Goal: Task Accomplishment & Management: Use online tool/utility

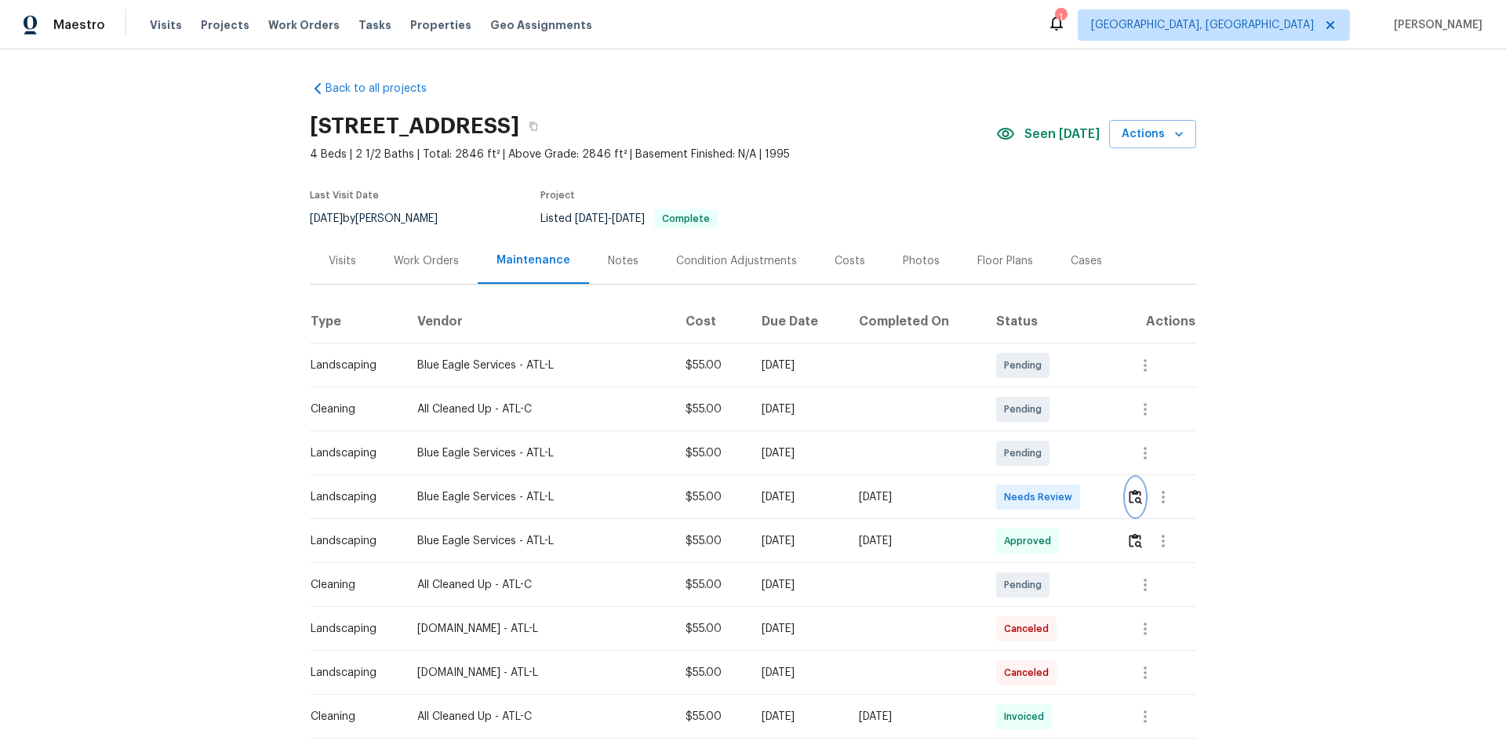
click at [1131, 497] on img "button" at bounding box center [1135, 497] width 13 height 15
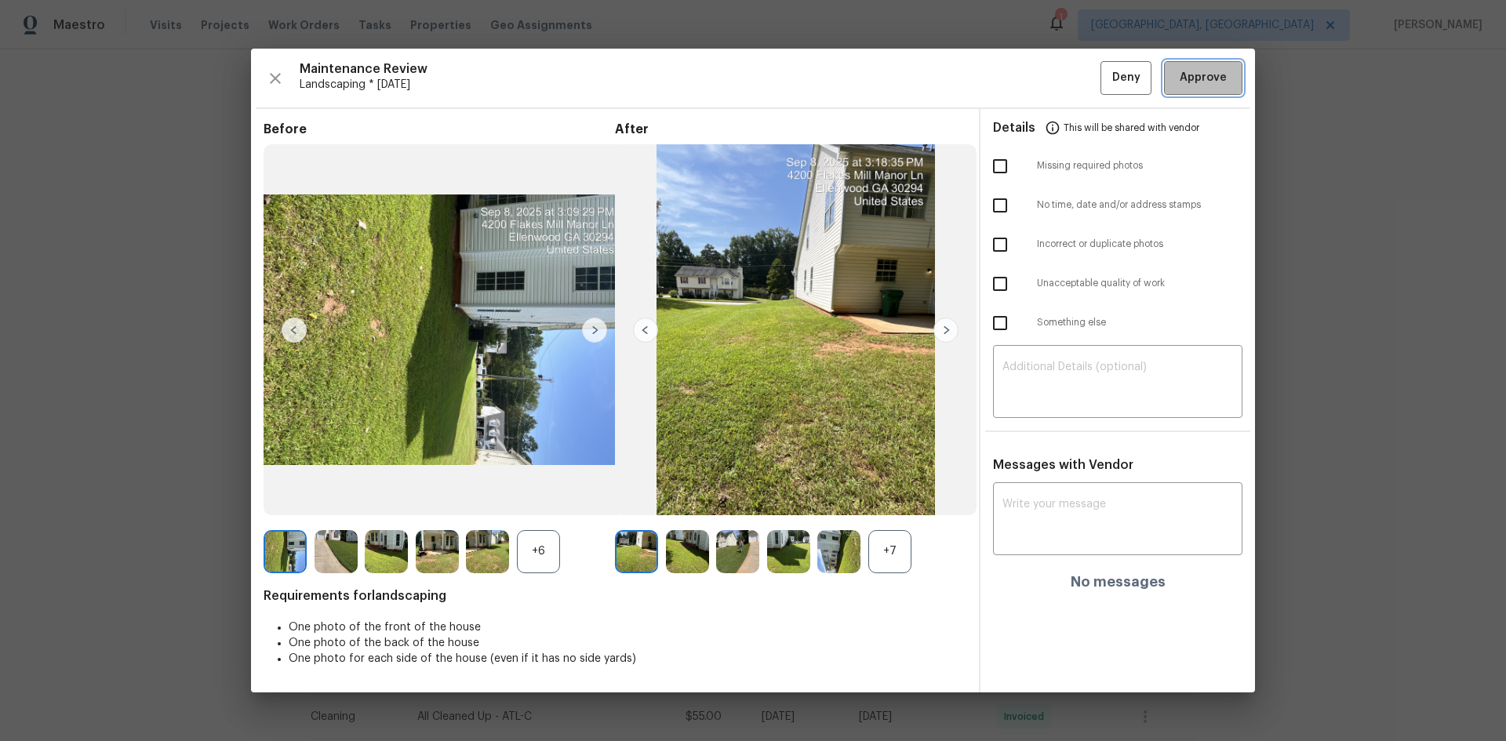
click at [1211, 71] on span "Approve" at bounding box center [1203, 78] width 47 height 20
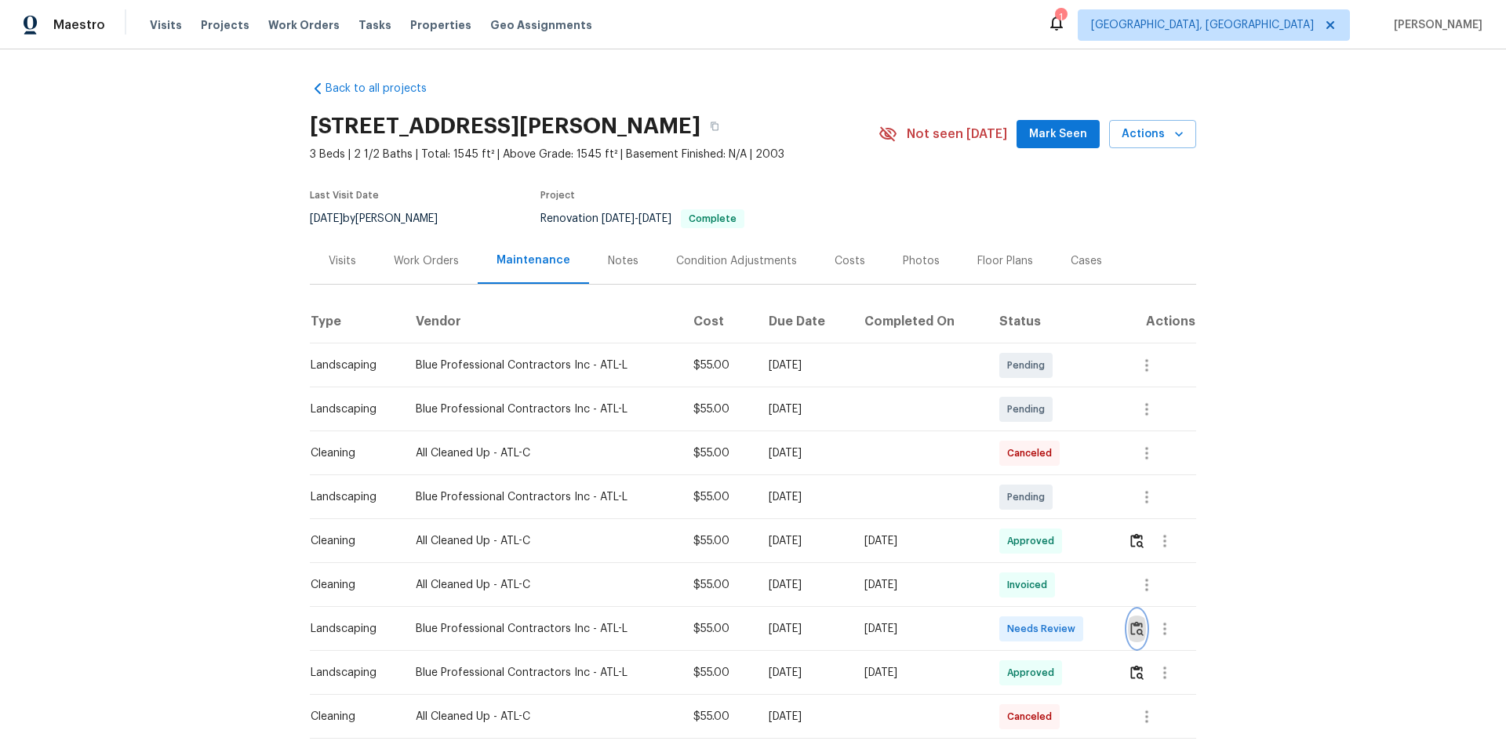
click at [1137, 628] on img "button" at bounding box center [1136, 628] width 13 height 15
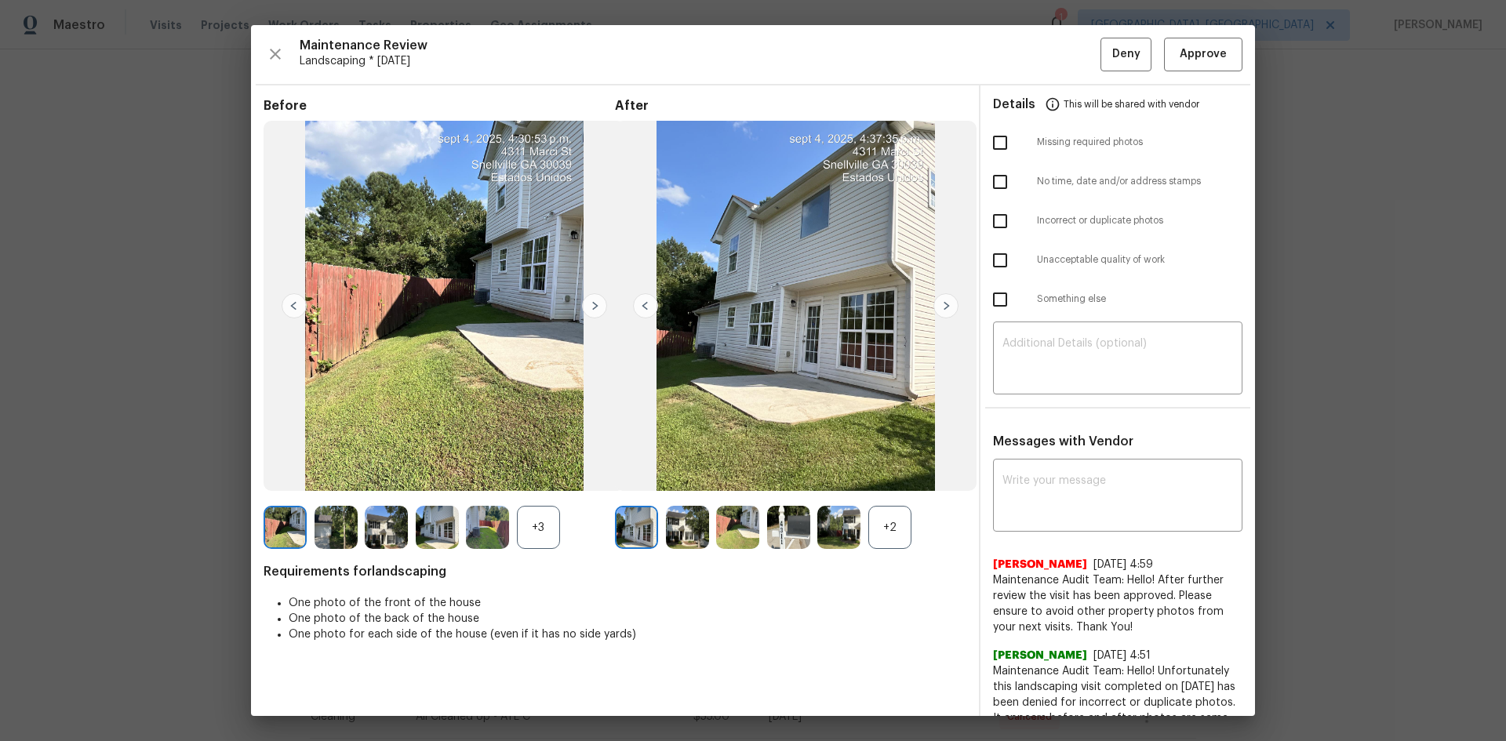
click at [886, 524] on div "+2" at bounding box center [889, 527] width 43 height 43
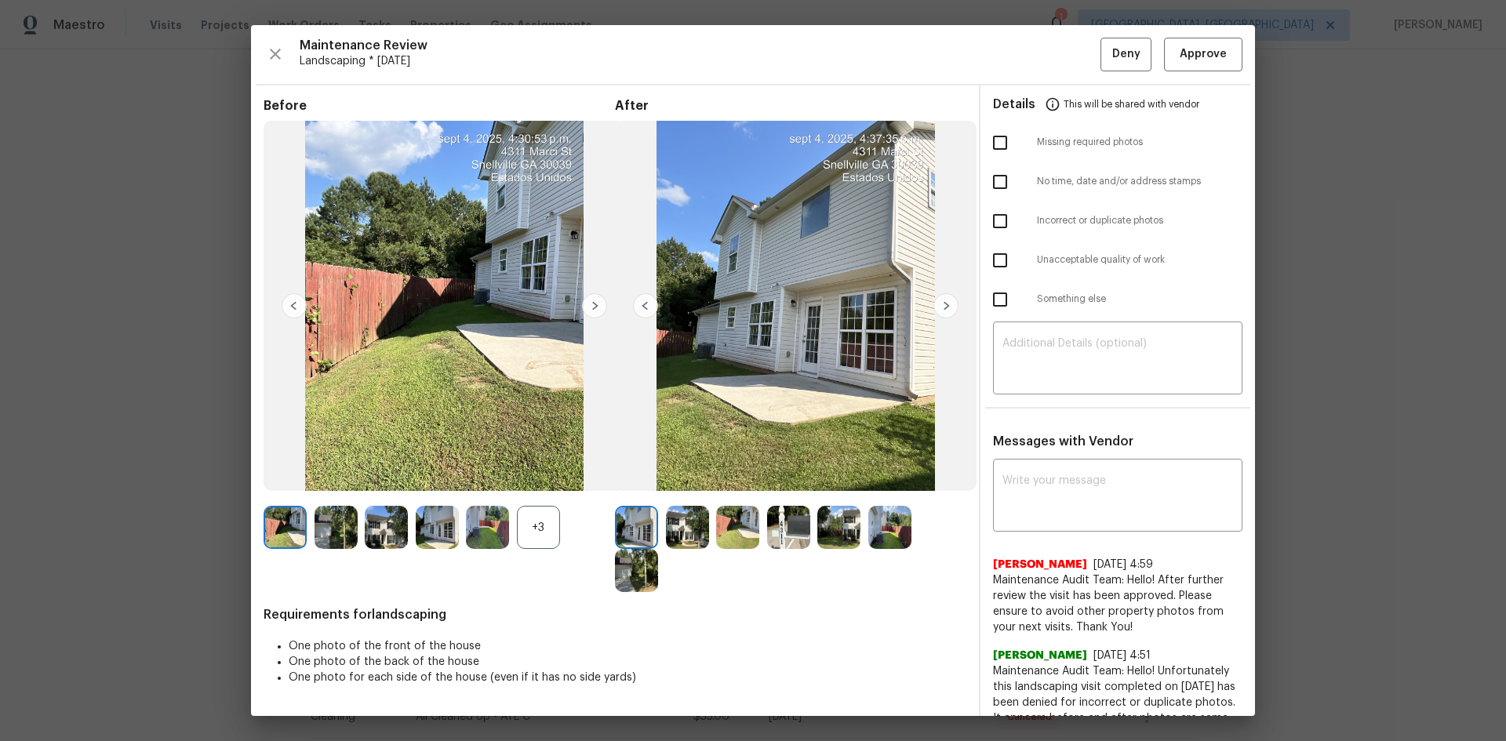
click at [539, 525] on div "+3" at bounding box center [538, 527] width 43 height 43
click at [944, 304] on img at bounding box center [946, 305] width 25 height 25
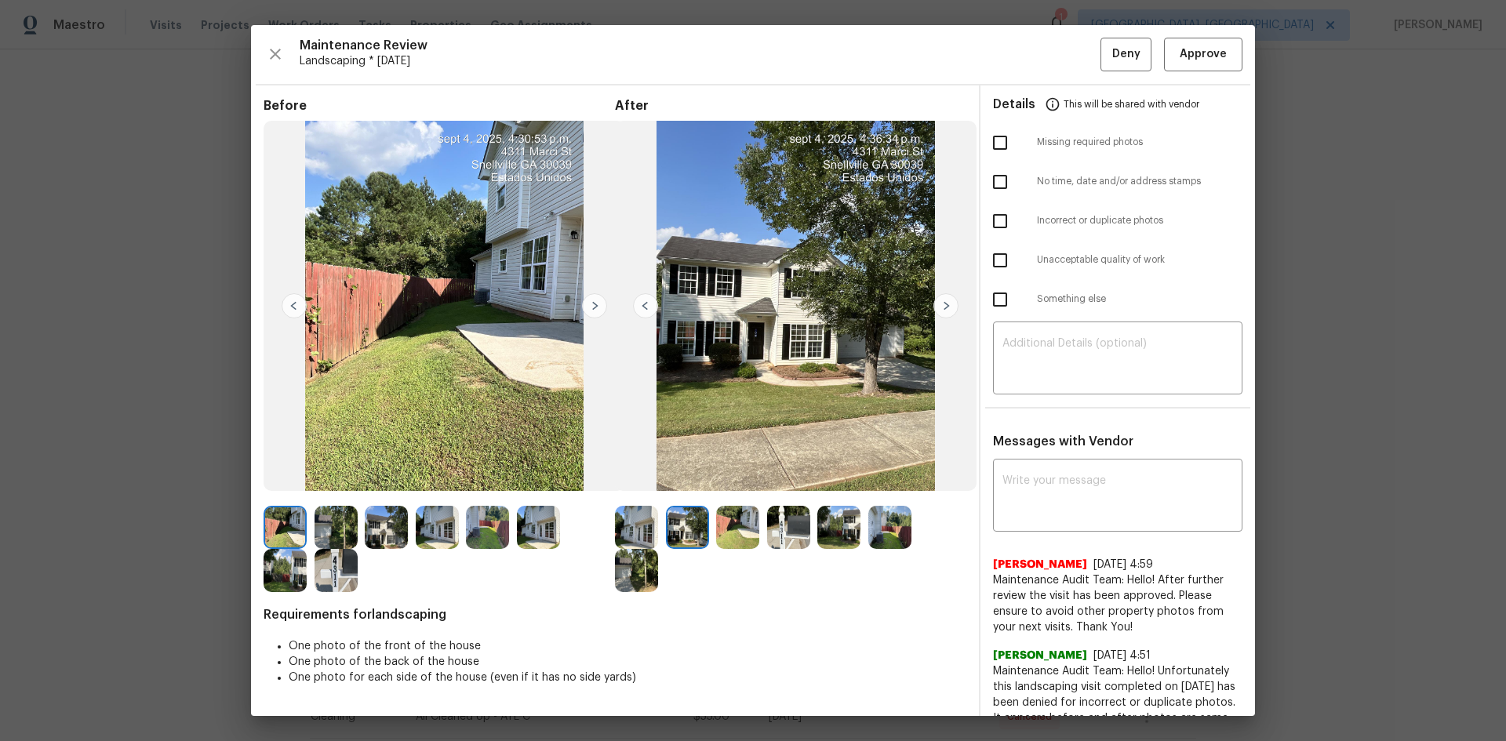
click at [944, 304] on img at bounding box center [946, 305] width 25 height 25
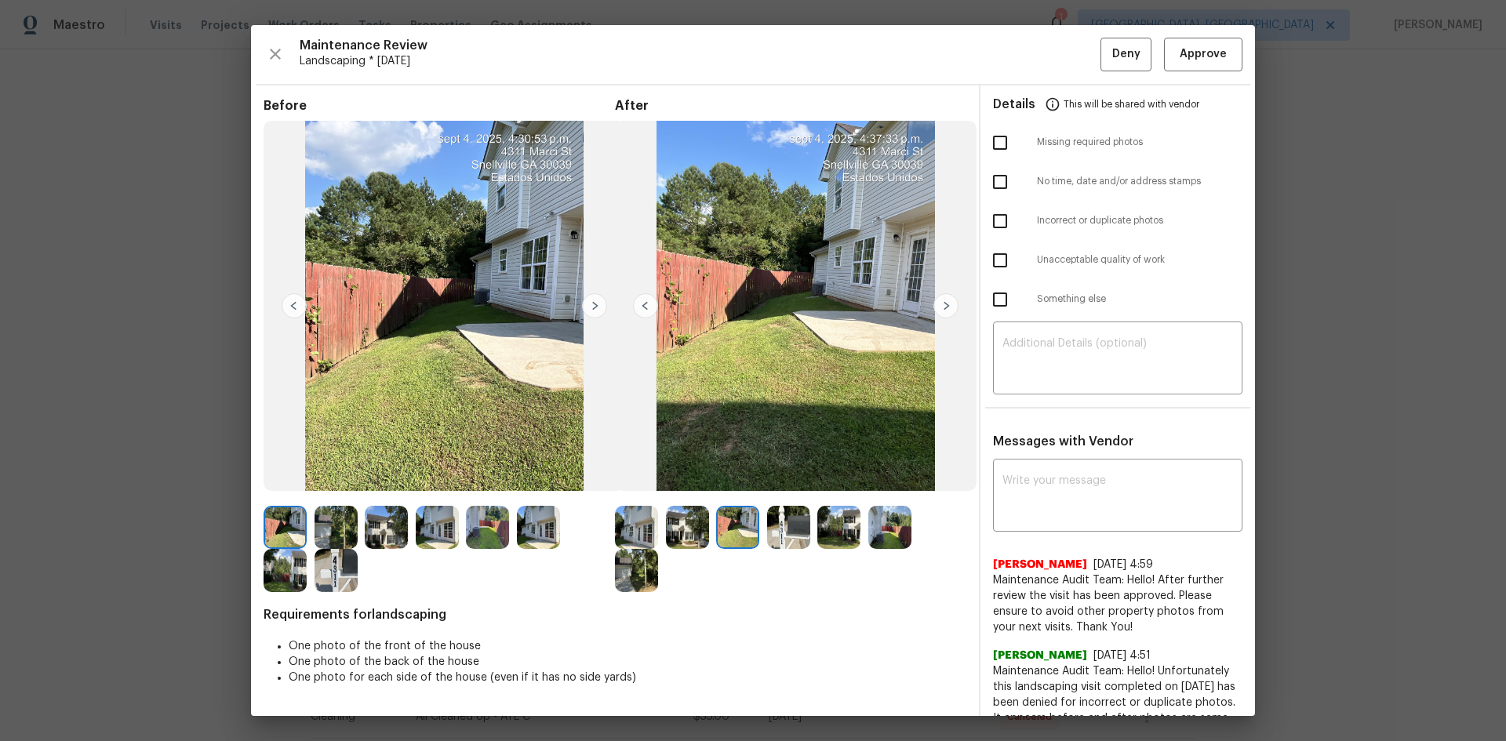
click at [942, 304] on img at bounding box center [946, 305] width 25 height 25
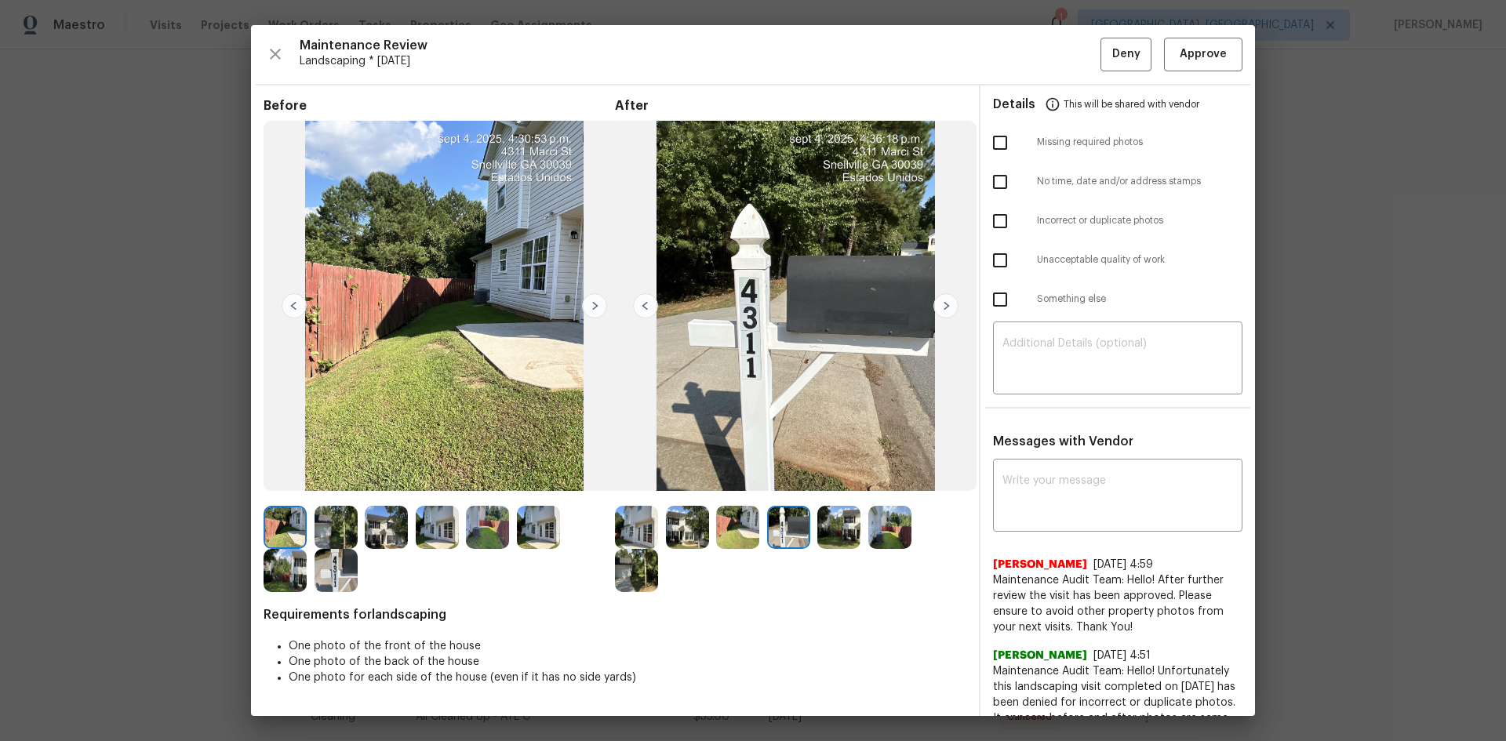
click at [942, 304] on img at bounding box center [946, 305] width 25 height 25
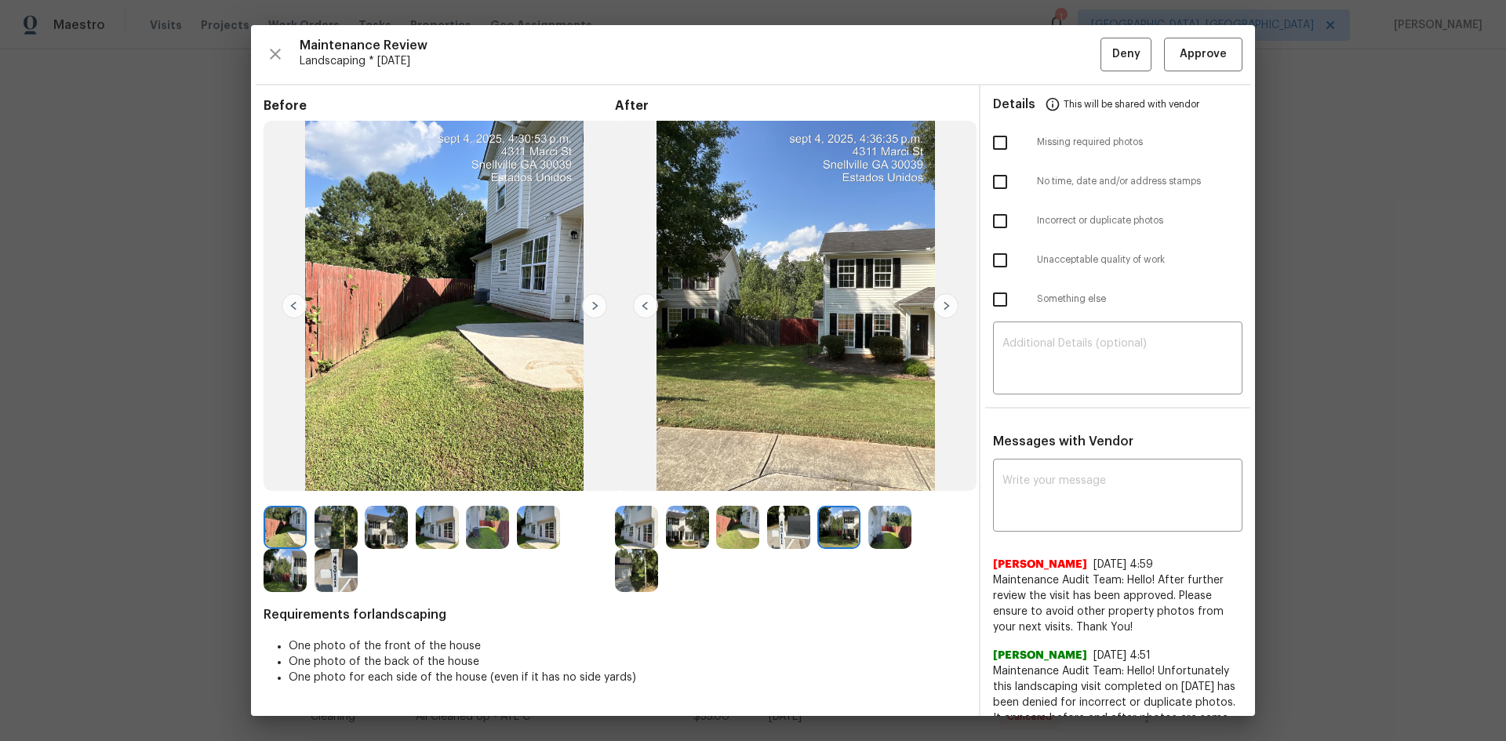
click at [942, 304] on img at bounding box center [946, 305] width 25 height 25
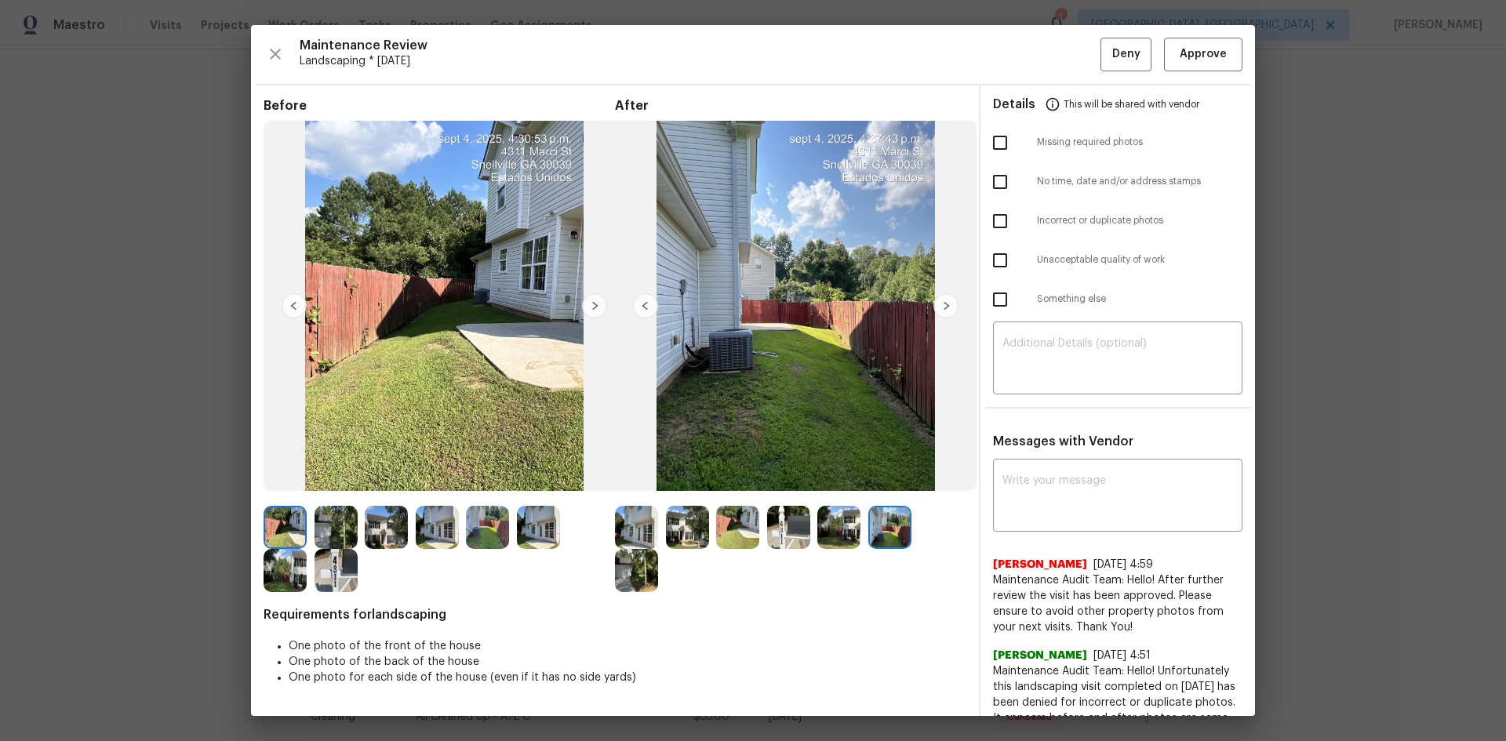
click at [942, 304] on img at bounding box center [946, 305] width 25 height 25
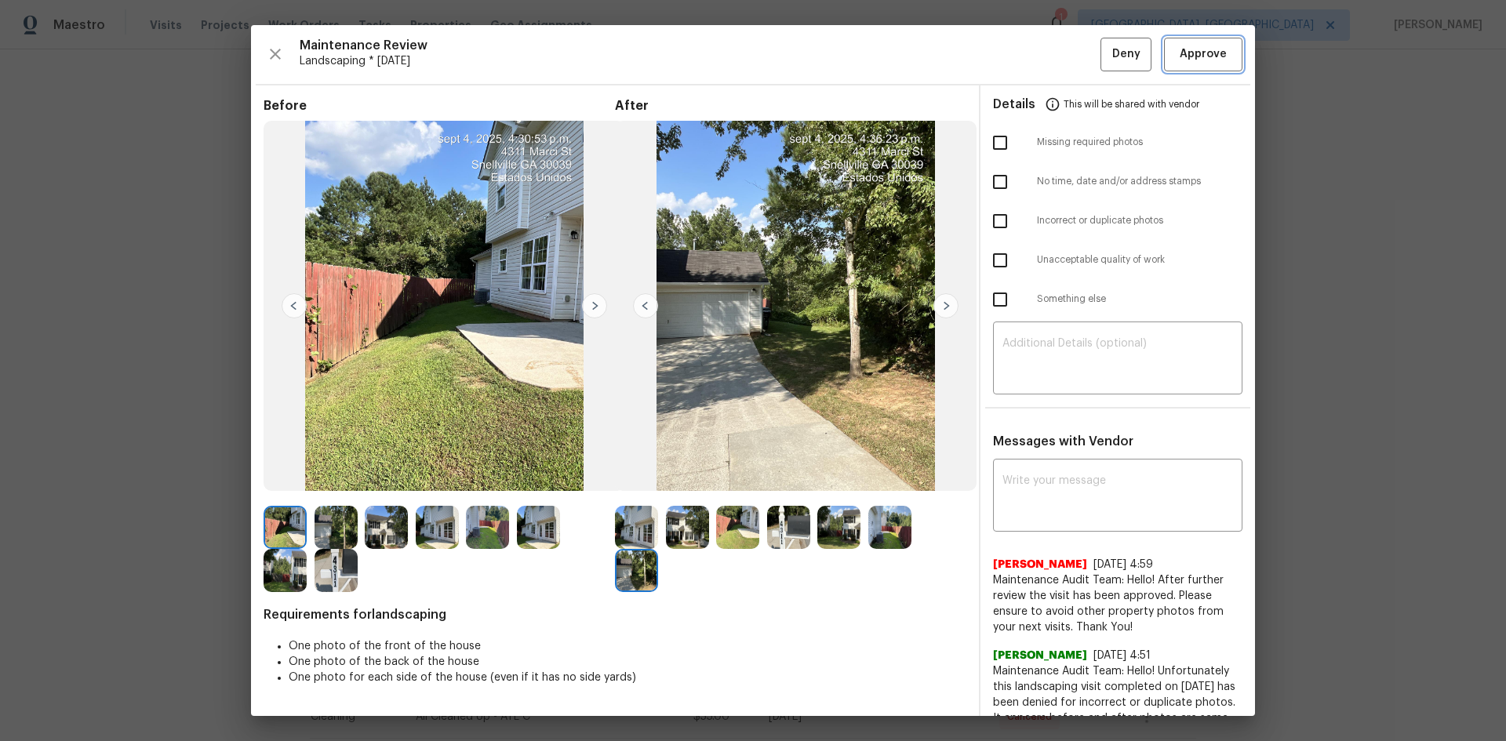
click at [1191, 64] on button "Approve" at bounding box center [1203, 55] width 78 height 34
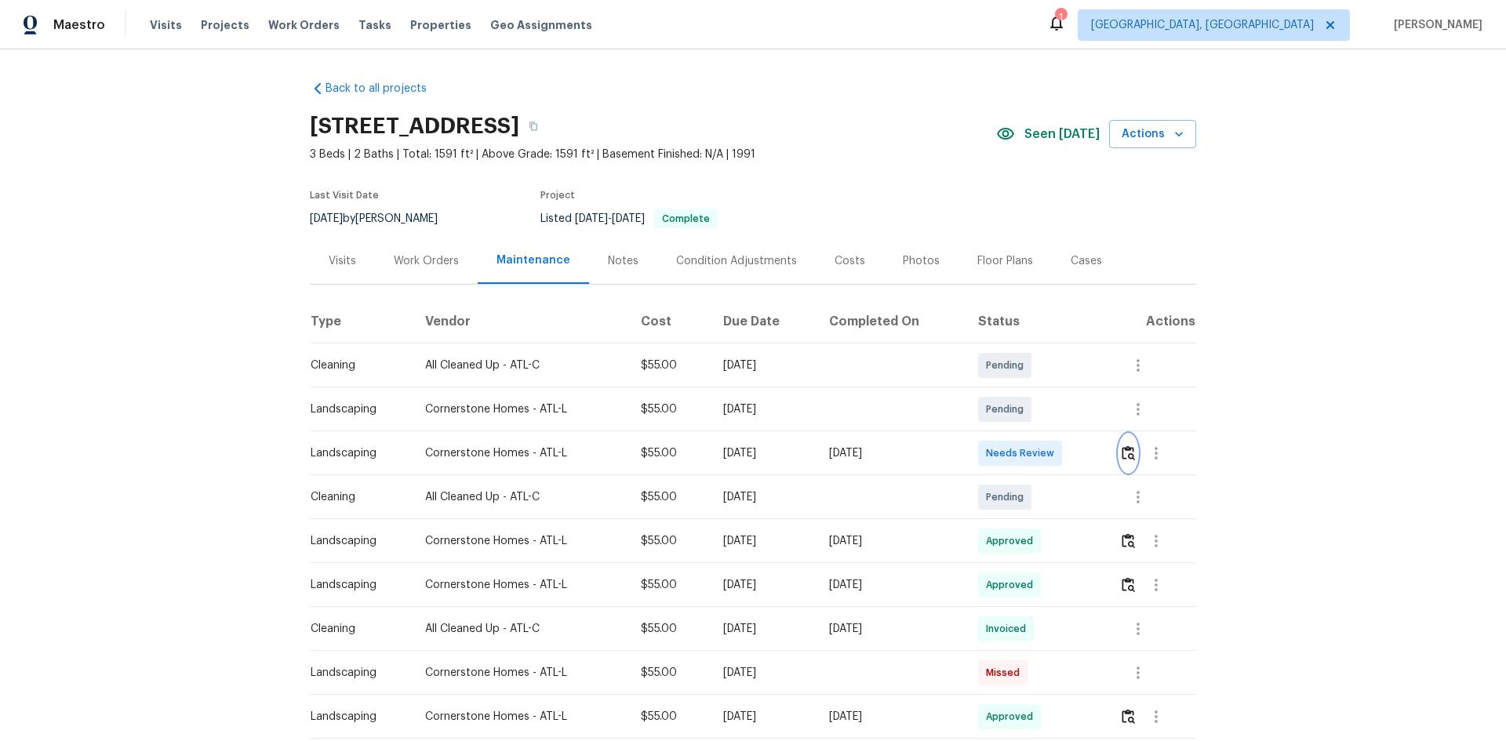
click at [1129, 453] on img "button" at bounding box center [1128, 453] width 13 height 15
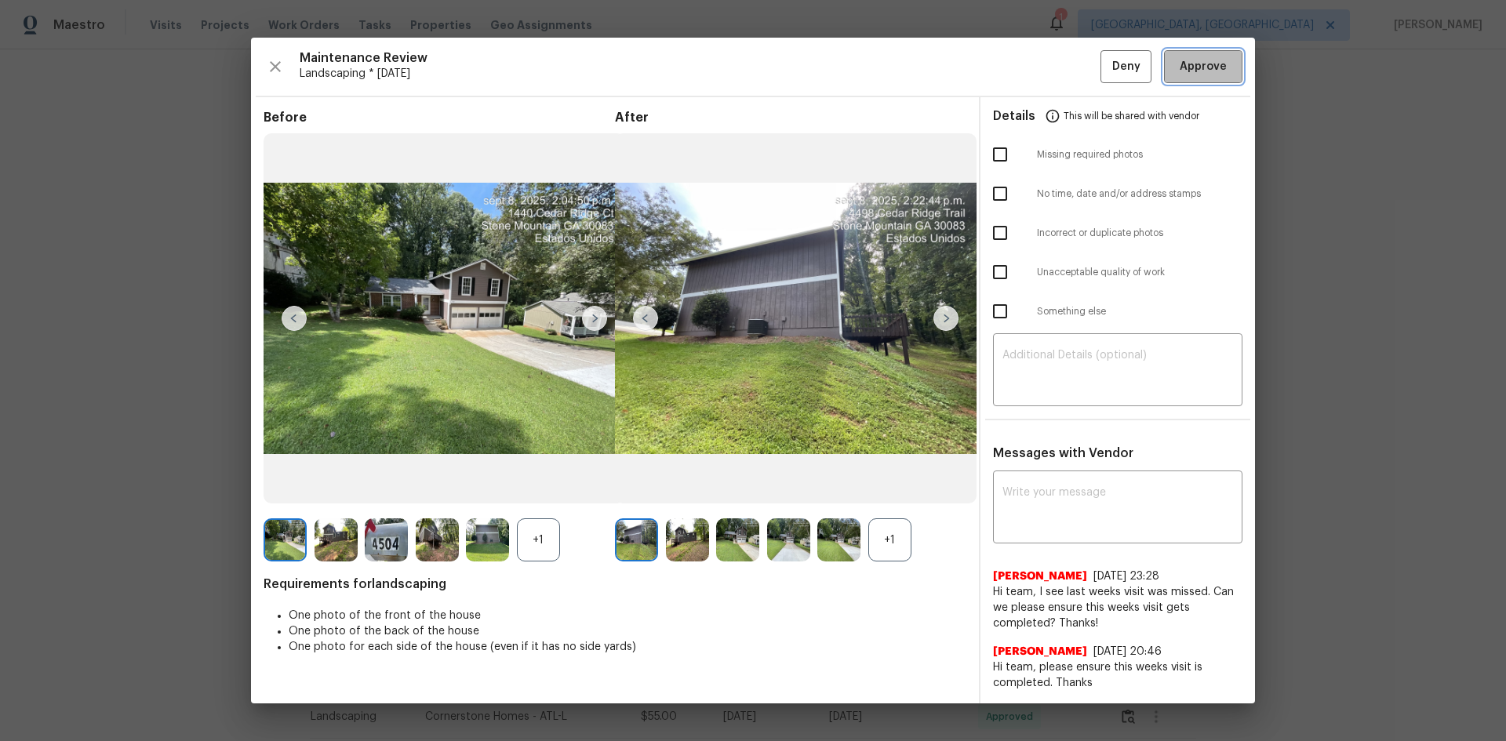
click at [1216, 76] on span "Approve" at bounding box center [1203, 67] width 47 height 20
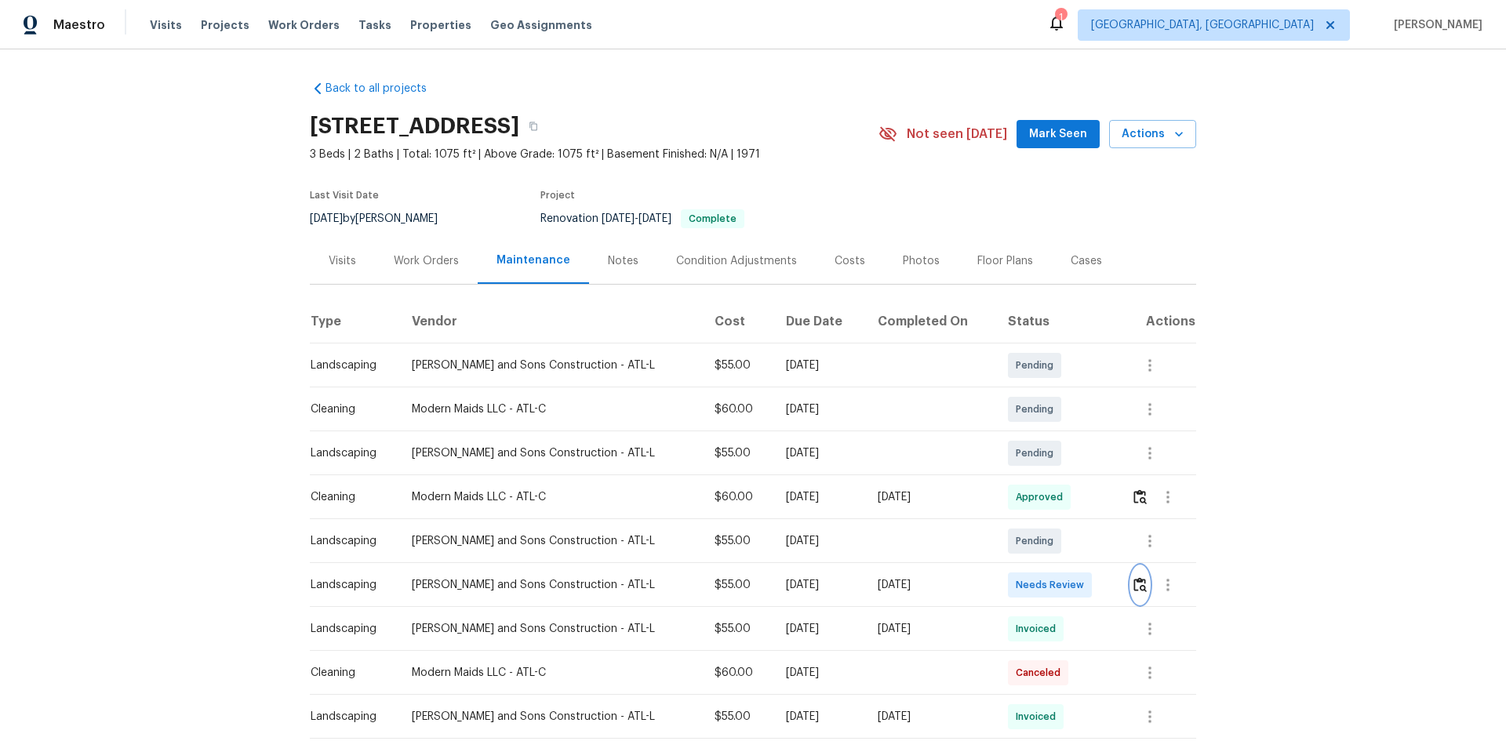
click at [1134, 584] on img "button" at bounding box center [1140, 584] width 13 height 15
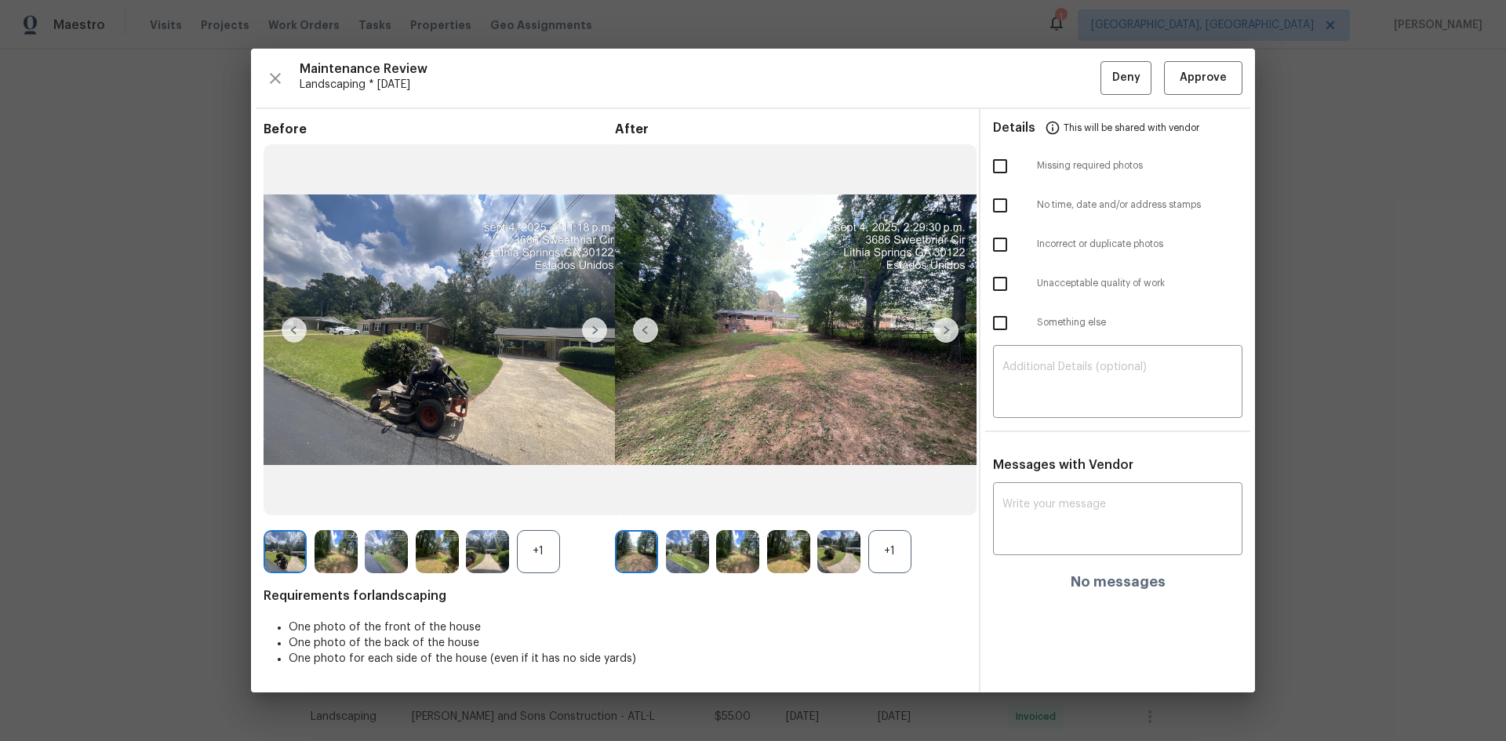
click at [1250, 392] on div "​" at bounding box center [1118, 383] width 275 height 69
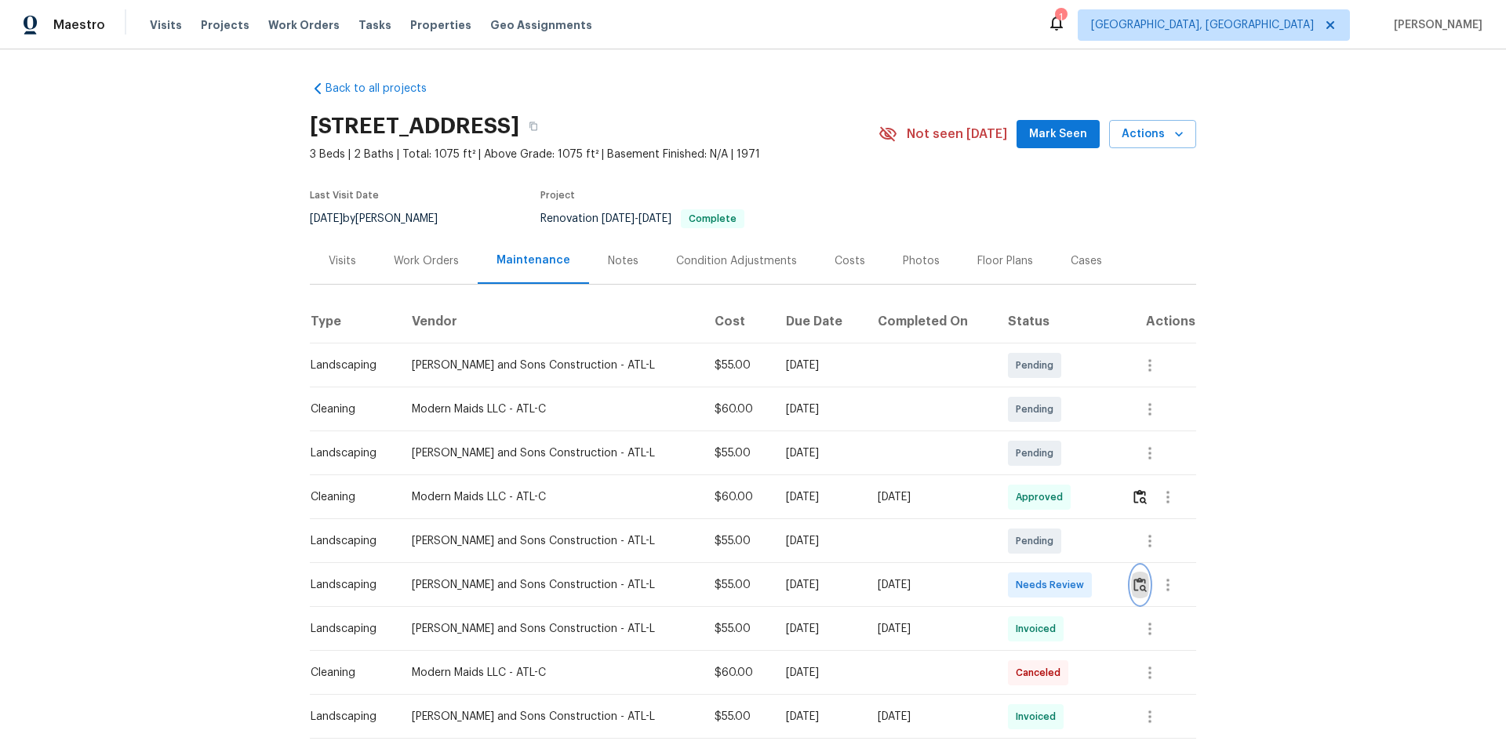
click at [1134, 581] on img "button" at bounding box center [1140, 584] width 13 height 15
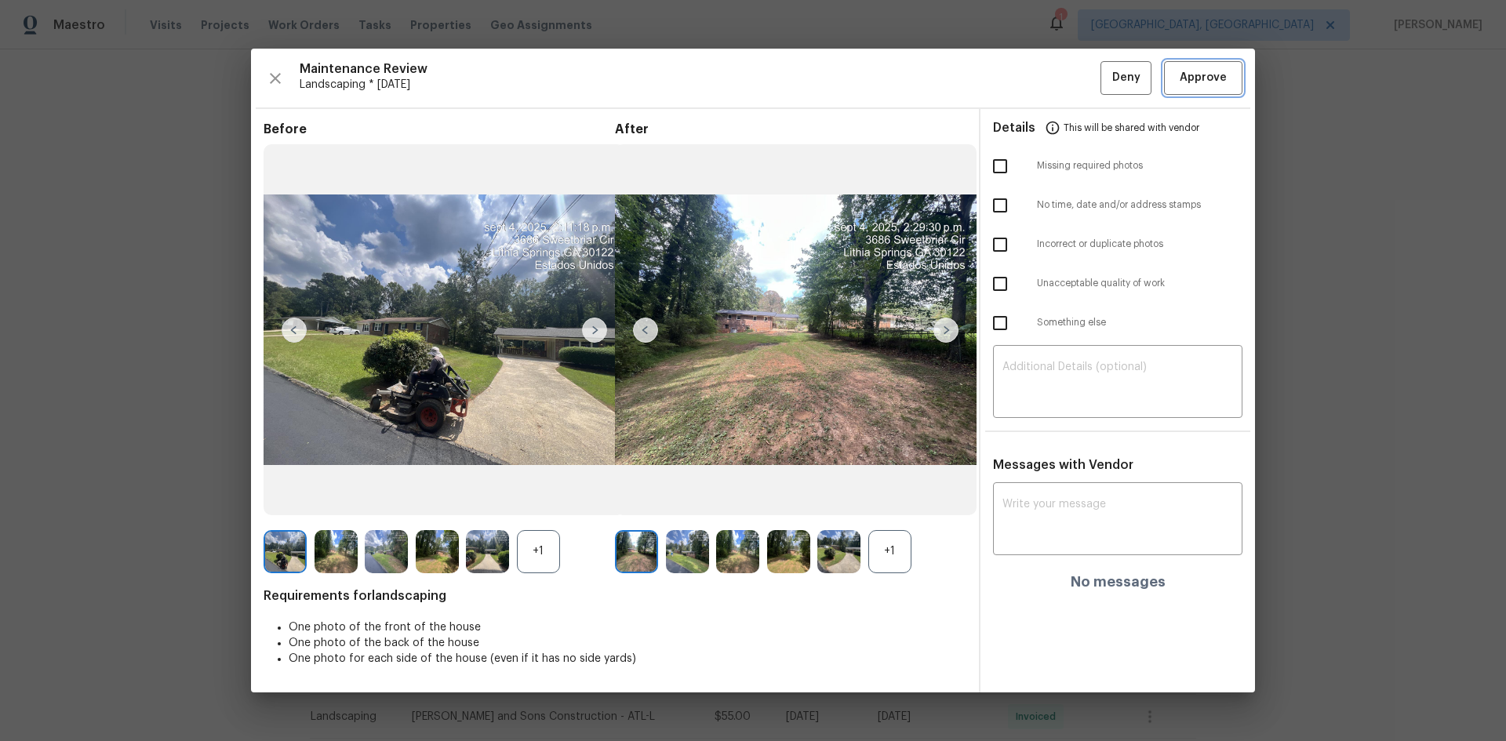
click at [1204, 75] on span "Approve" at bounding box center [1203, 78] width 47 height 20
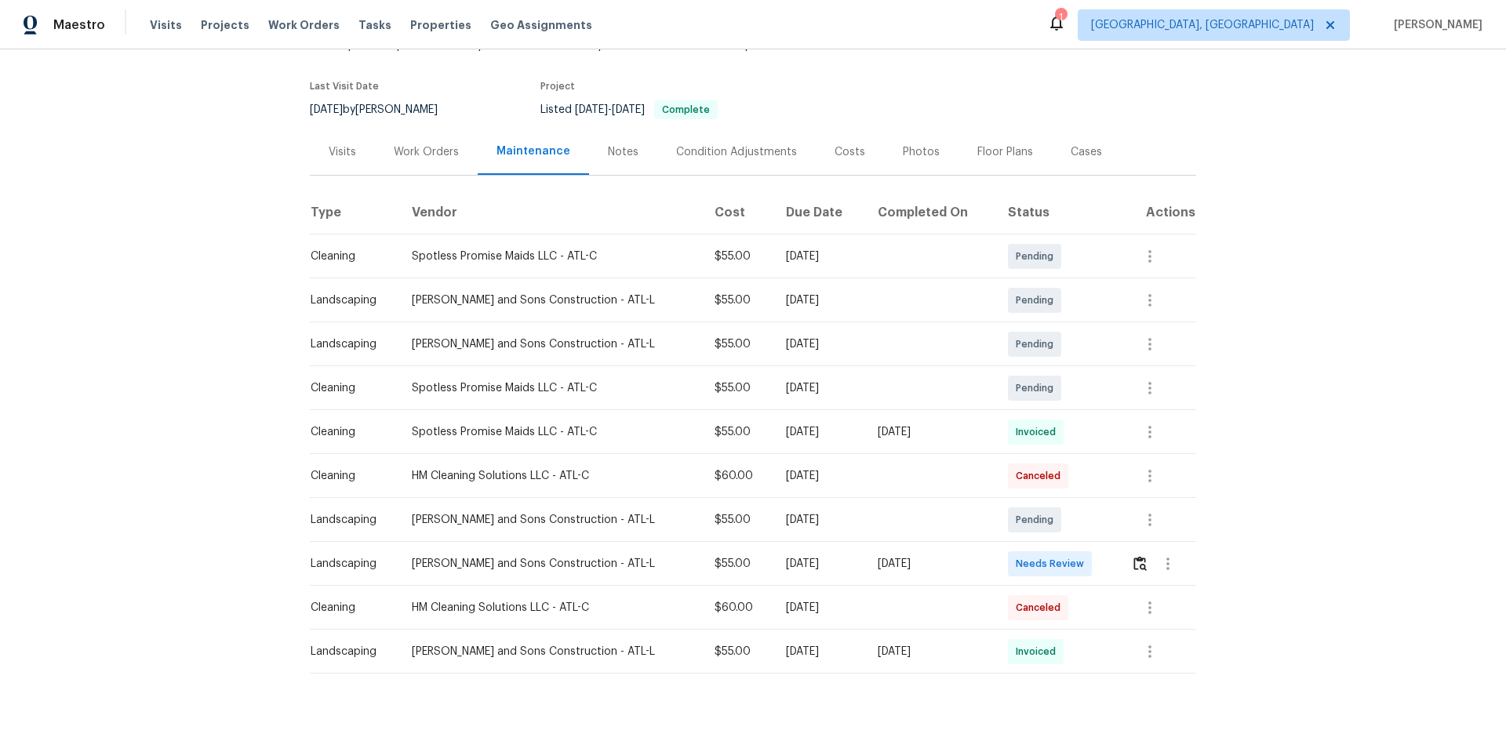
scroll to position [147, 0]
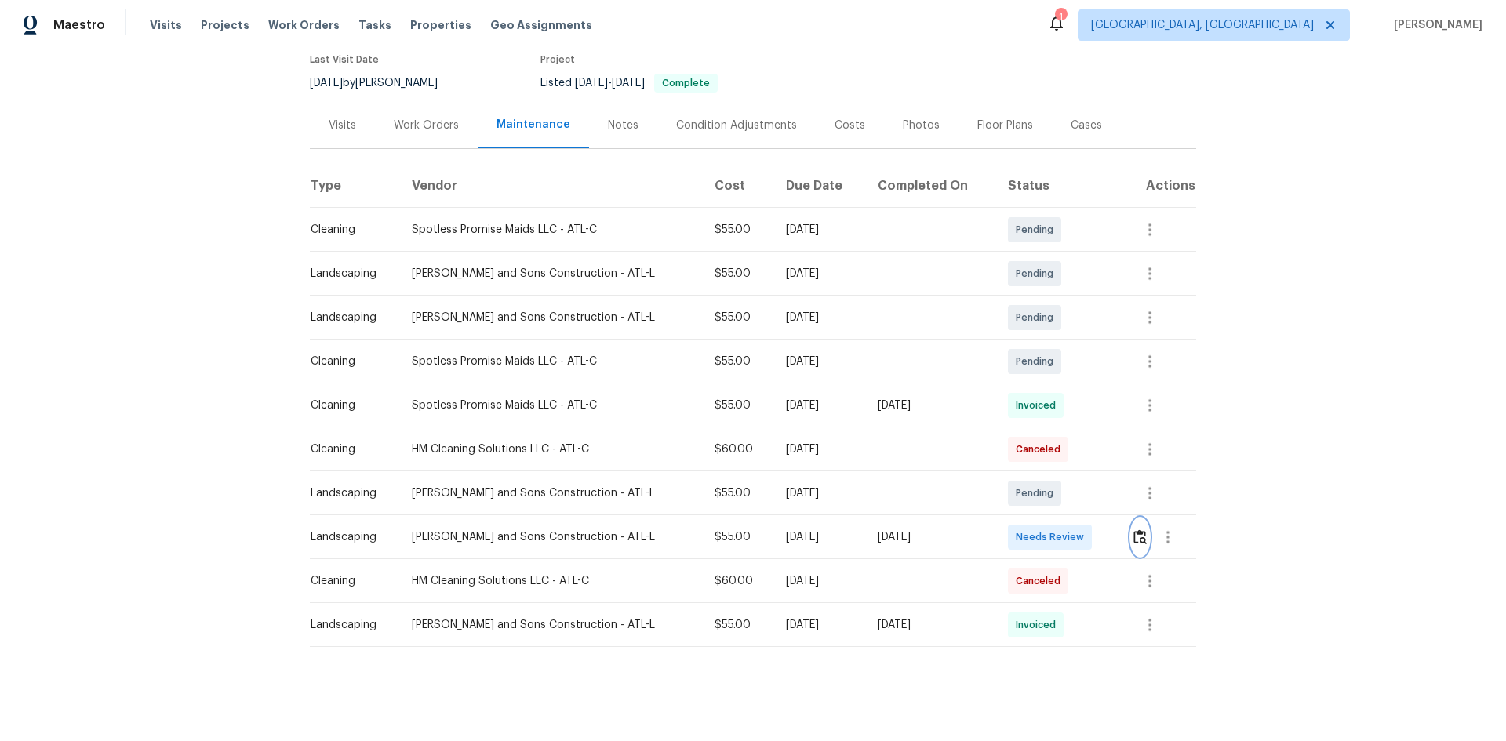
click at [1134, 530] on img "button" at bounding box center [1140, 537] width 13 height 15
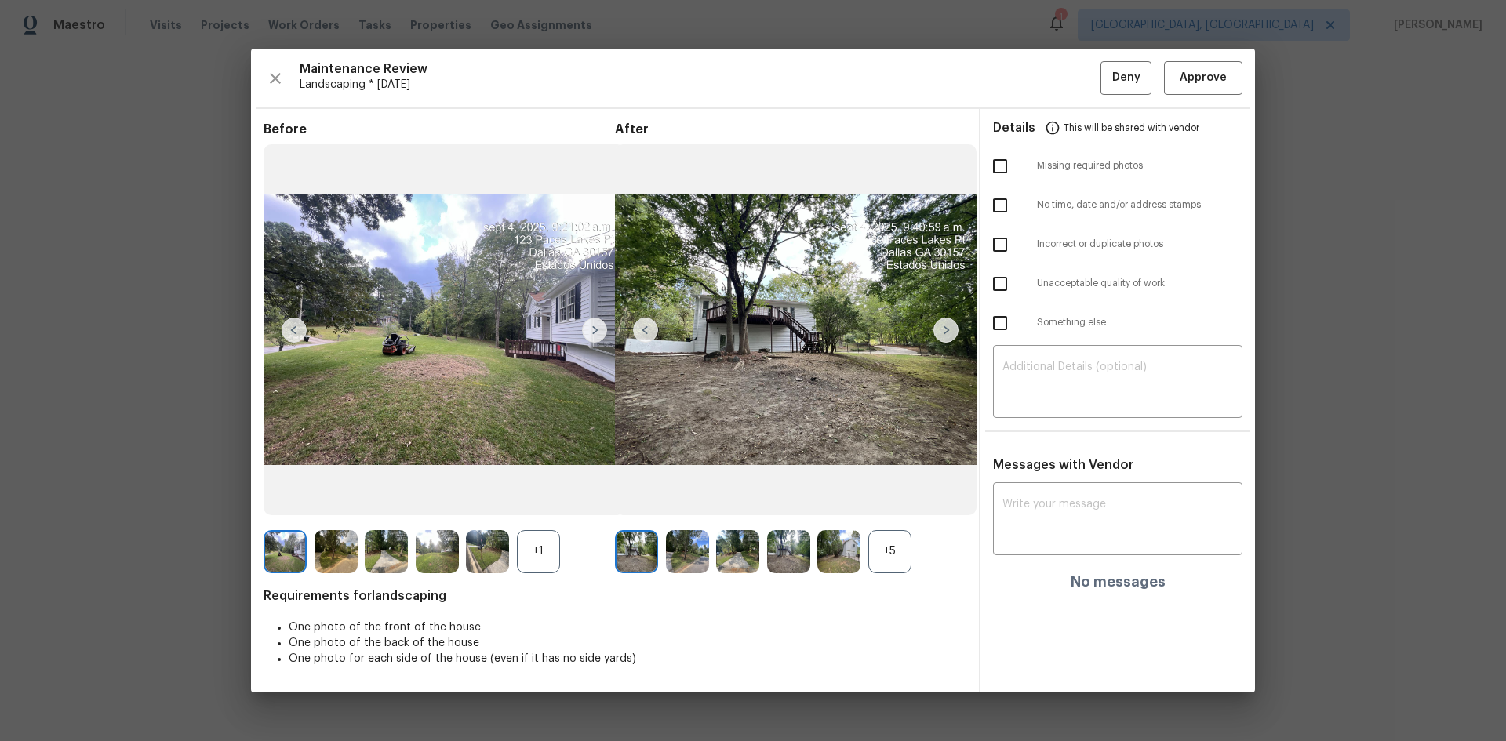
click at [594, 327] on img at bounding box center [594, 330] width 25 height 25
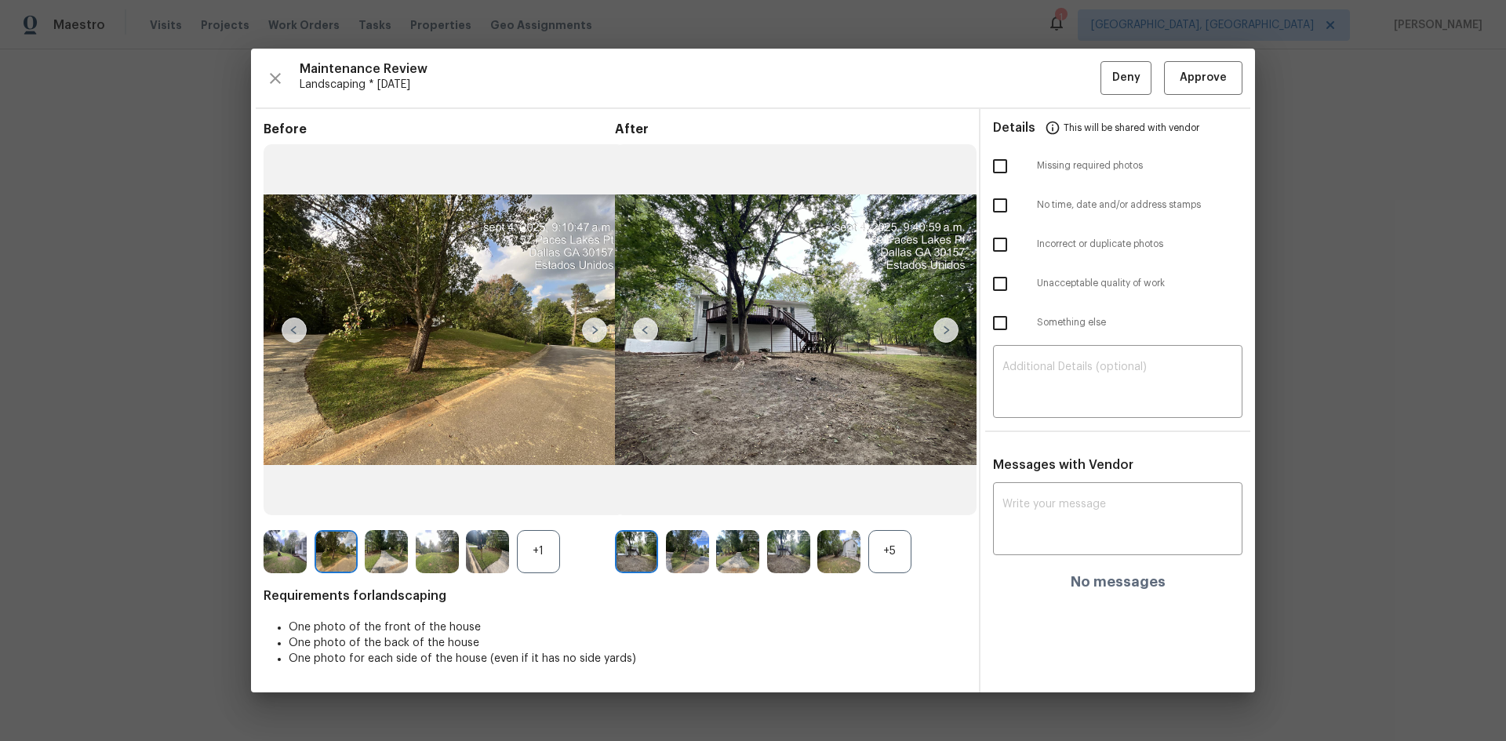
click at [592, 326] on img at bounding box center [594, 330] width 25 height 25
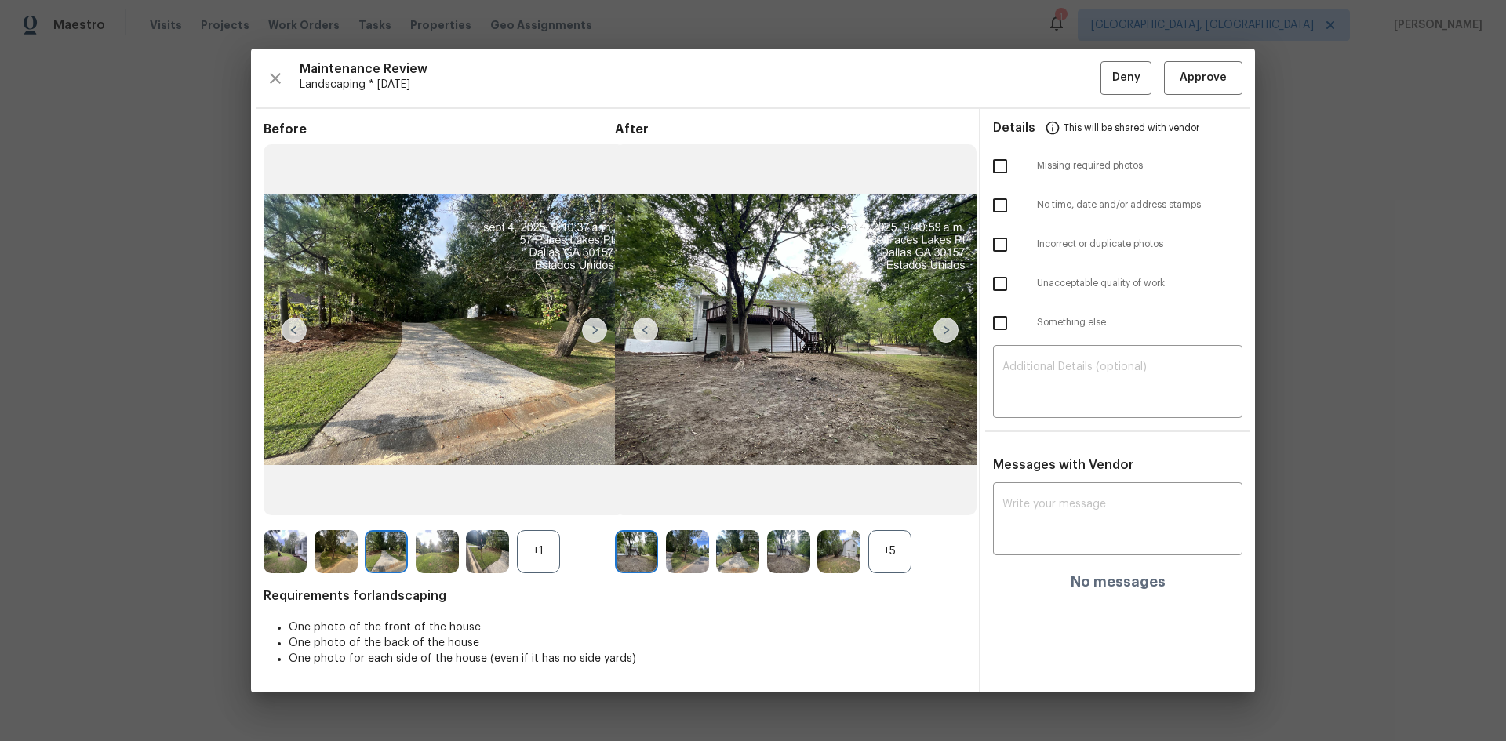
click at [592, 326] on img at bounding box center [594, 330] width 25 height 25
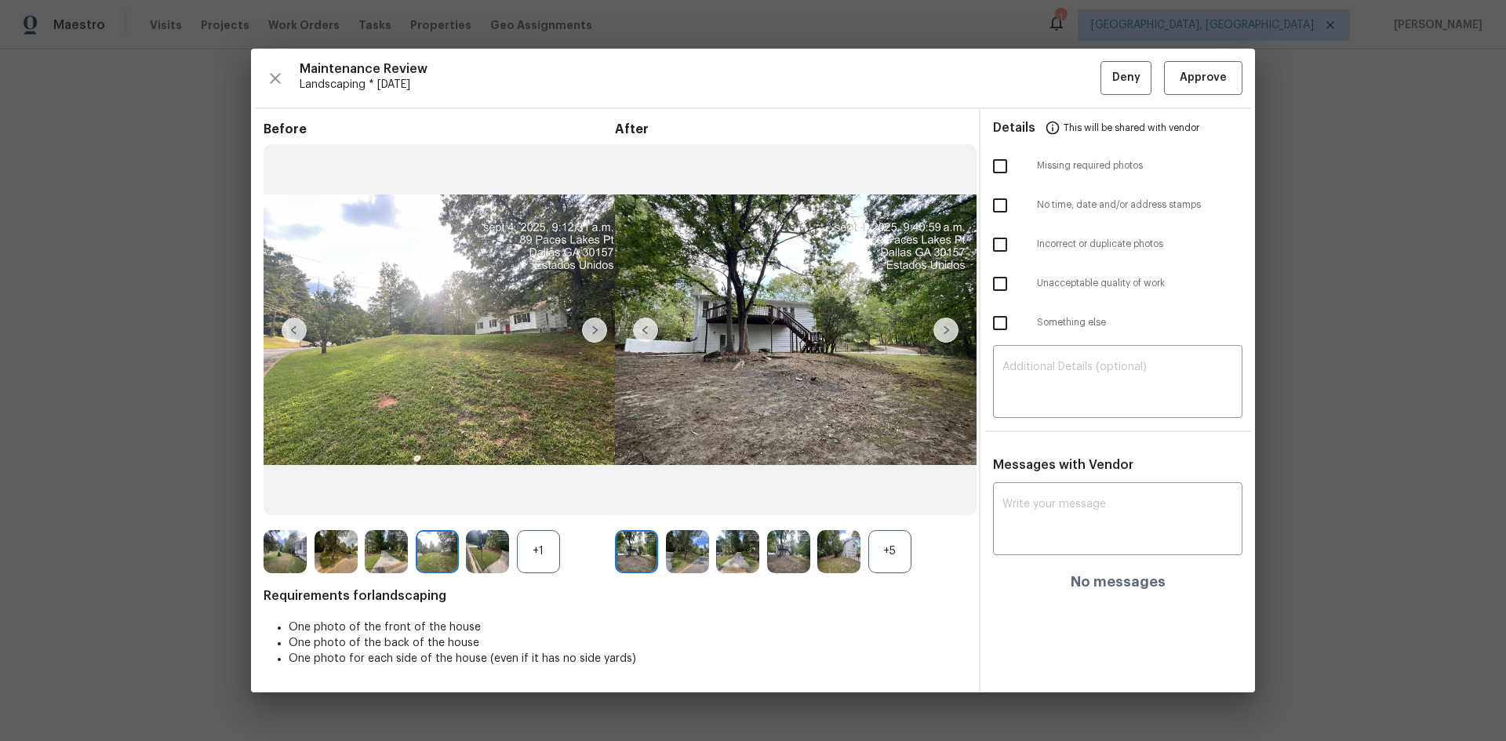
click at [591, 326] on img at bounding box center [594, 330] width 25 height 25
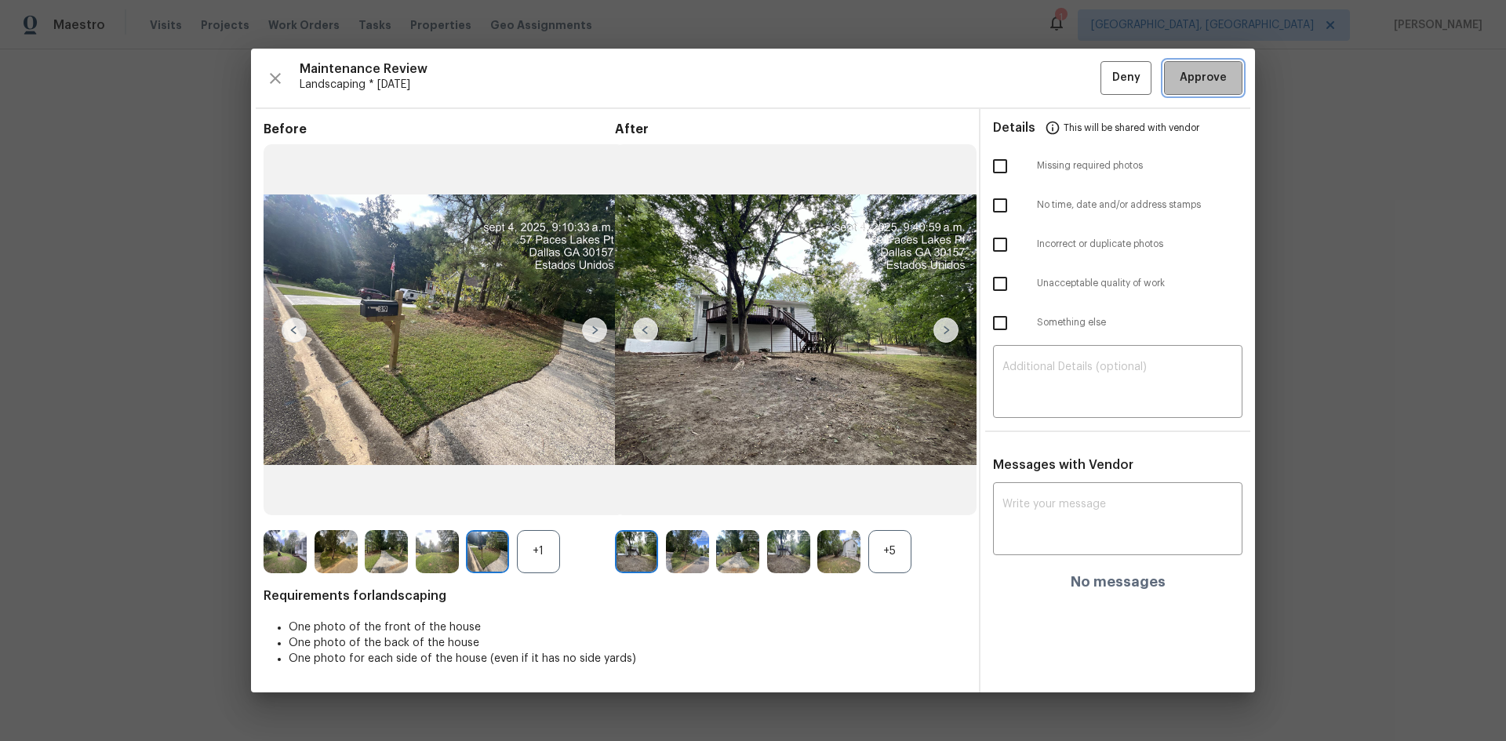
click at [1189, 82] on span "Approve" at bounding box center [1203, 78] width 47 height 20
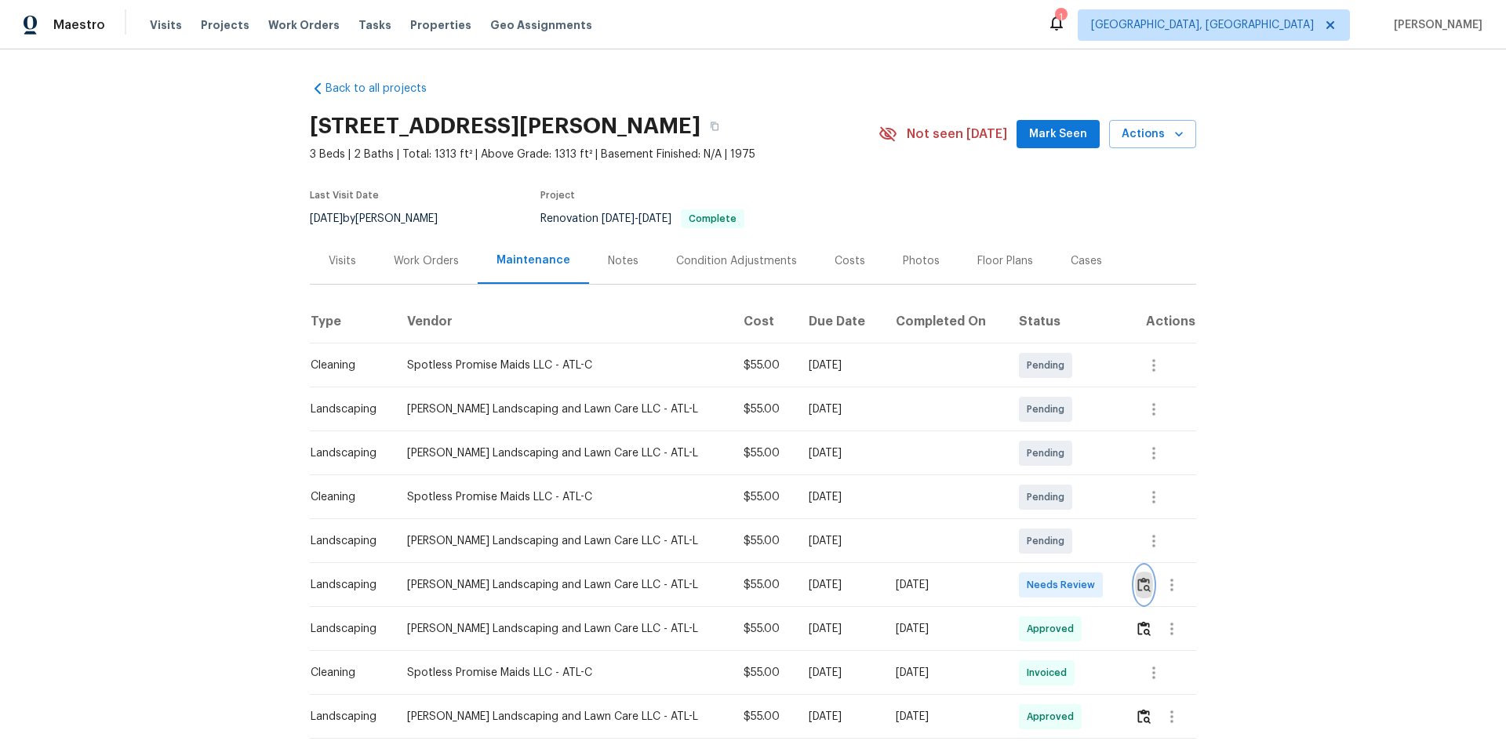
click at [1143, 584] on img "button" at bounding box center [1144, 584] width 13 height 15
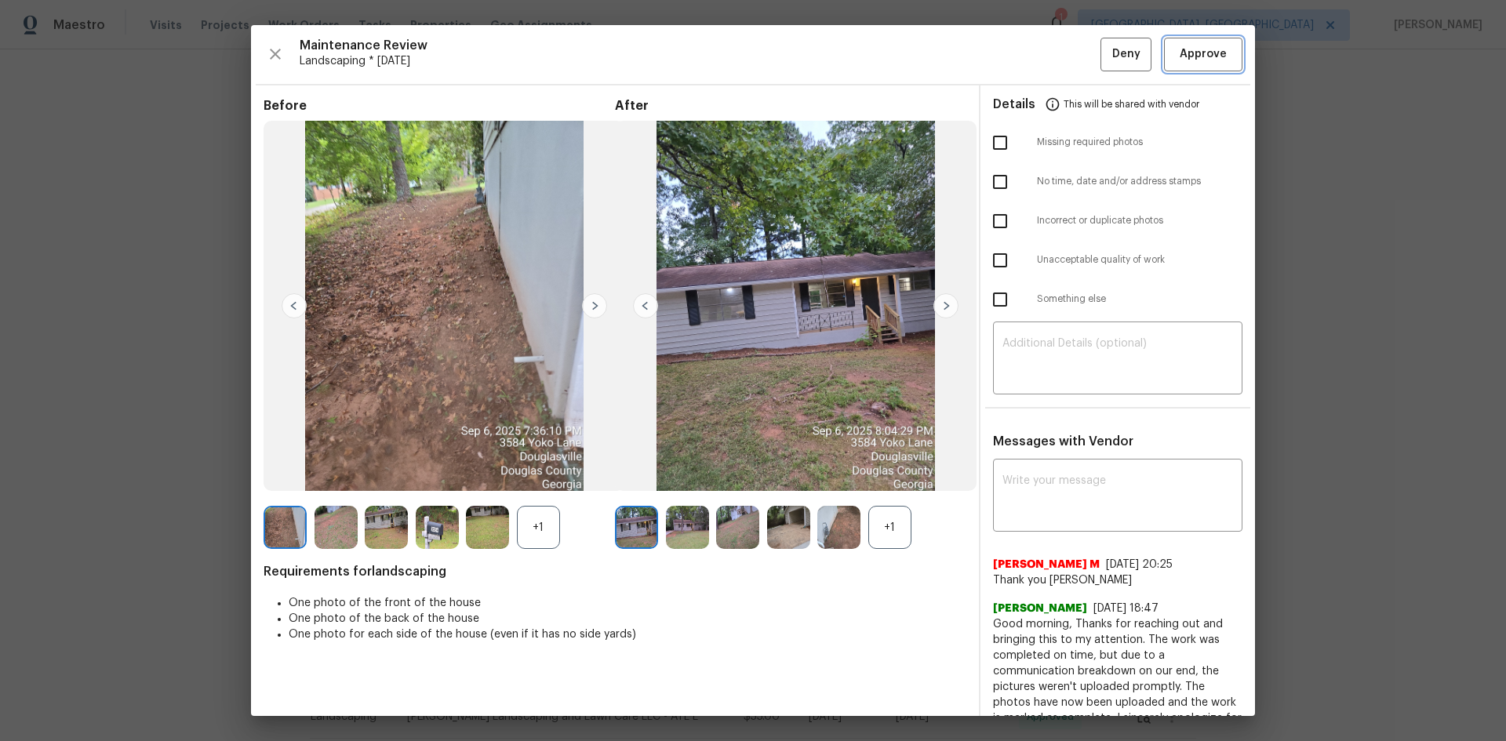
click at [1192, 62] on span "Approve" at bounding box center [1203, 55] width 47 height 20
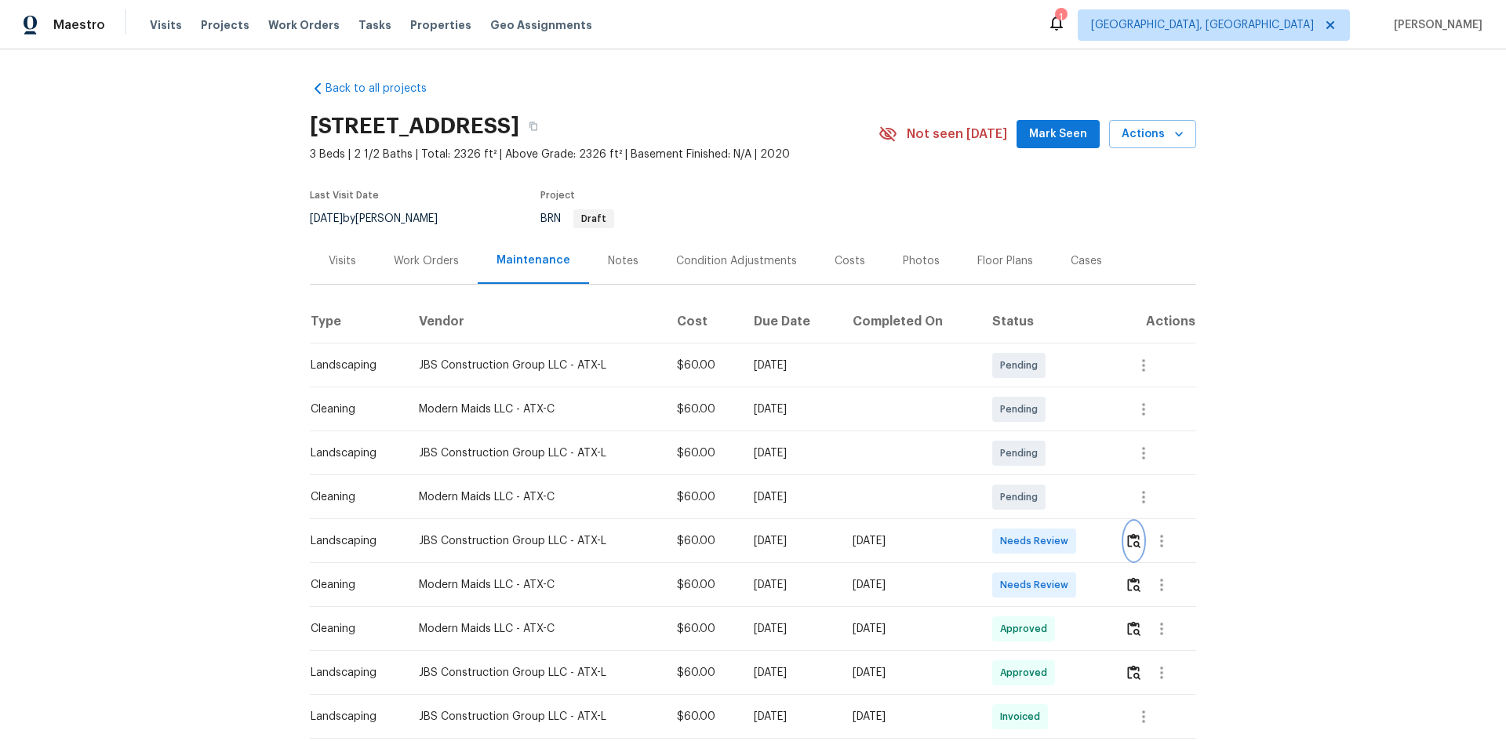
click at [1130, 537] on img "button" at bounding box center [1133, 540] width 13 height 15
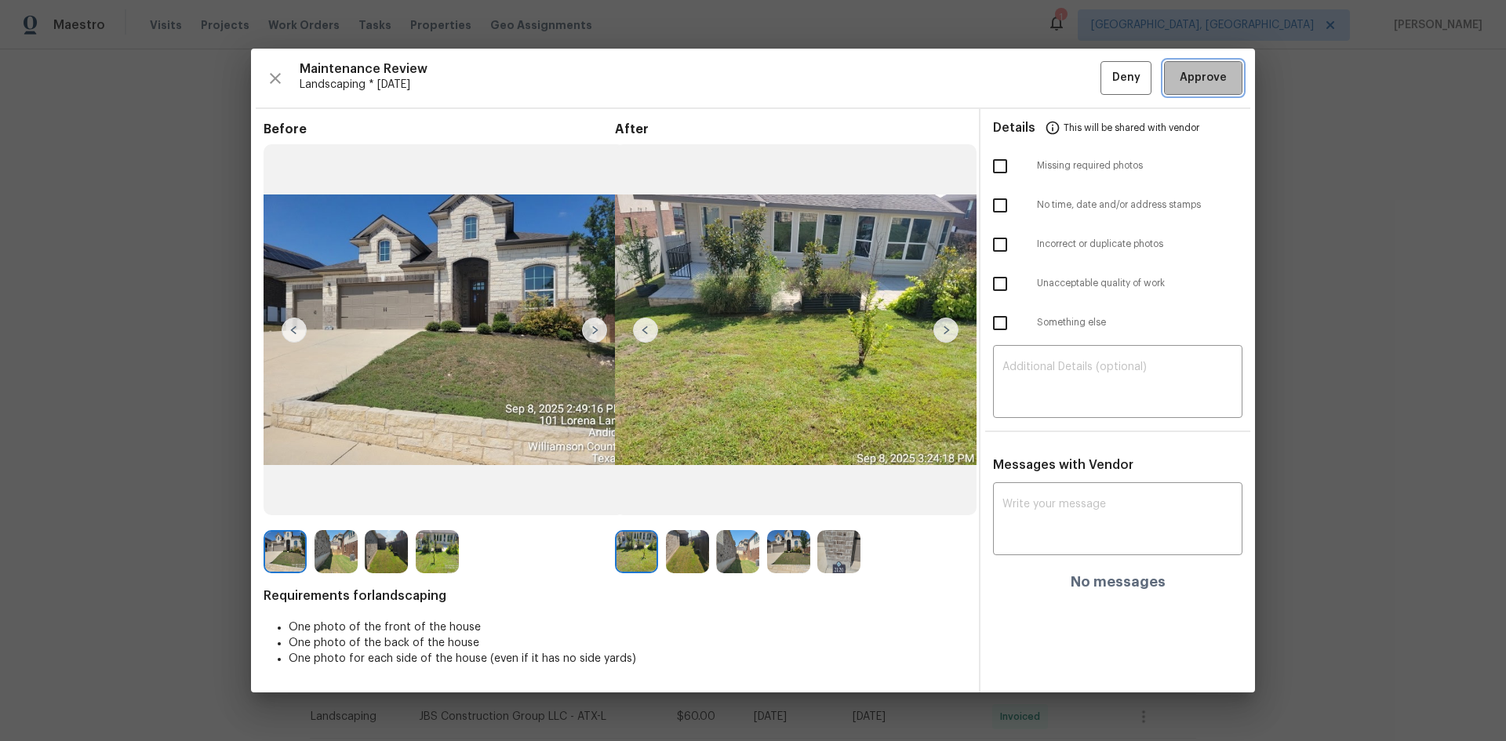
click at [1199, 84] on span "Approve" at bounding box center [1203, 78] width 47 height 20
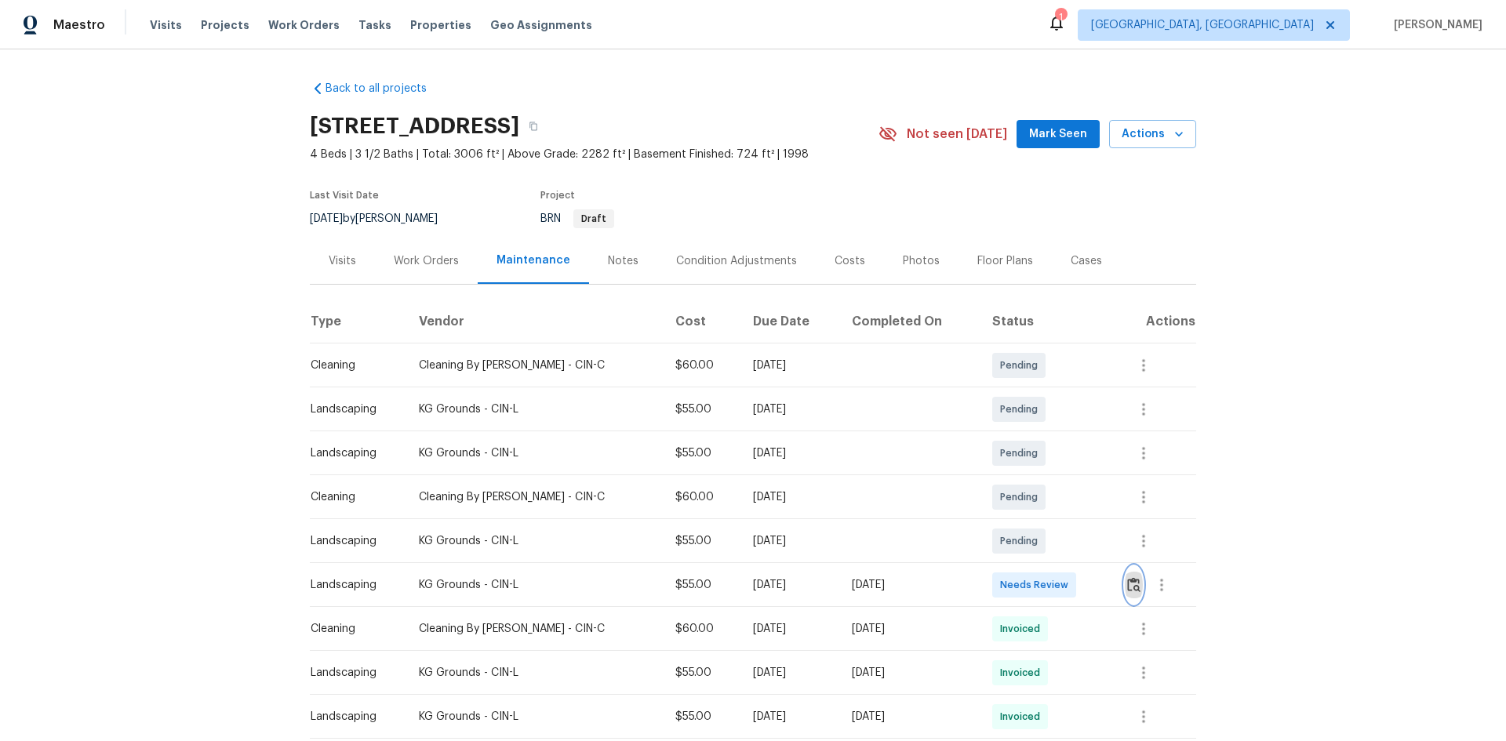
click at [1130, 584] on img "button" at bounding box center [1133, 584] width 13 height 15
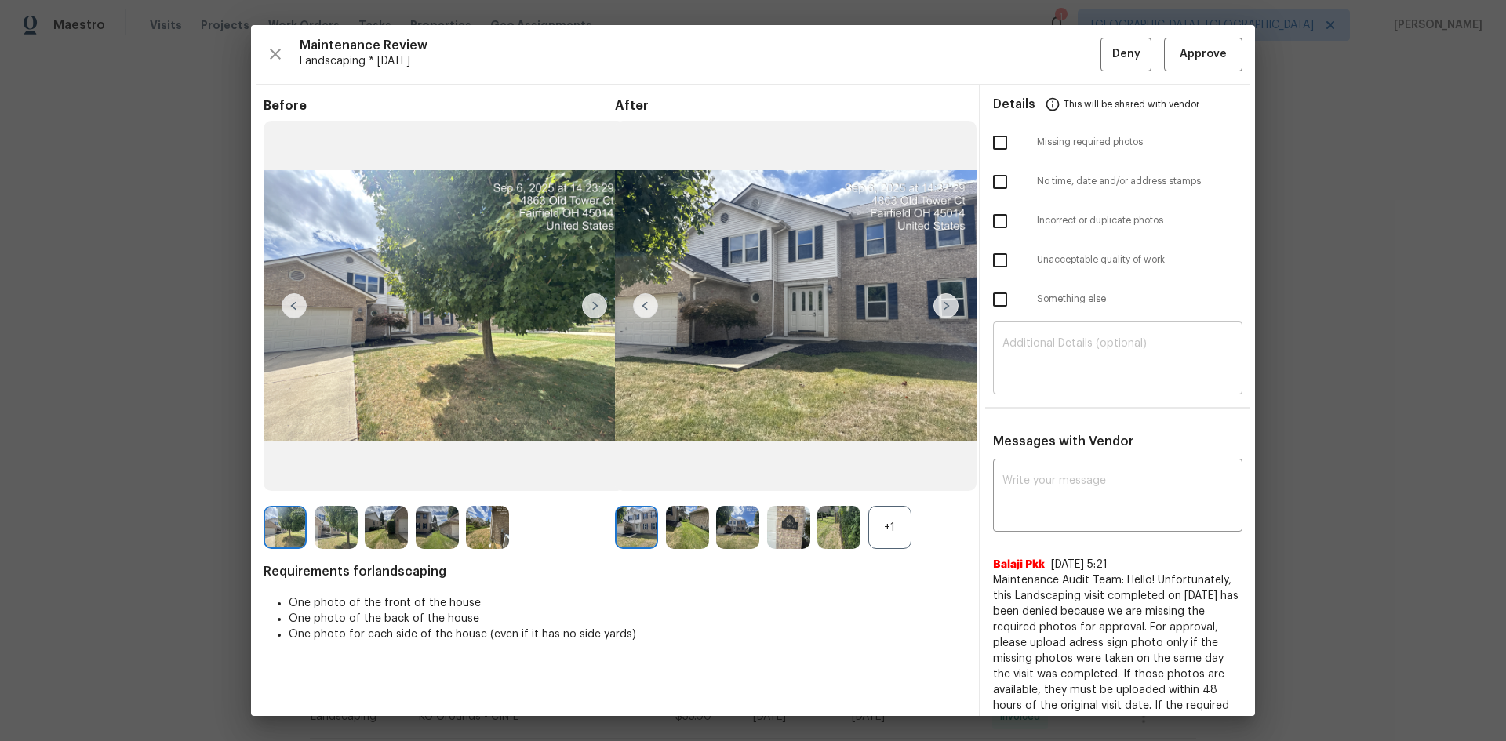
click at [1032, 335] on div "​" at bounding box center [1117, 360] width 249 height 69
paste textarea "Maintenance Audit Team: Hello! Unfortunately, this Landscaping visit completed …"
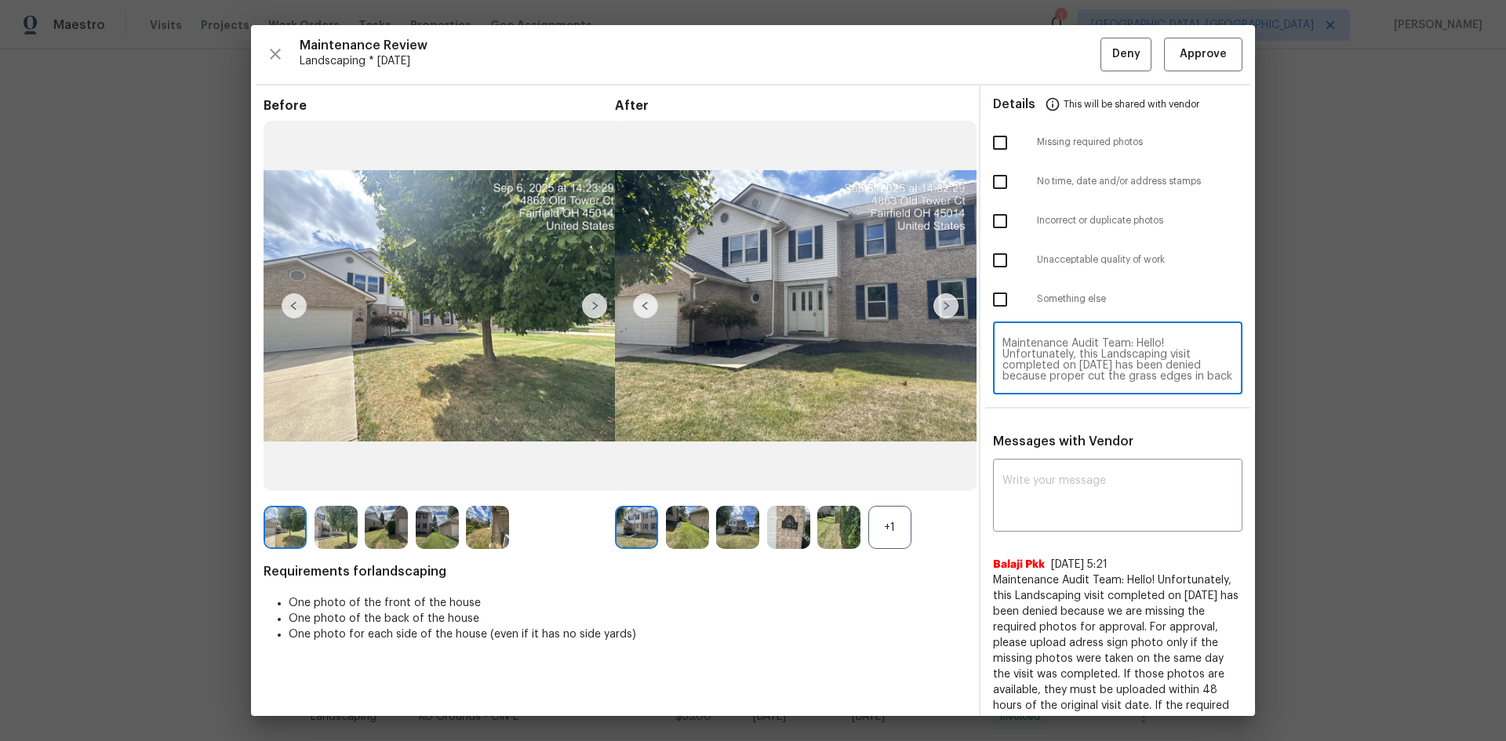
scroll to position [143, 0]
type textarea "Maintenance Audit Team: Hello! Unfortunately, this Landscaping visit completed …"
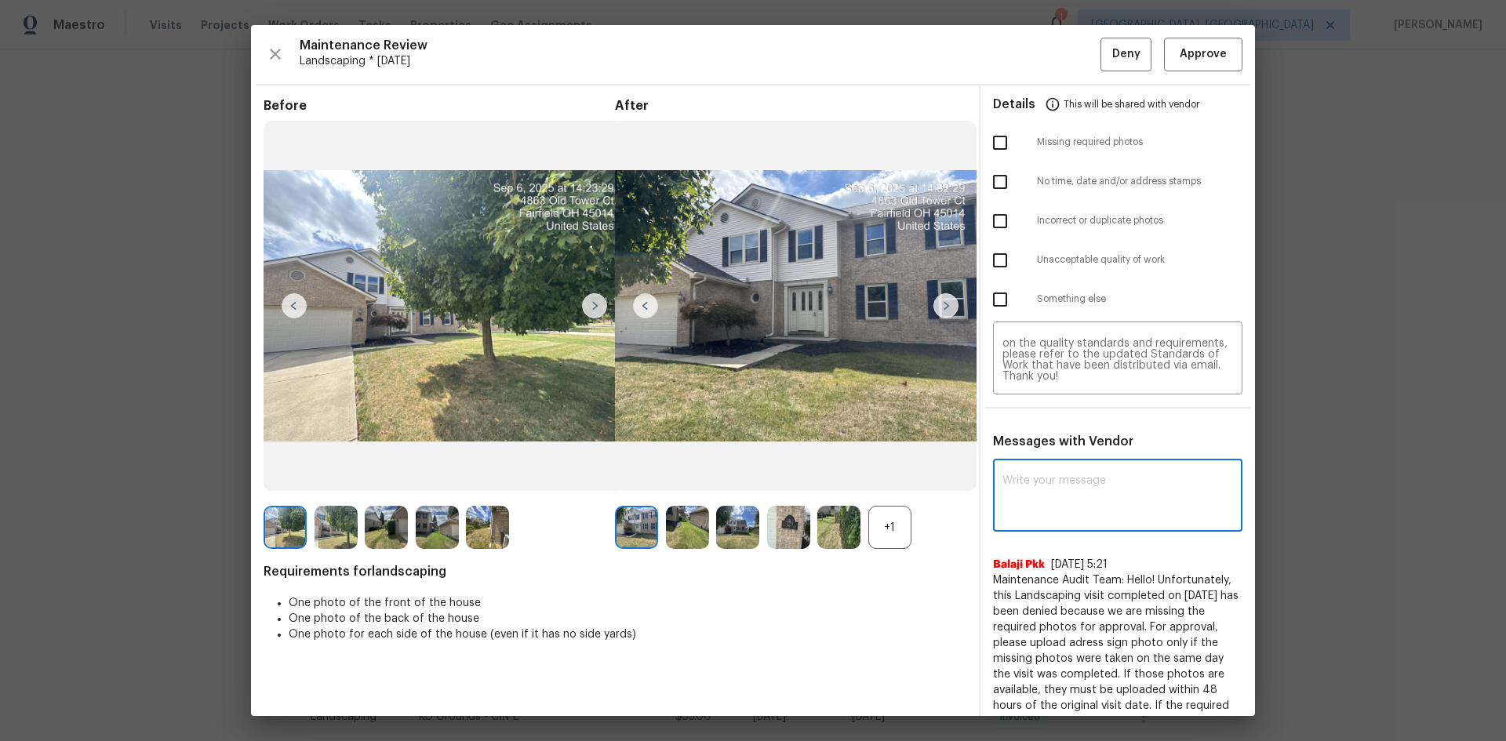
click at [1043, 497] on textarea at bounding box center [1118, 497] width 231 height 44
paste textarea "Maintenance Audit Team: Hello! Unfortunately, this Landscaping visit completed …"
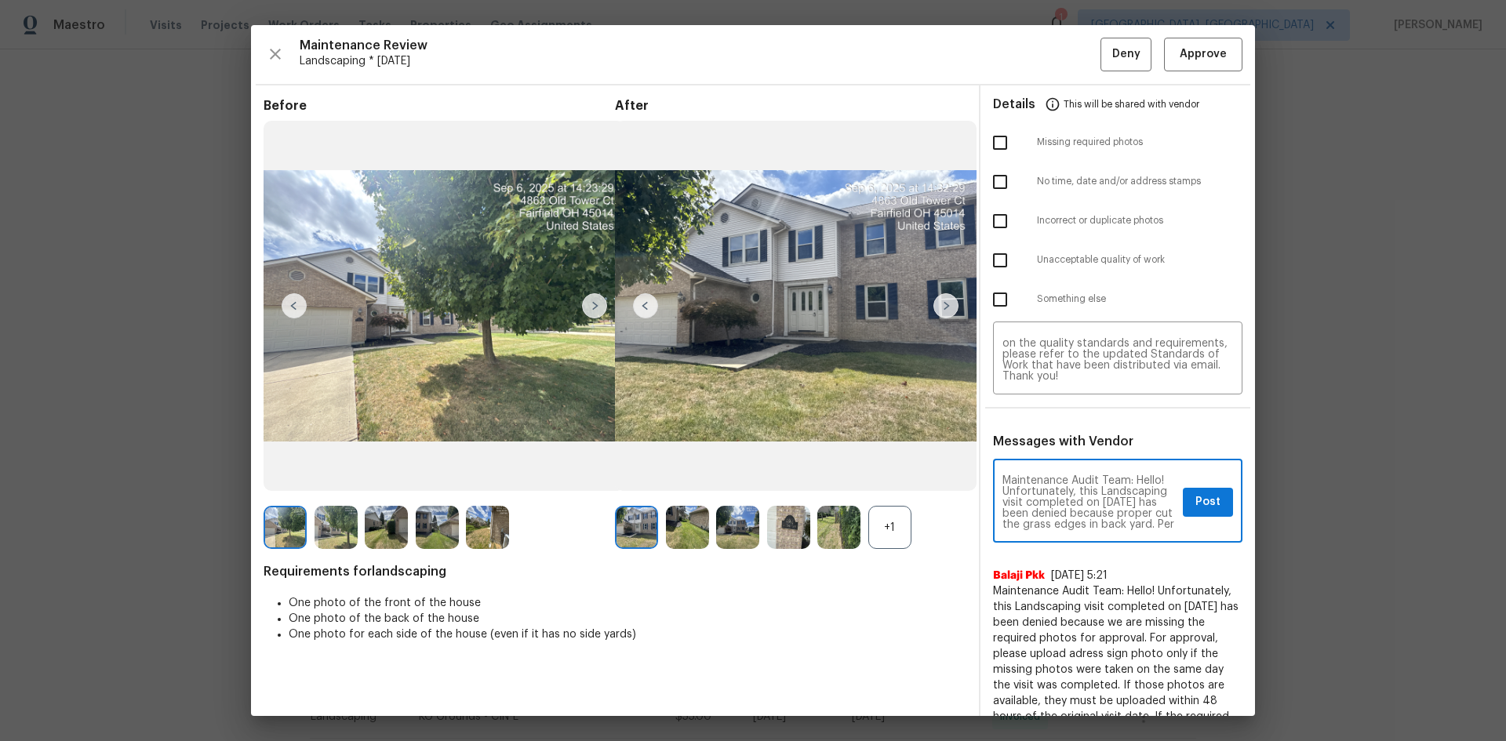
scroll to position [209, 0]
type textarea "Maintenance Audit Team: Hello! Unfortunately, this Landscaping visit completed …"
click at [989, 256] on input "checkbox" at bounding box center [1000, 260] width 33 height 33
checkbox input "true"
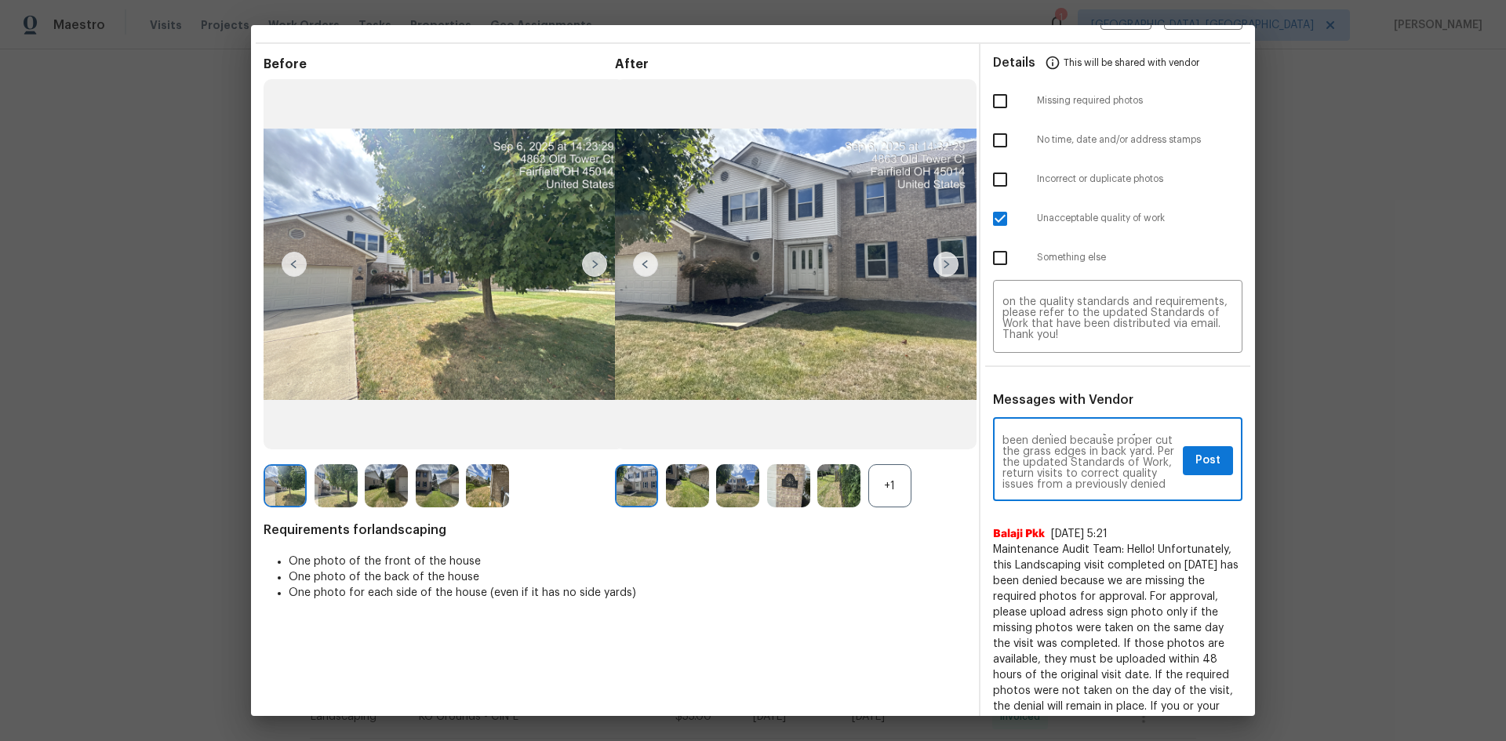
scroll to position [0, 0]
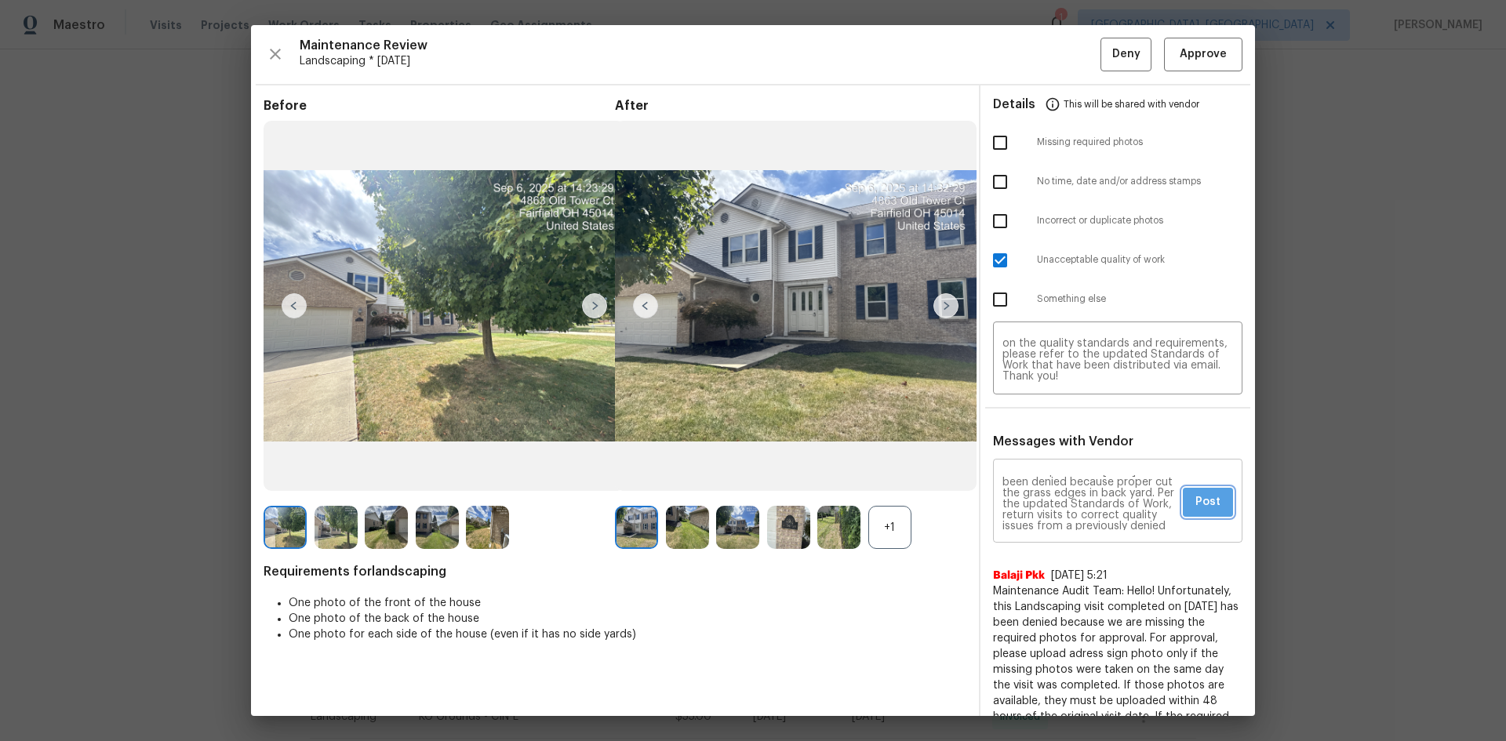
click at [1196, 502] on span "Post" at bounding box center [1208, 503] width 25 height 20
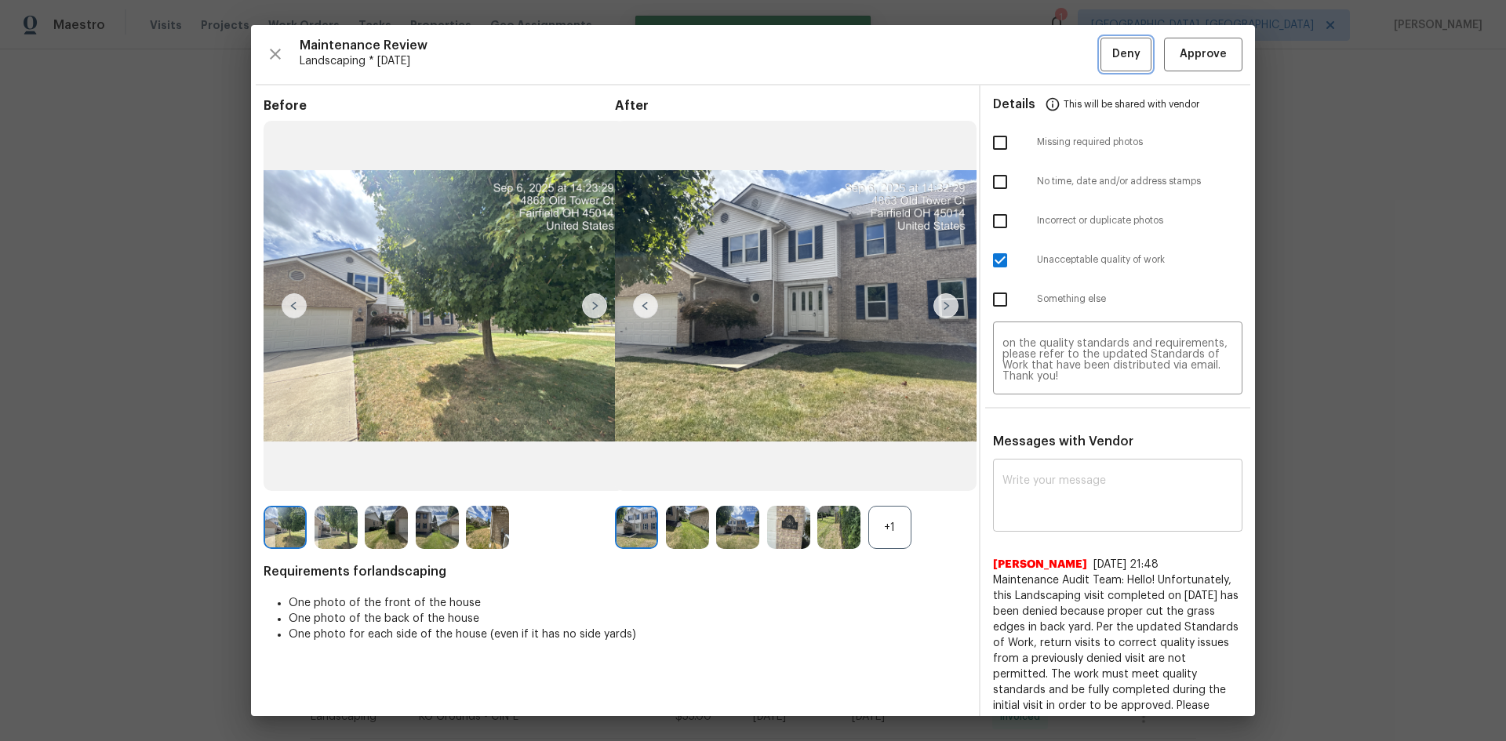
click at [1117, 61] on span "Deny" at bounding box center [1126, 55] width 28 height 20
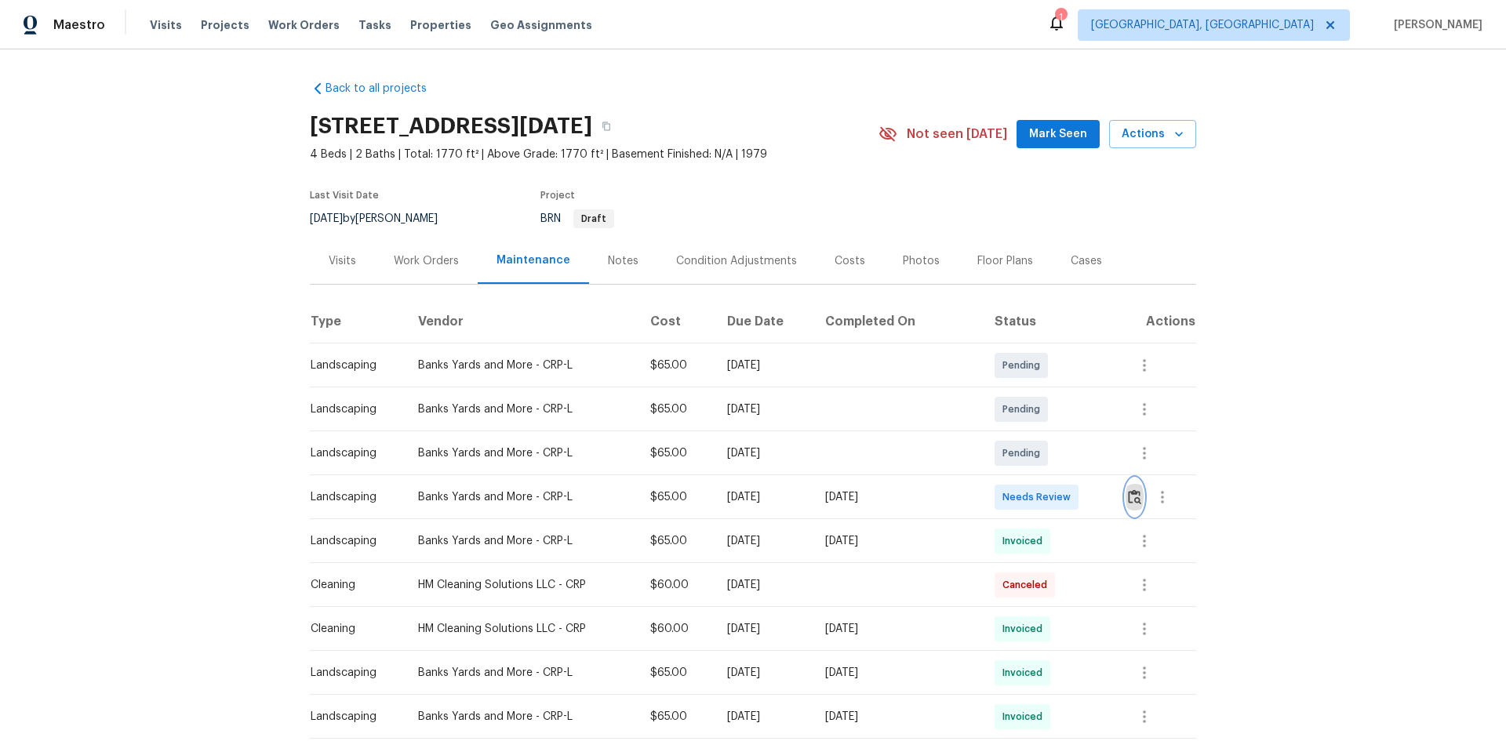
click at [1128, 498] on img "button" at bounding box center [1134, 497] width 13 height 15
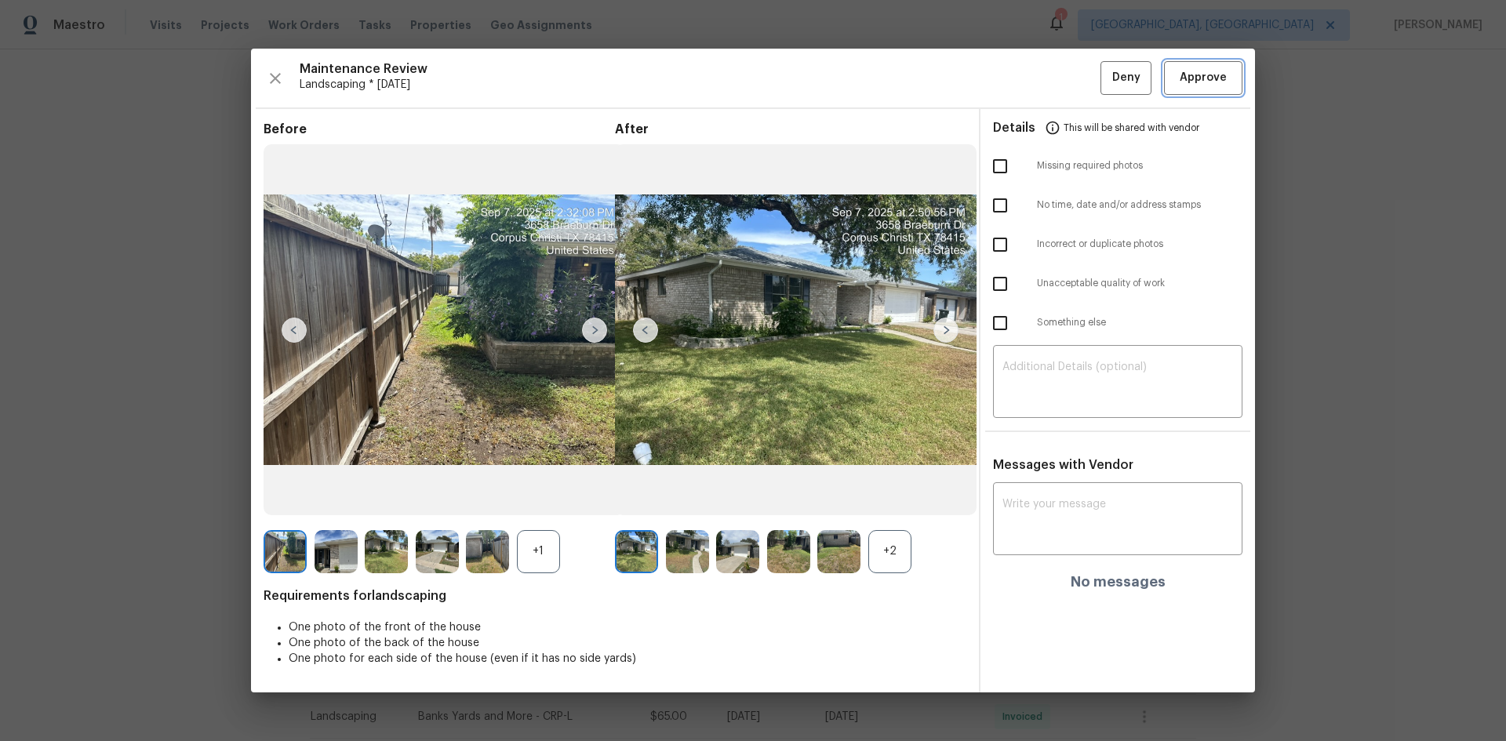
click at [1202, 77] on span "Approve" at bounding box center [1203, 78] width 47 height 20
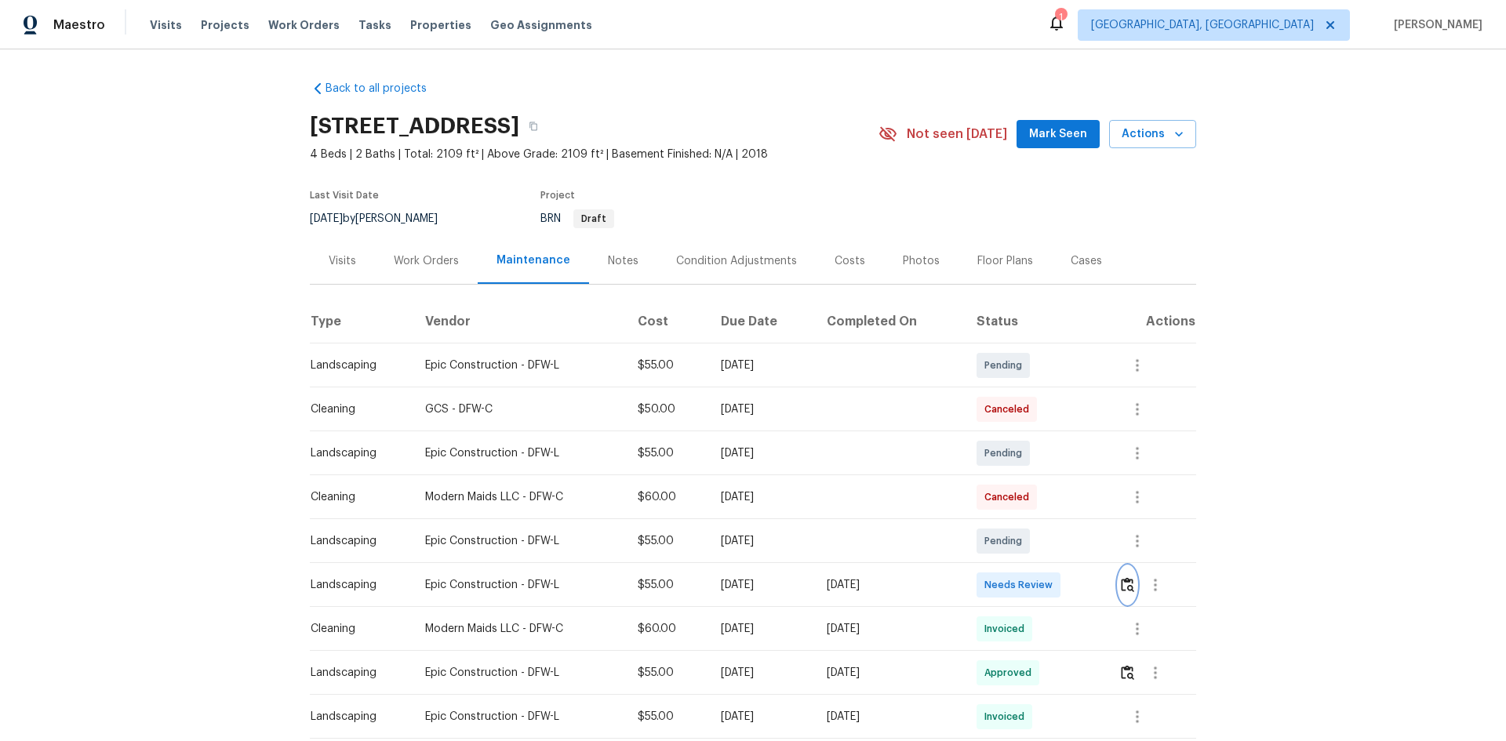
click at [1128, 583] on img "button" at bounding box center [1127, 584] width 13 height 15
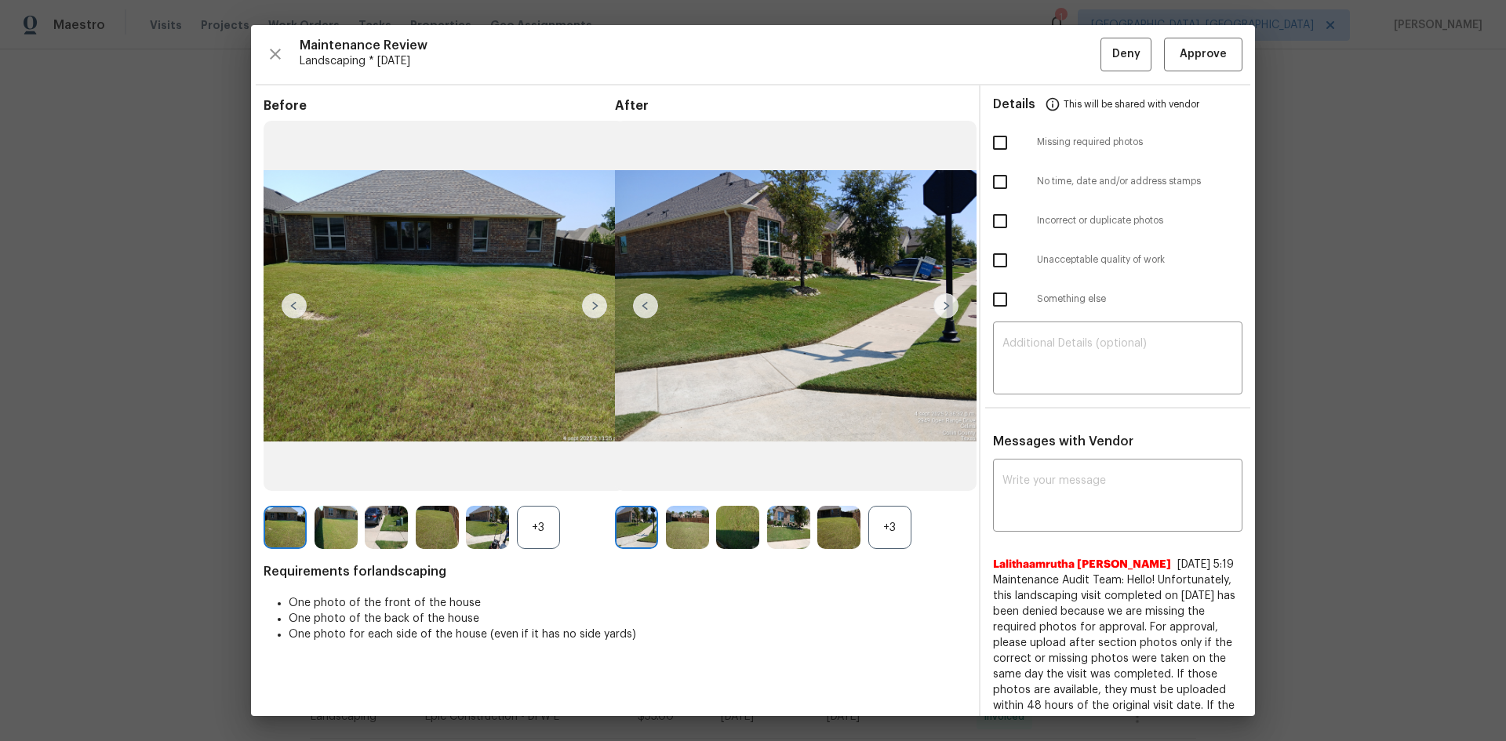
click at [943, 301] on img at bounding box center [946, 305] width 25 height 25
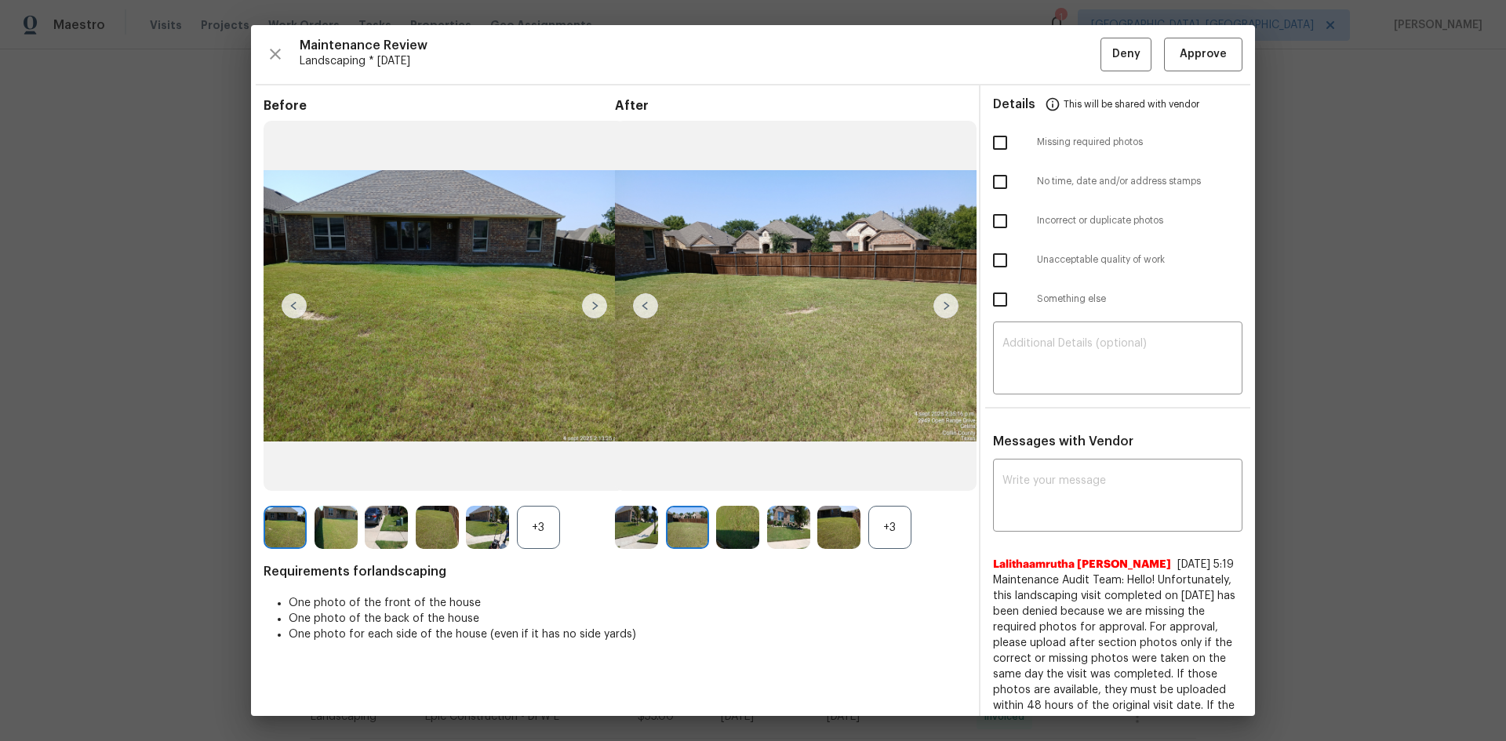
click at [943, 301] on img at bounding box center [946, 305] width 25 height 25
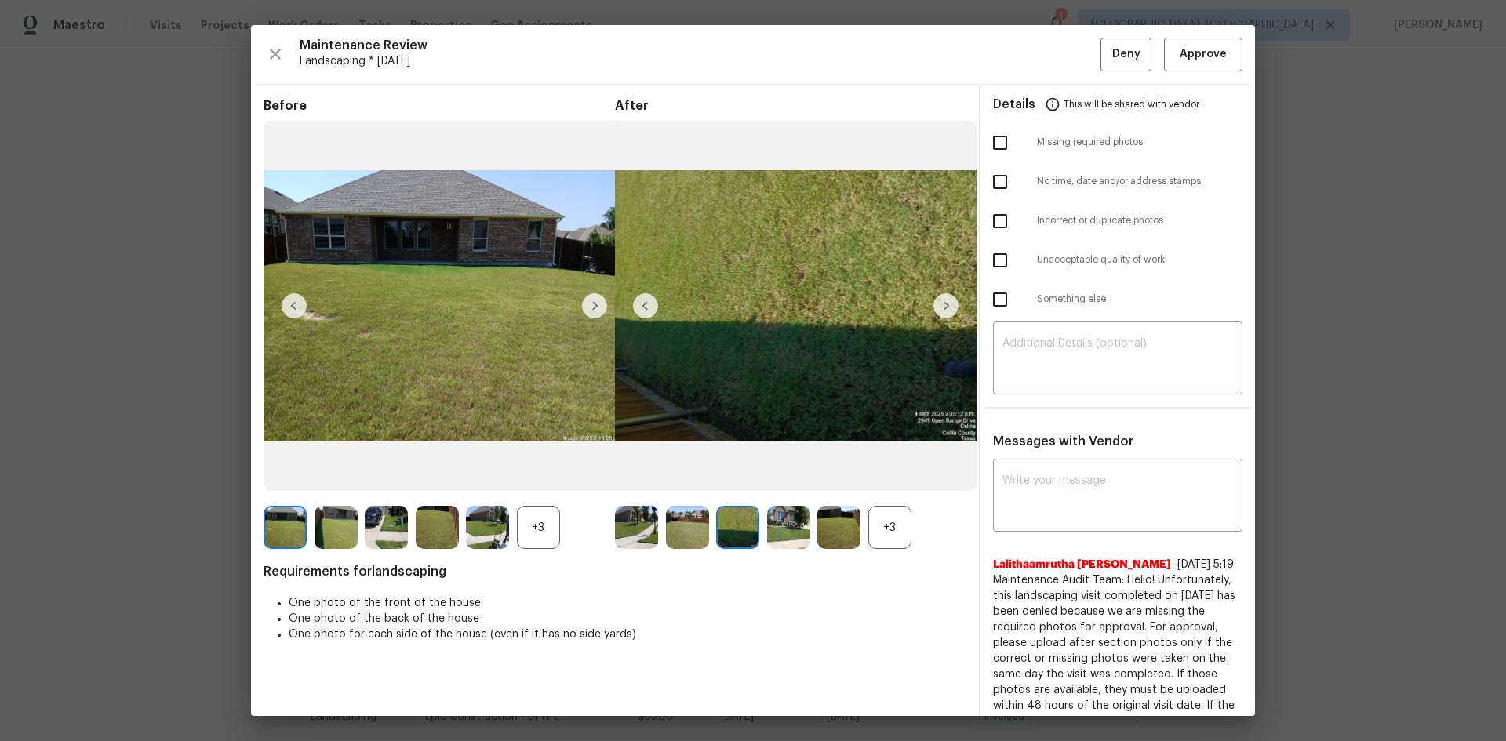
click at [943, 301] on img at bounding box center [946, 305] width 25 height 25
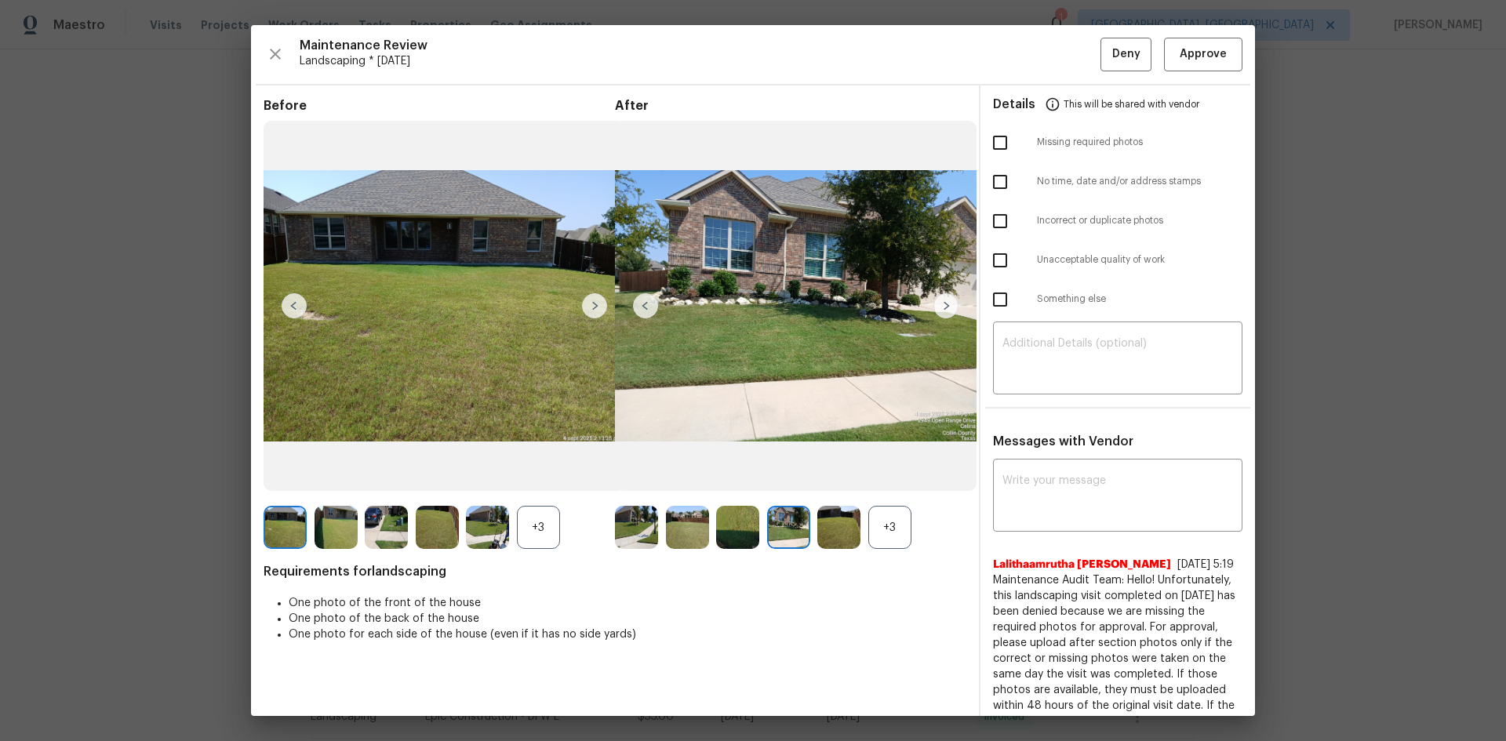
click at [943, 301] on img at bounding box center [946, 305] width 25 height 25
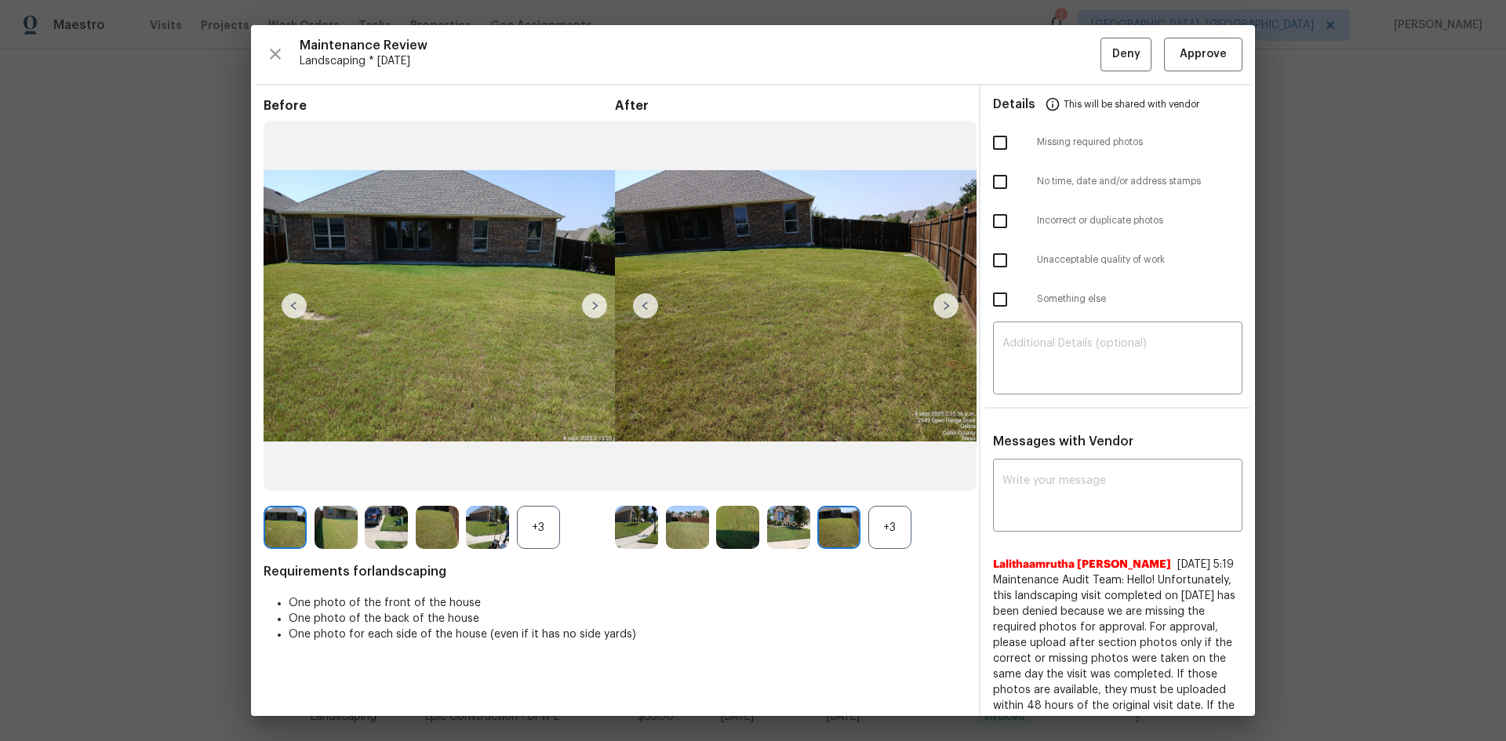
click at [943, 302] on img at bounding box center [946, 305] width 25 height 25
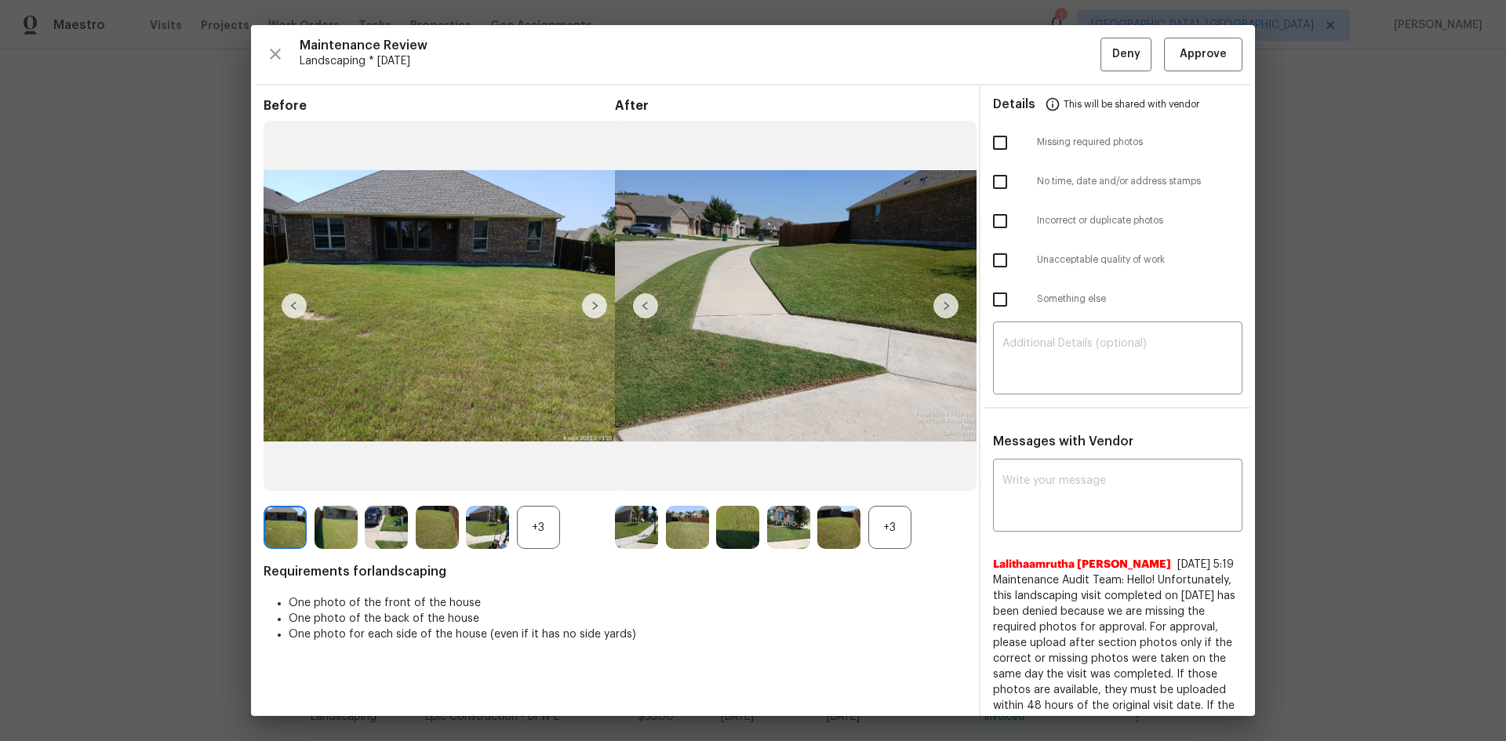
click at [943, 302] on img at bounding box center [946, 305] width 25 height 25
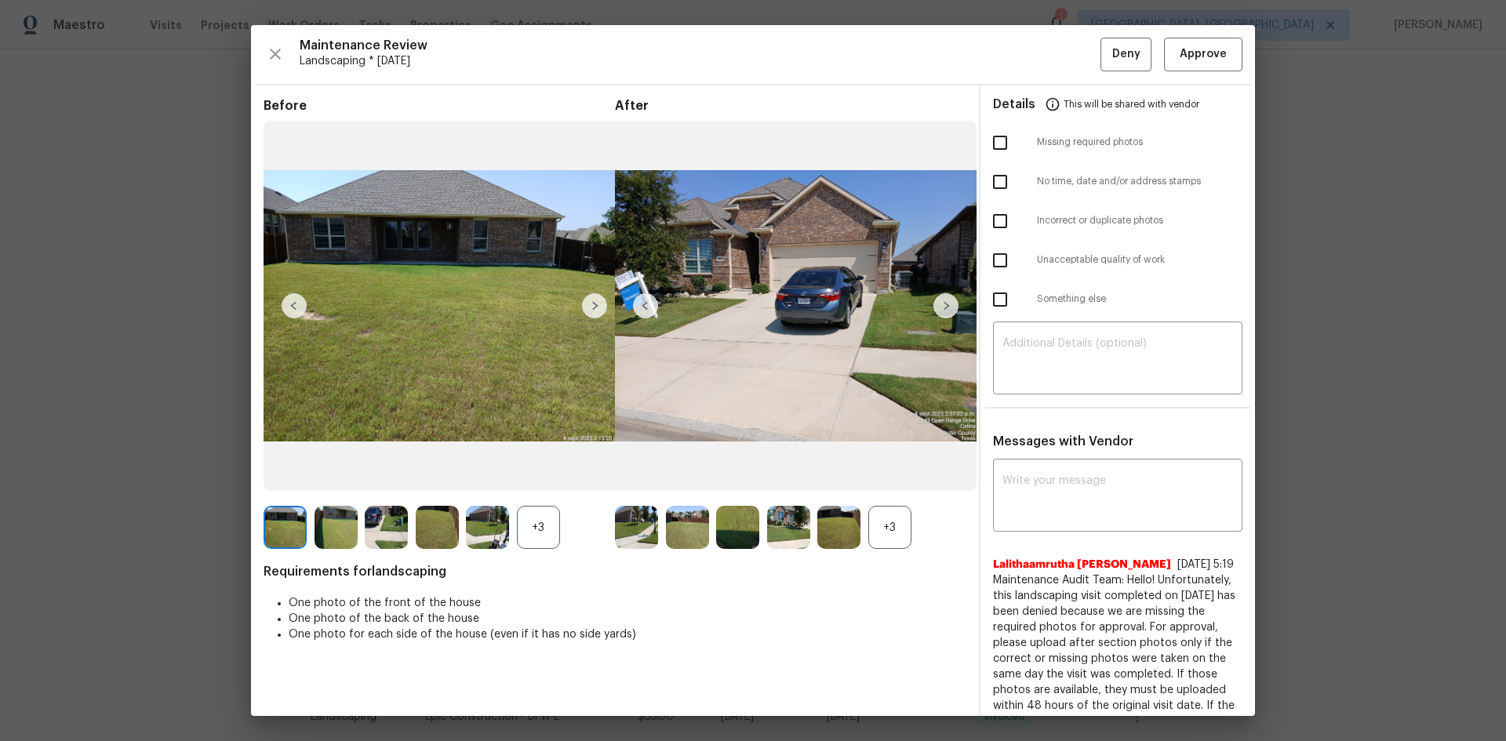
click at [943, 302] on img at bounding box center [946, 305] width 25 height 25
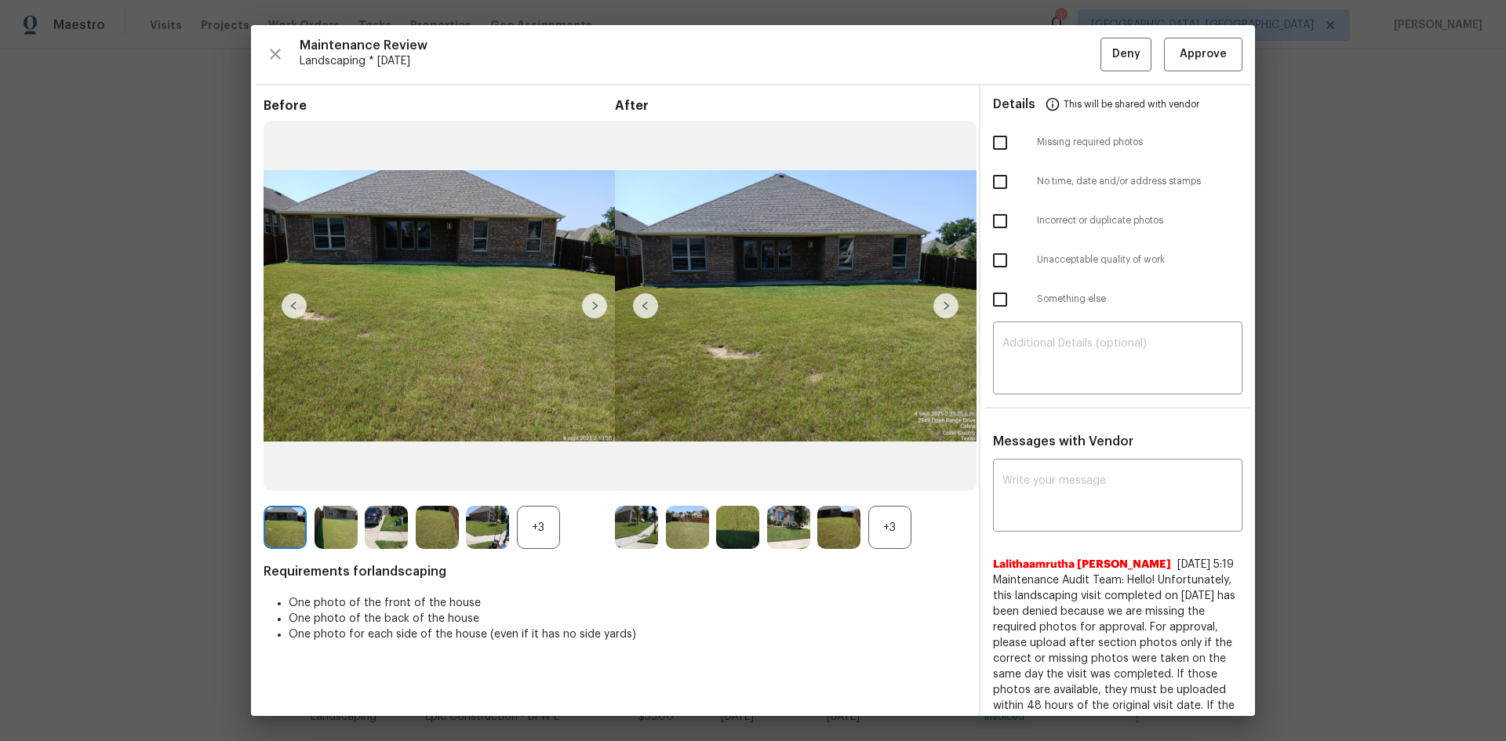
click at [943, 302] on img at bounding box center [946, 305] width 25 height 25
click at [1214, 62] on span "Approve" at bounding box center [1203, 55] width 47 height 20
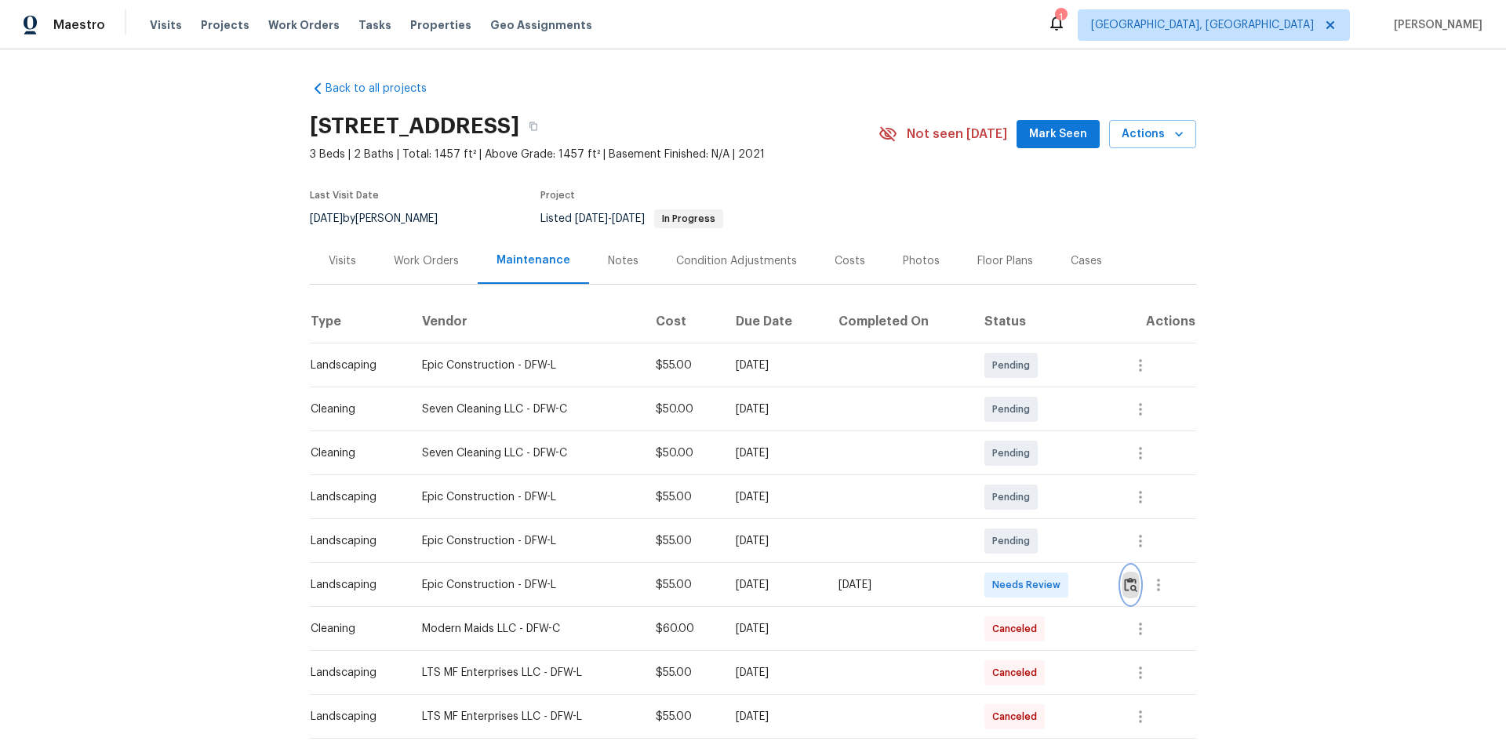
click at [1129, 588] on img "button" at bounding box center [1130, 584] width 13 height 15
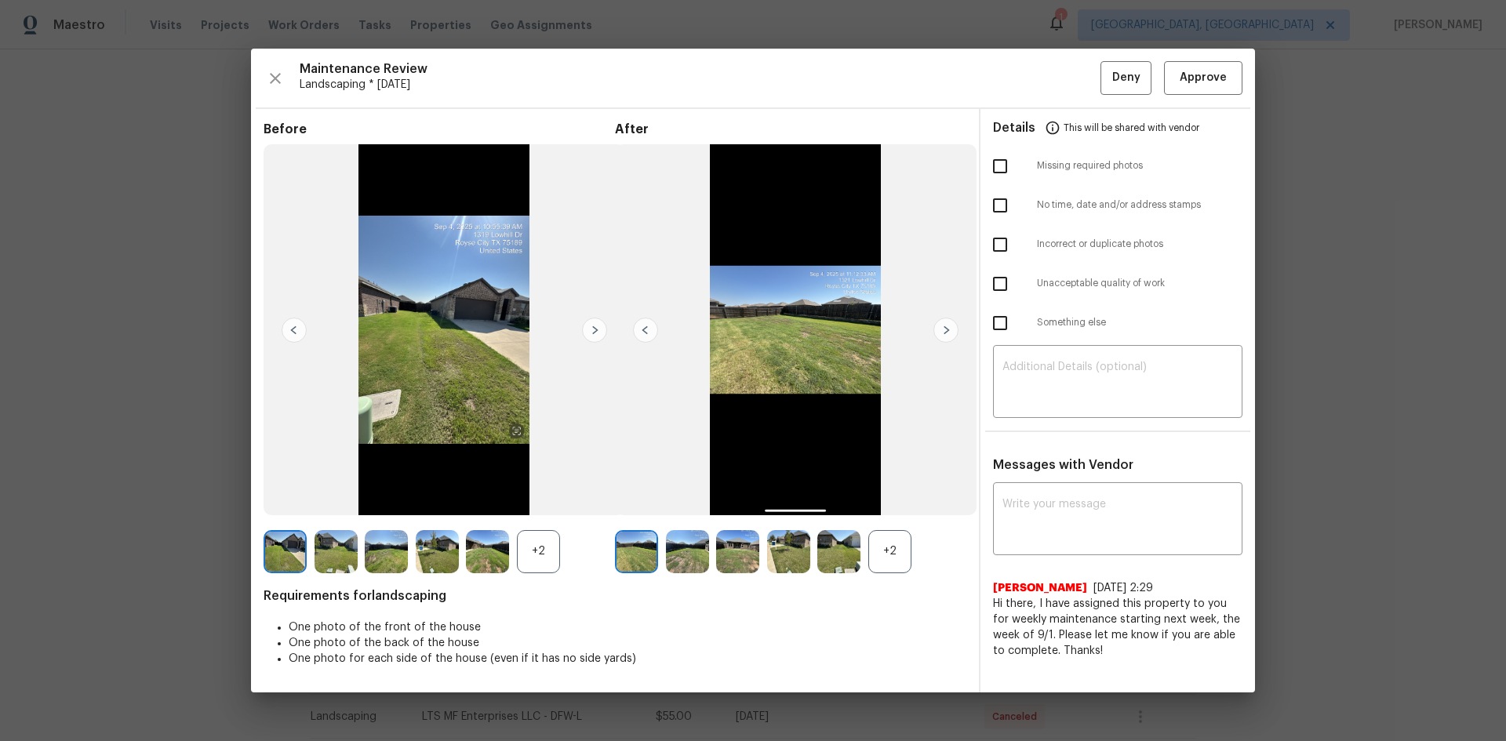
click at [944, 327] on img at bounding box center [946, 330] width 25 height 25
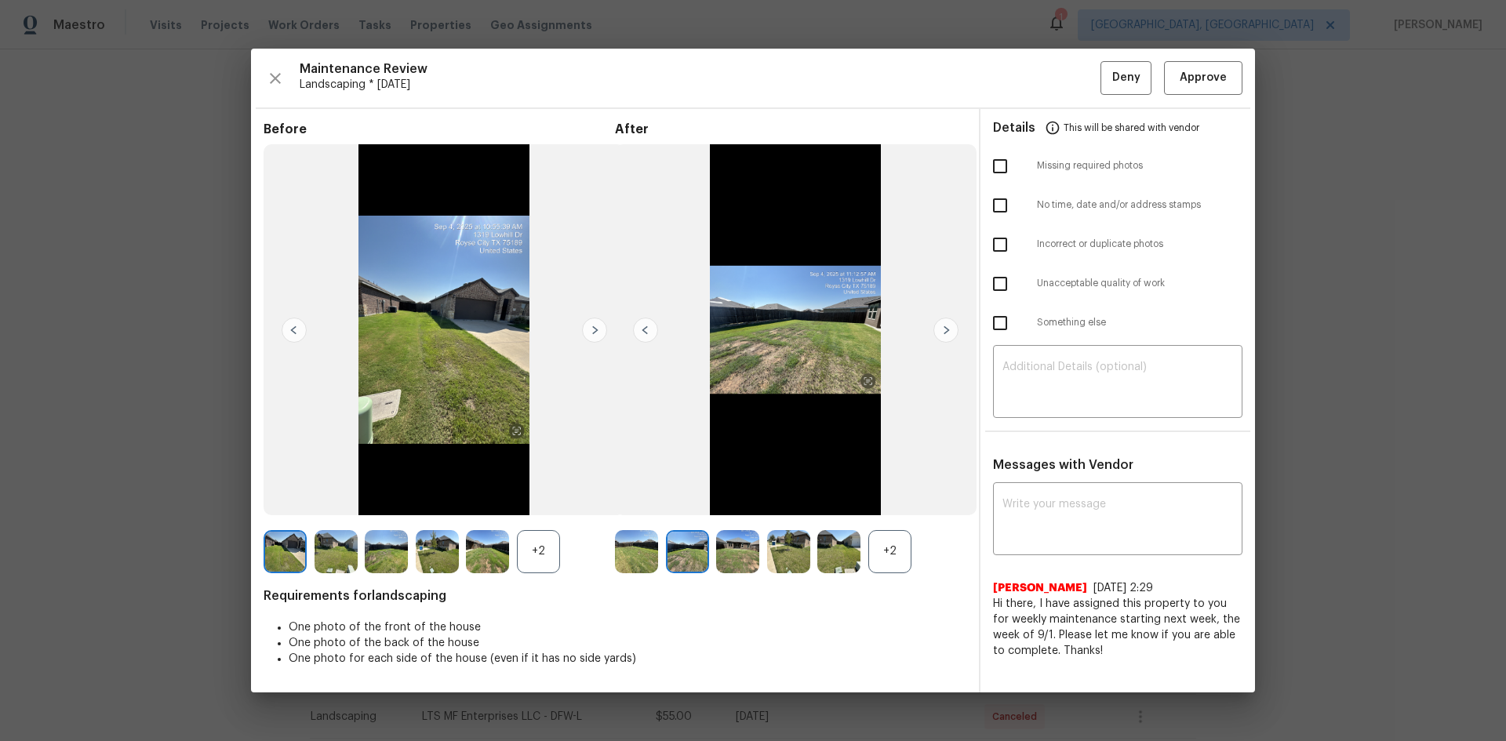
click at [944, 328] on img at bounding box center [946, 330] width 25 height 25
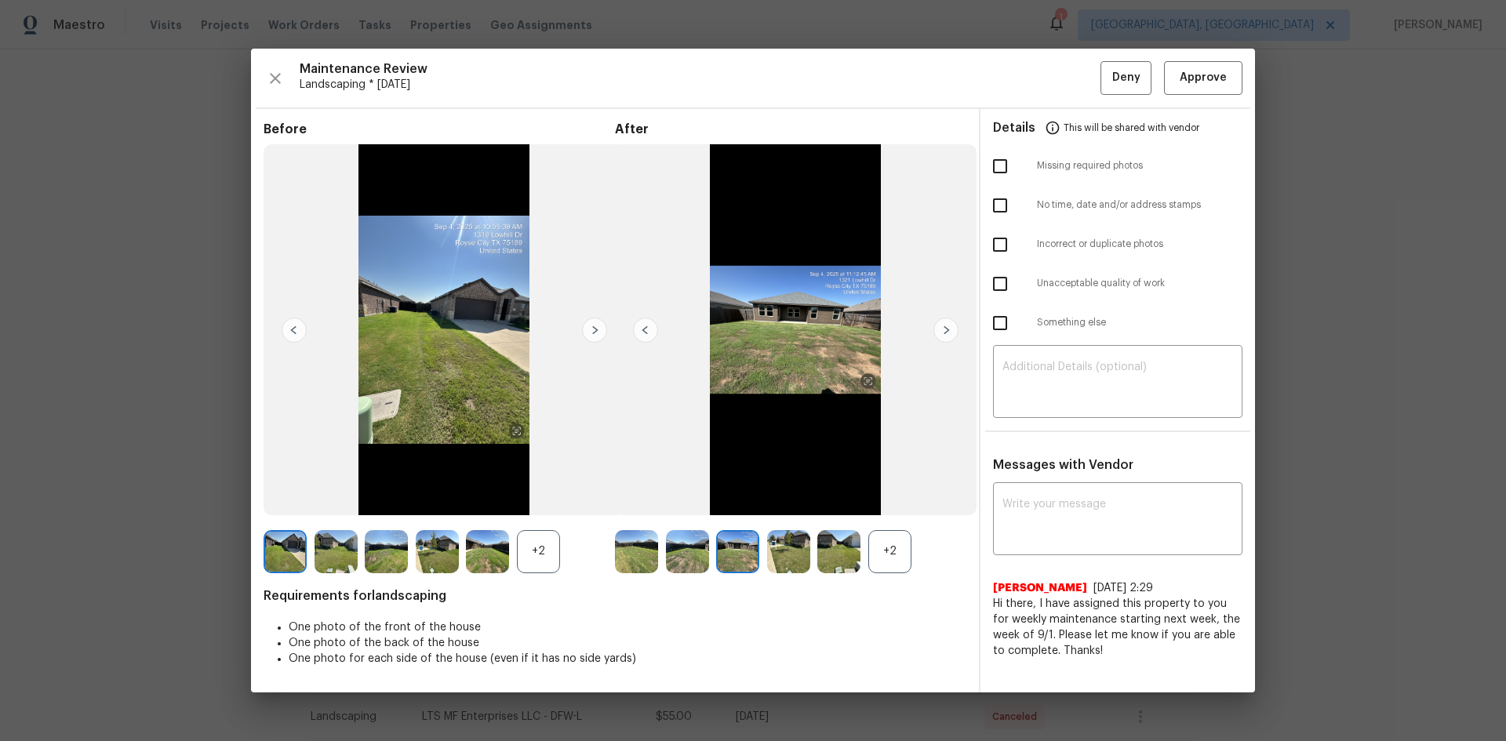
click at [944, 328] on img at bounding box center [946, 330] width 25 height 25
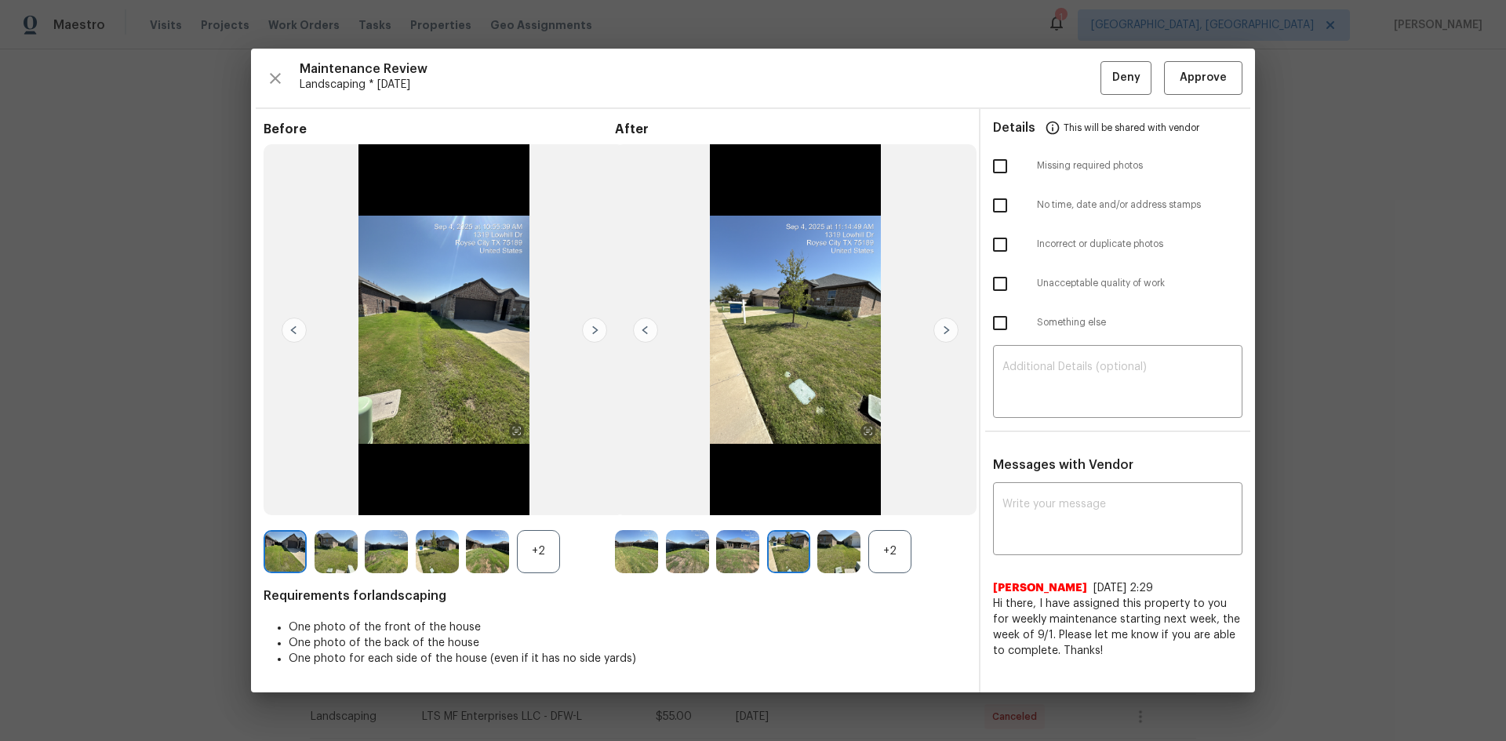
click at [944, 328] on img at bounding box center [946, 330] width 25 height 25
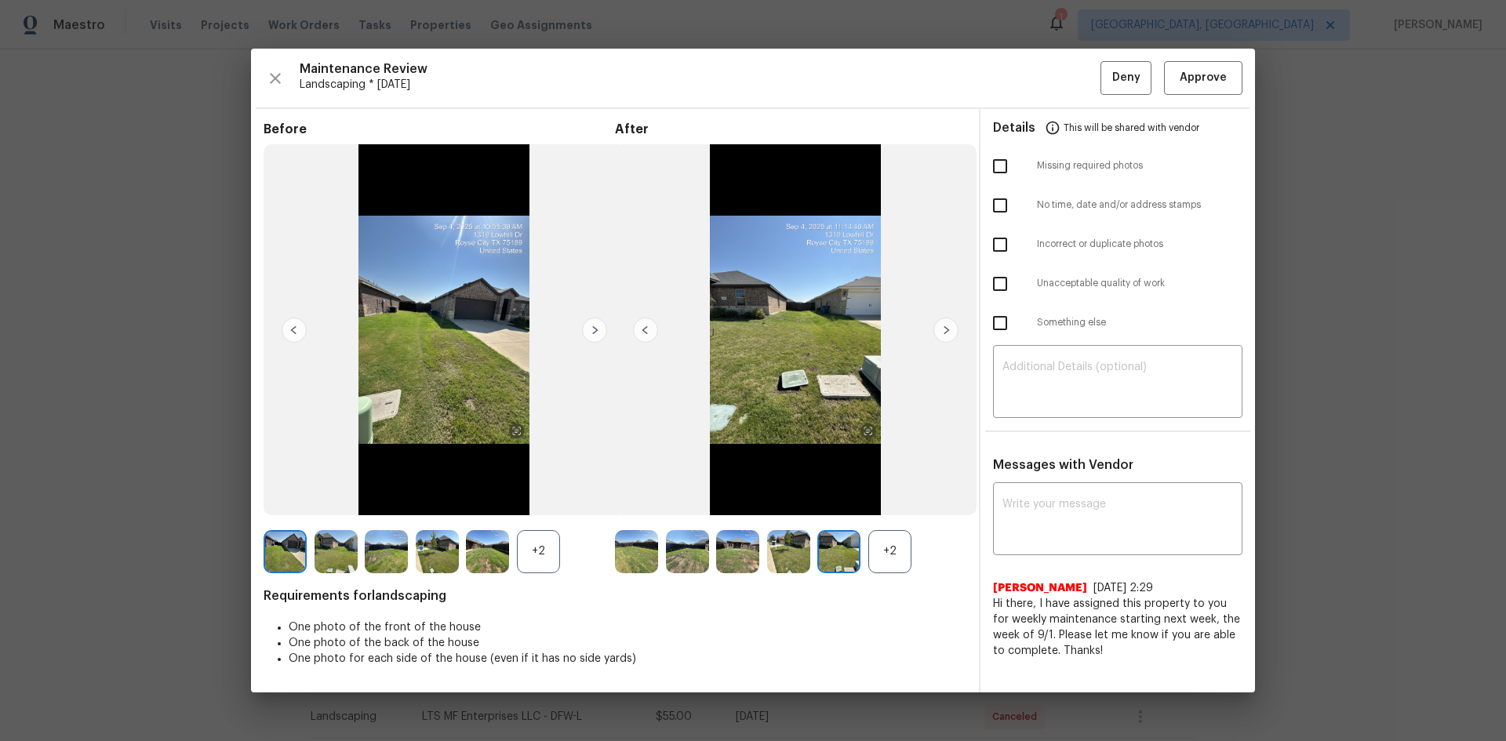
click at [645, 327] on img at bounding box center [645, 330] width 25 height 25
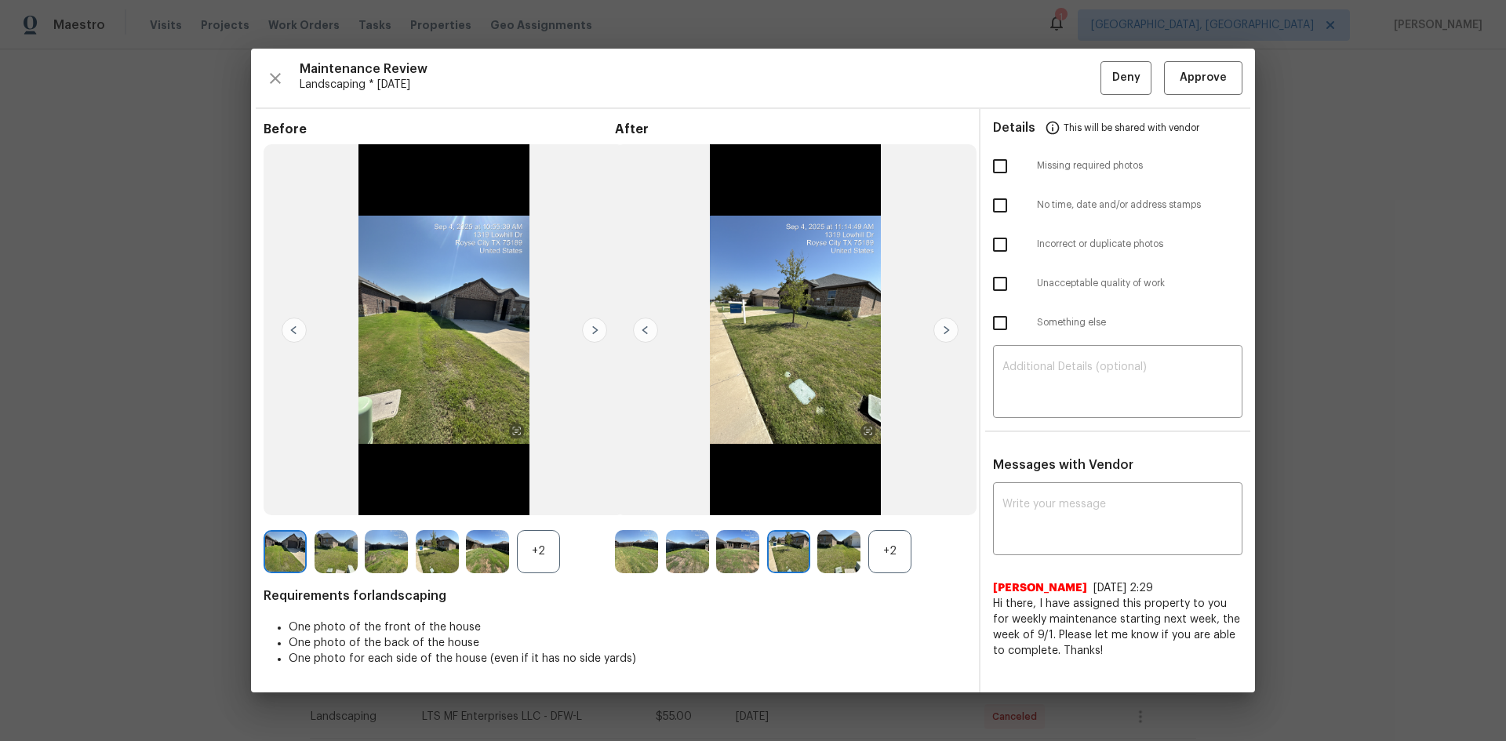
click at [941, 324] on img at bounding box center [946, 330] width 25 height 25
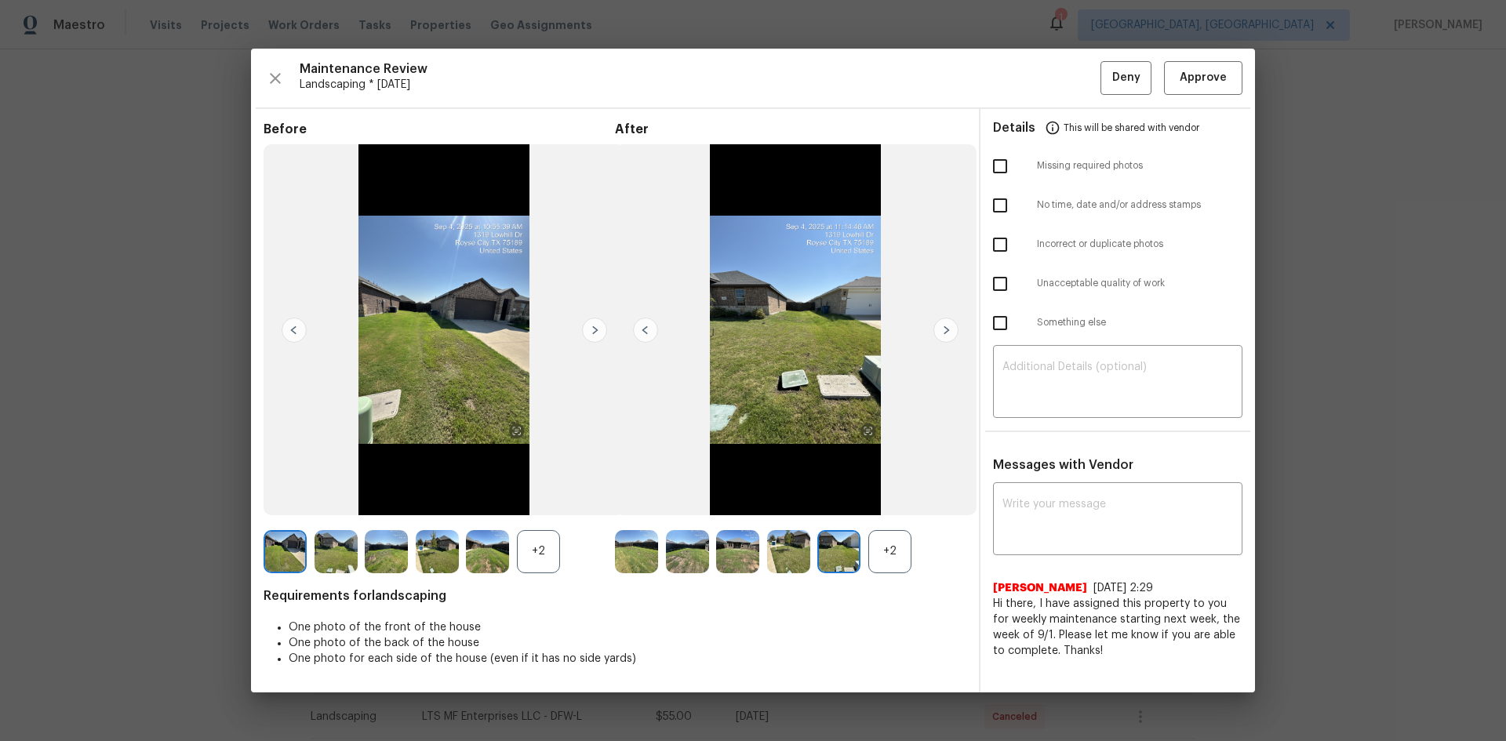
click at [945, 326] on img at bounding box center [946, 330] width 25 height 25
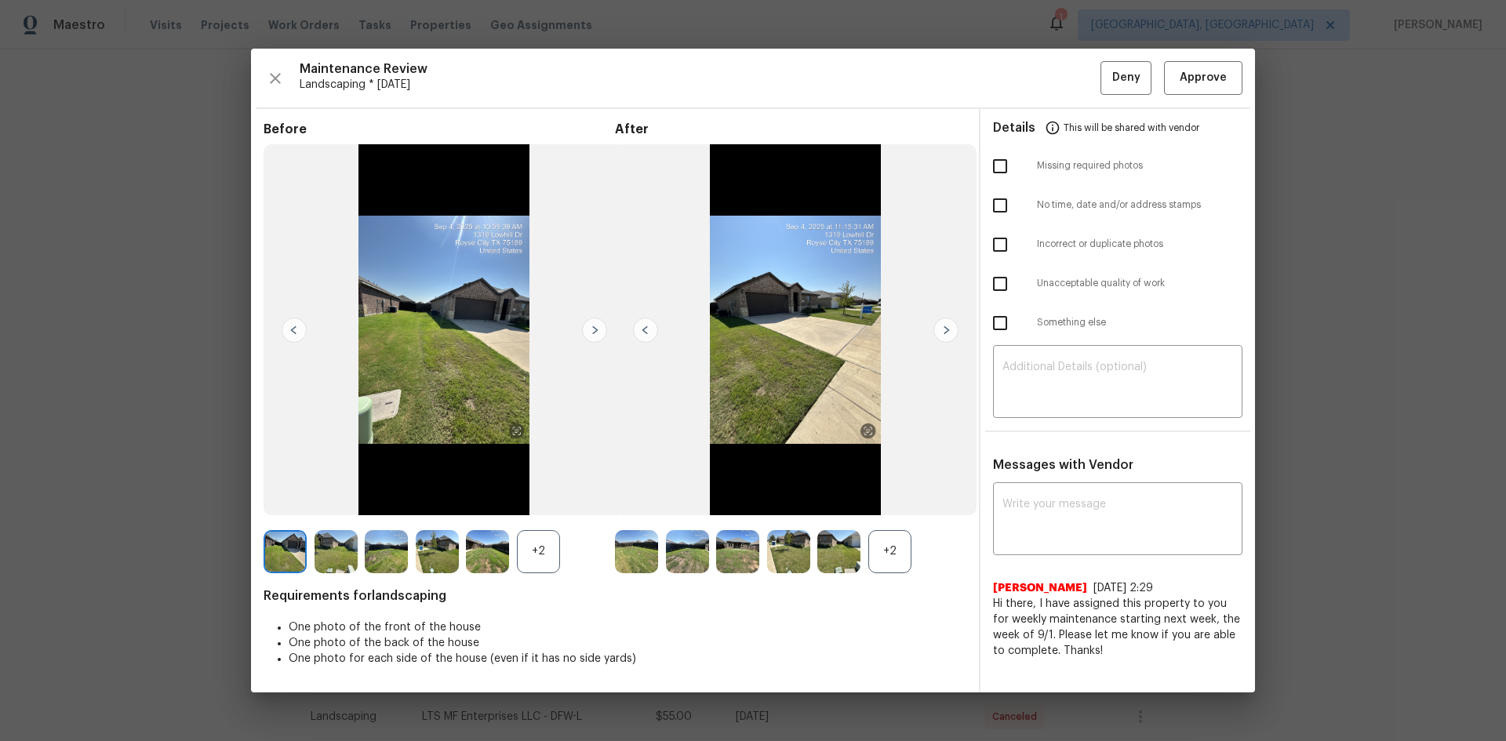
click at [945, 326] on img at bounding box center [946, 330] width 25 height 25
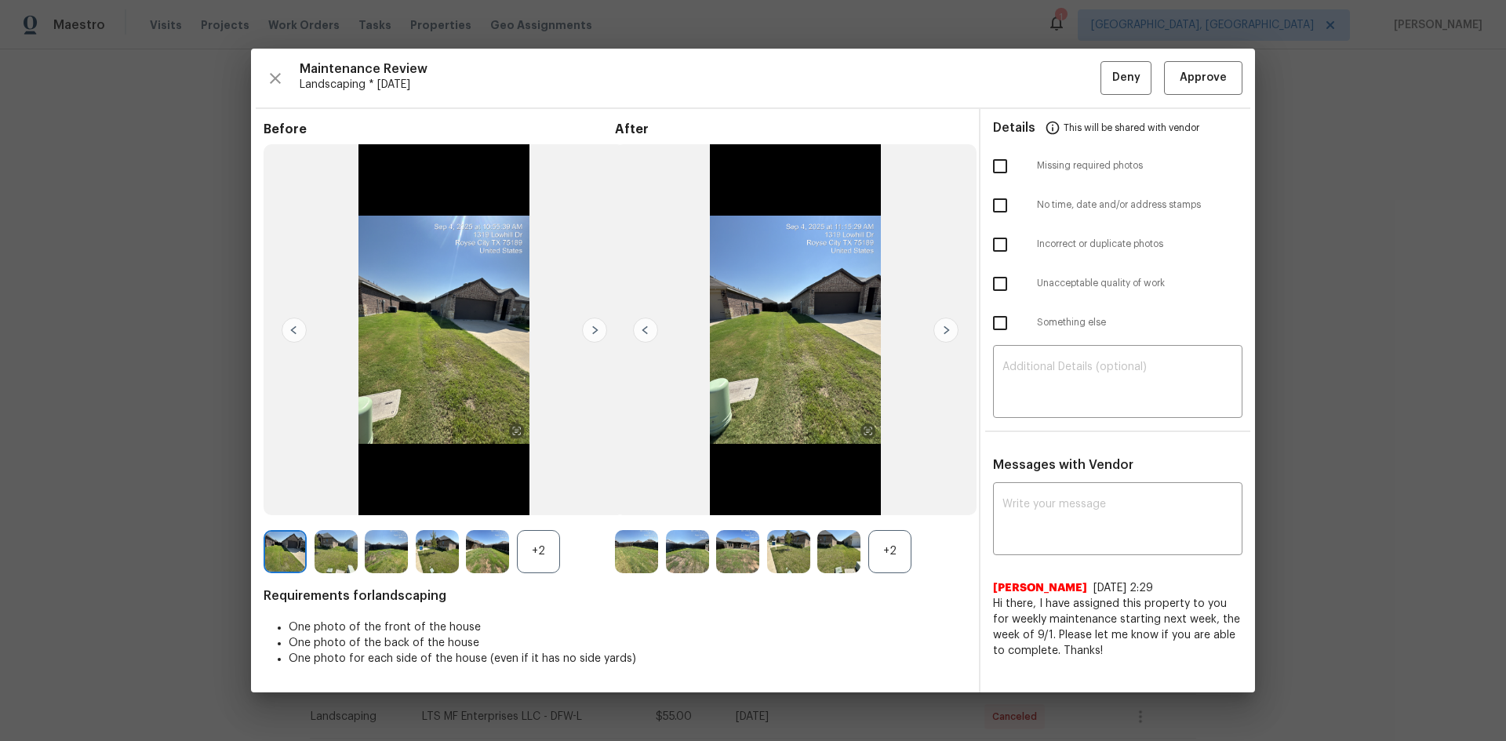
click at [941, 326] on img at bounding box center [946, 330] width 25 height 25
click at [1217, 82] on span "Approve" at bounding box center [1203, 78] width 47 height 20
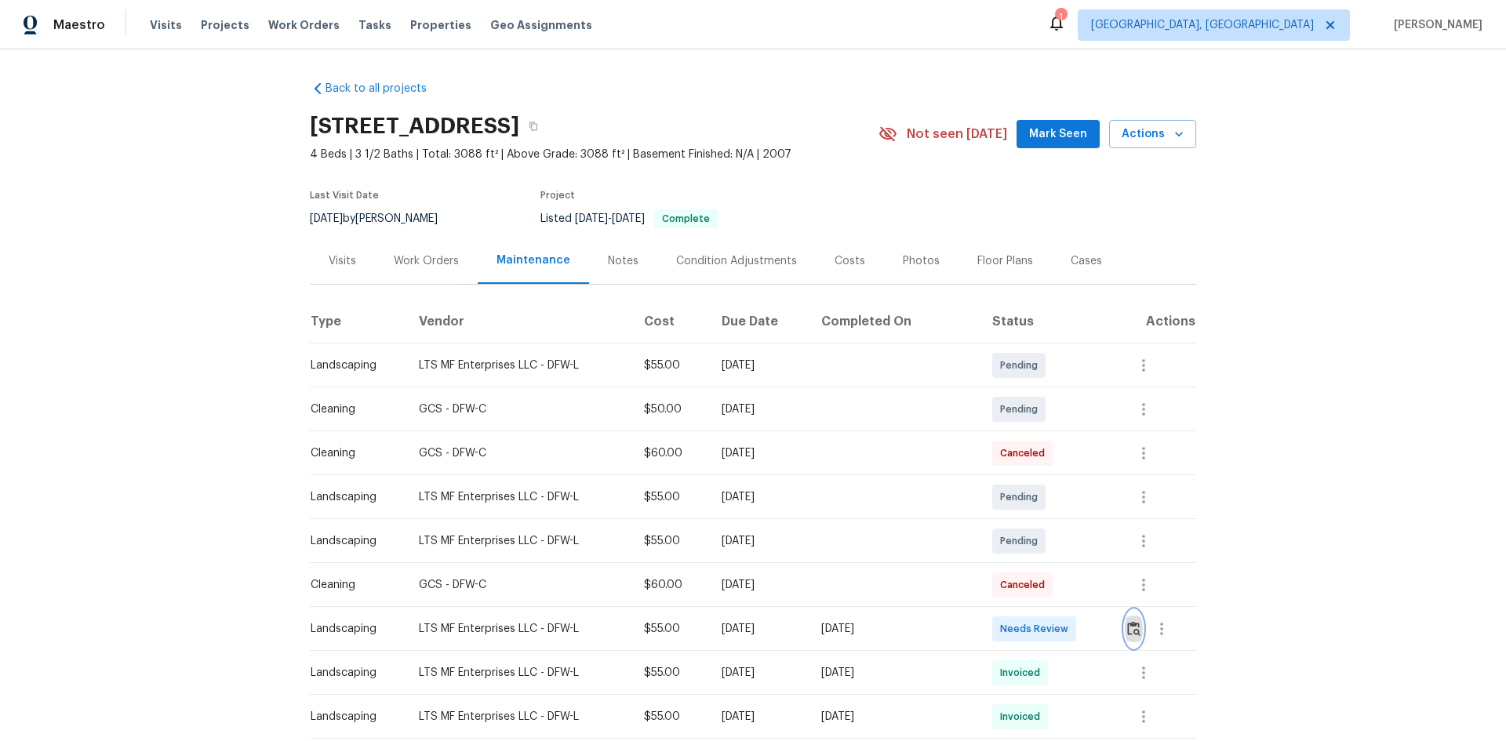
click at [1132, 632] on img "button" at bounding box center [1133, 628] width 13 height 15
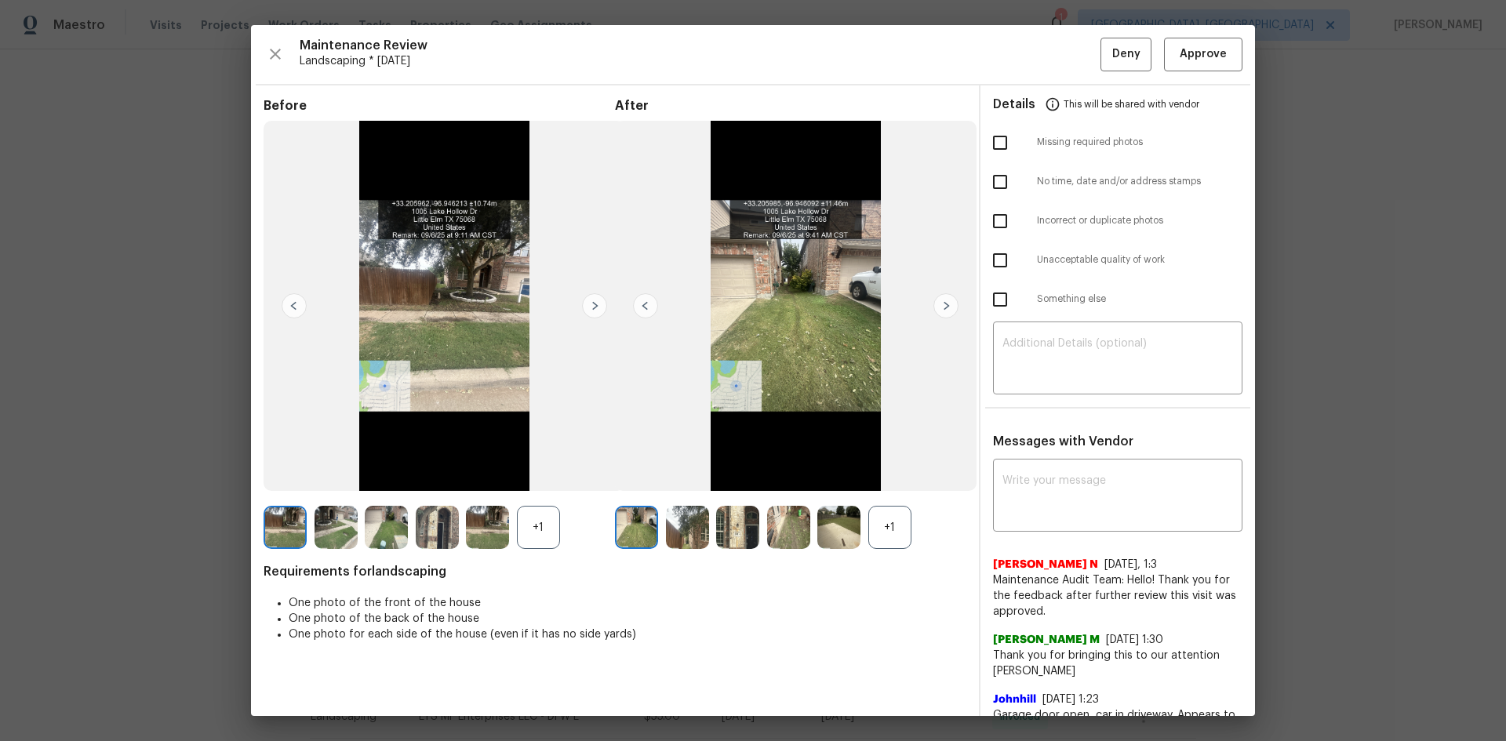
click at [936, 306] on img at bounding box center [946, 305] width 25 height 25
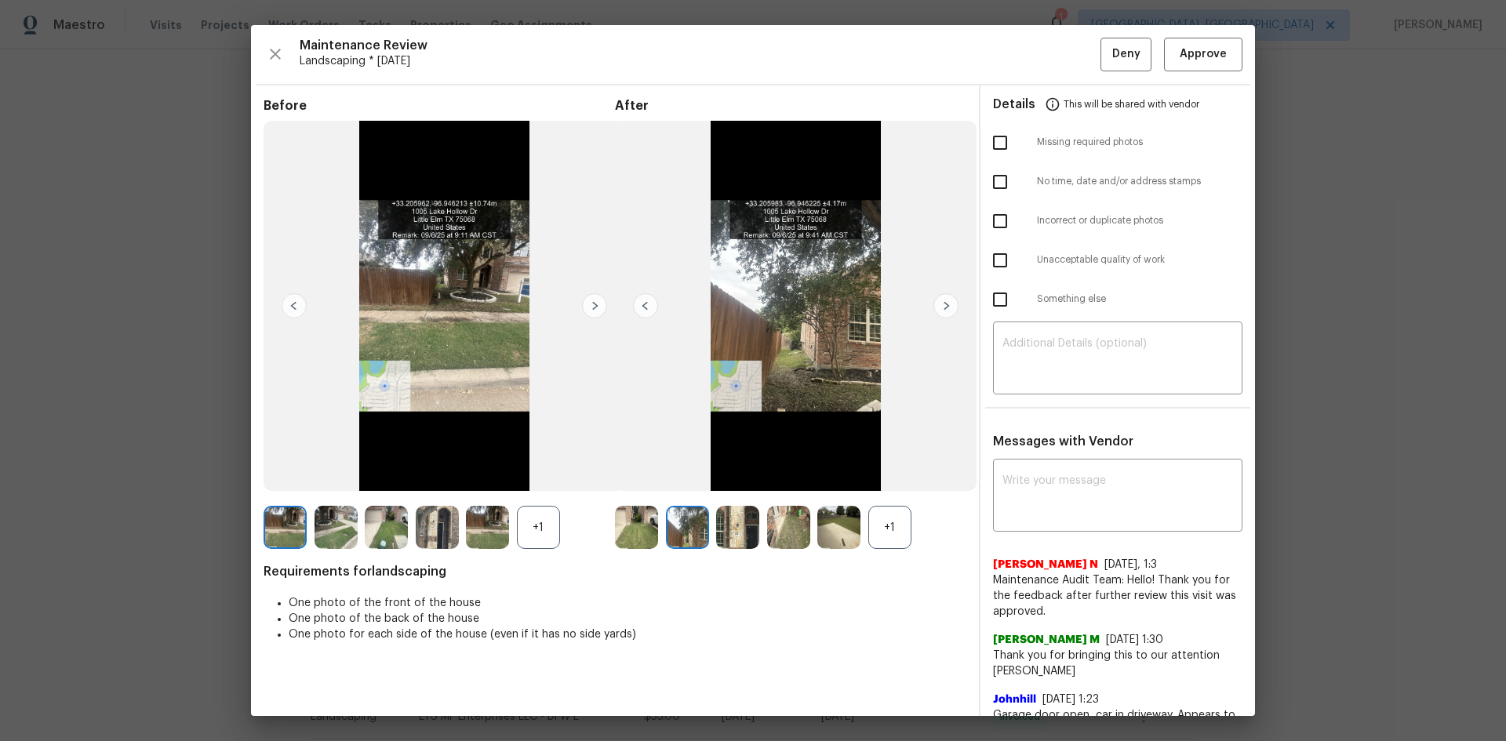
click at [936, 306] on img at bounding box center [946, 305] width 25 height 25
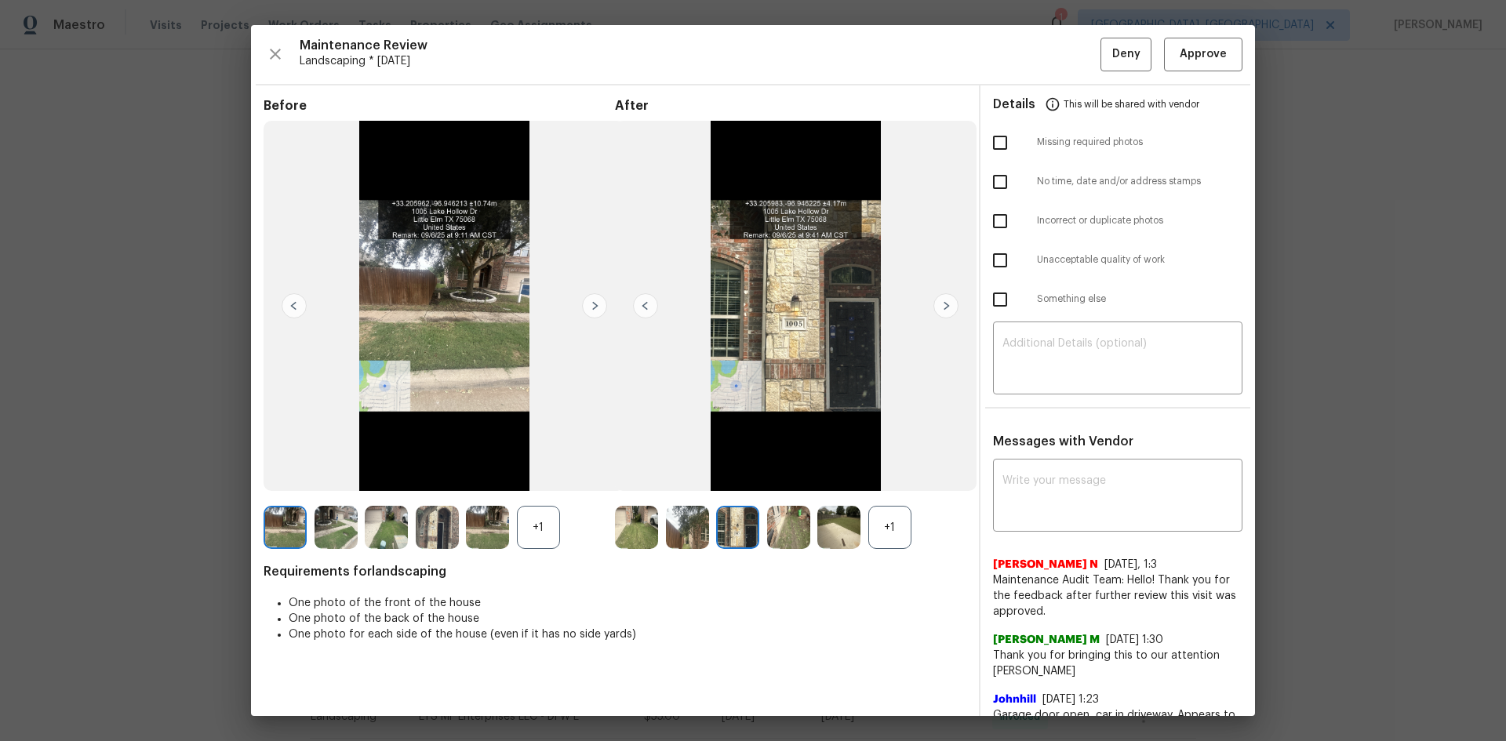
click at [937, 308] on img at bounding box center [946, 305] width 25 height 25
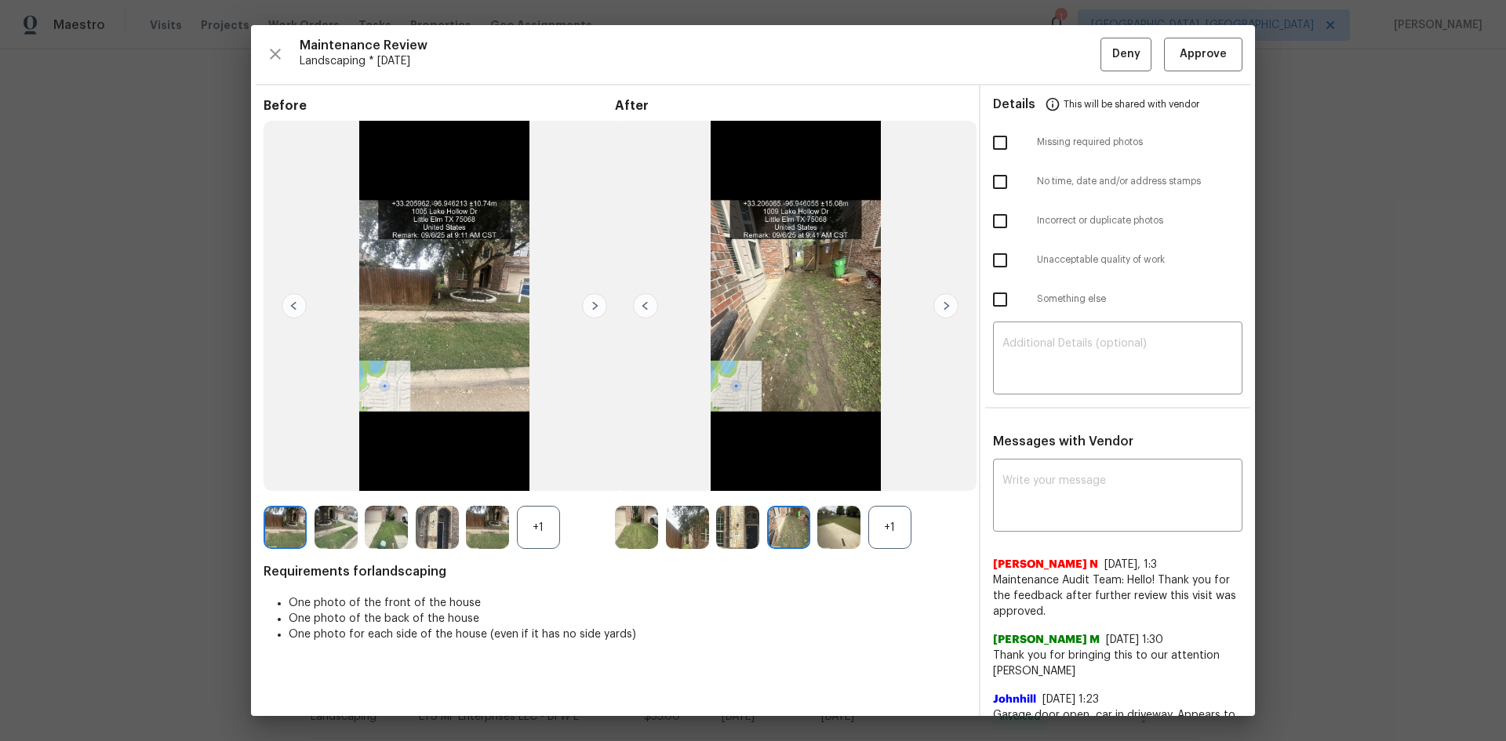
click at [937, 308] on img at bounding box center [946, 305] width 25 height 25
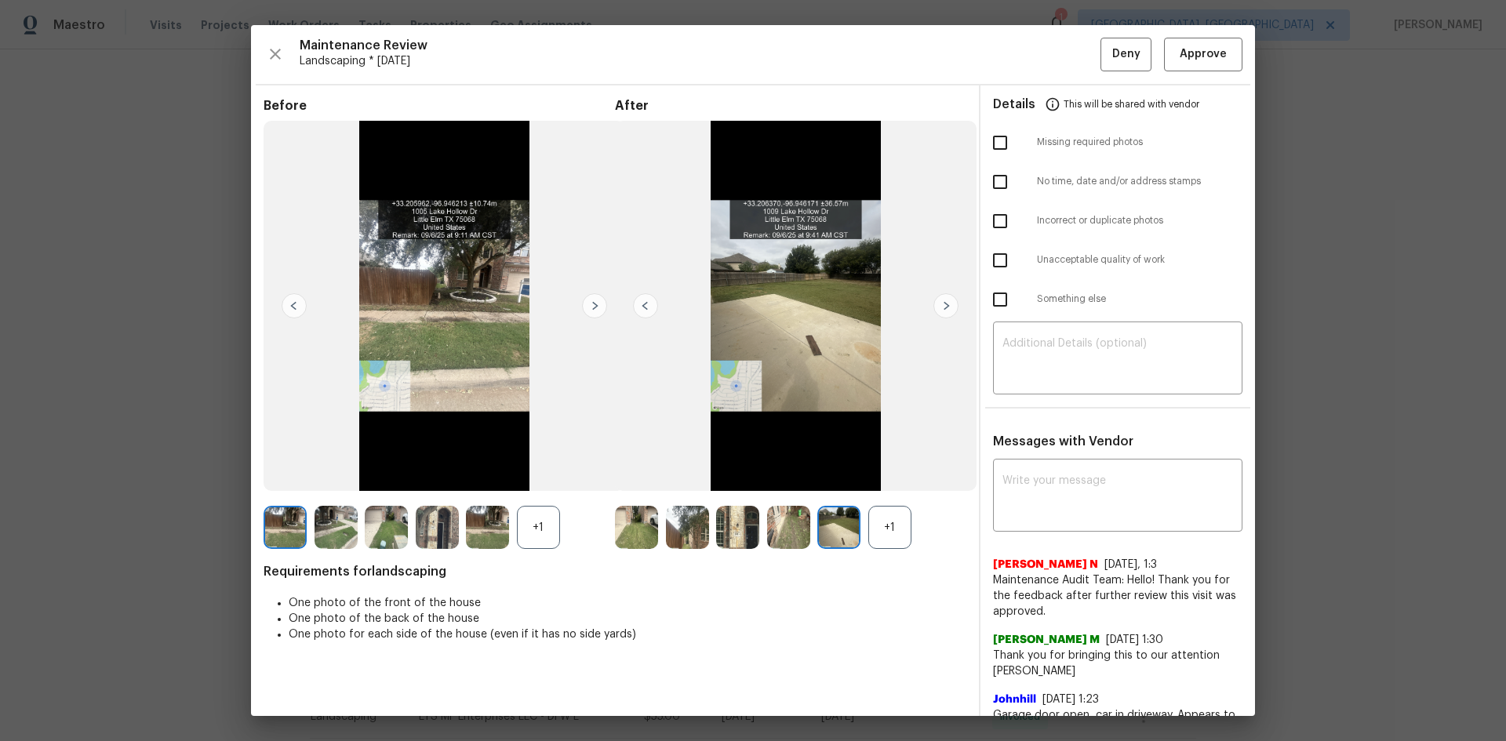
click at [937, 308] on img at bounding box center [946, 305] width 25 height 25
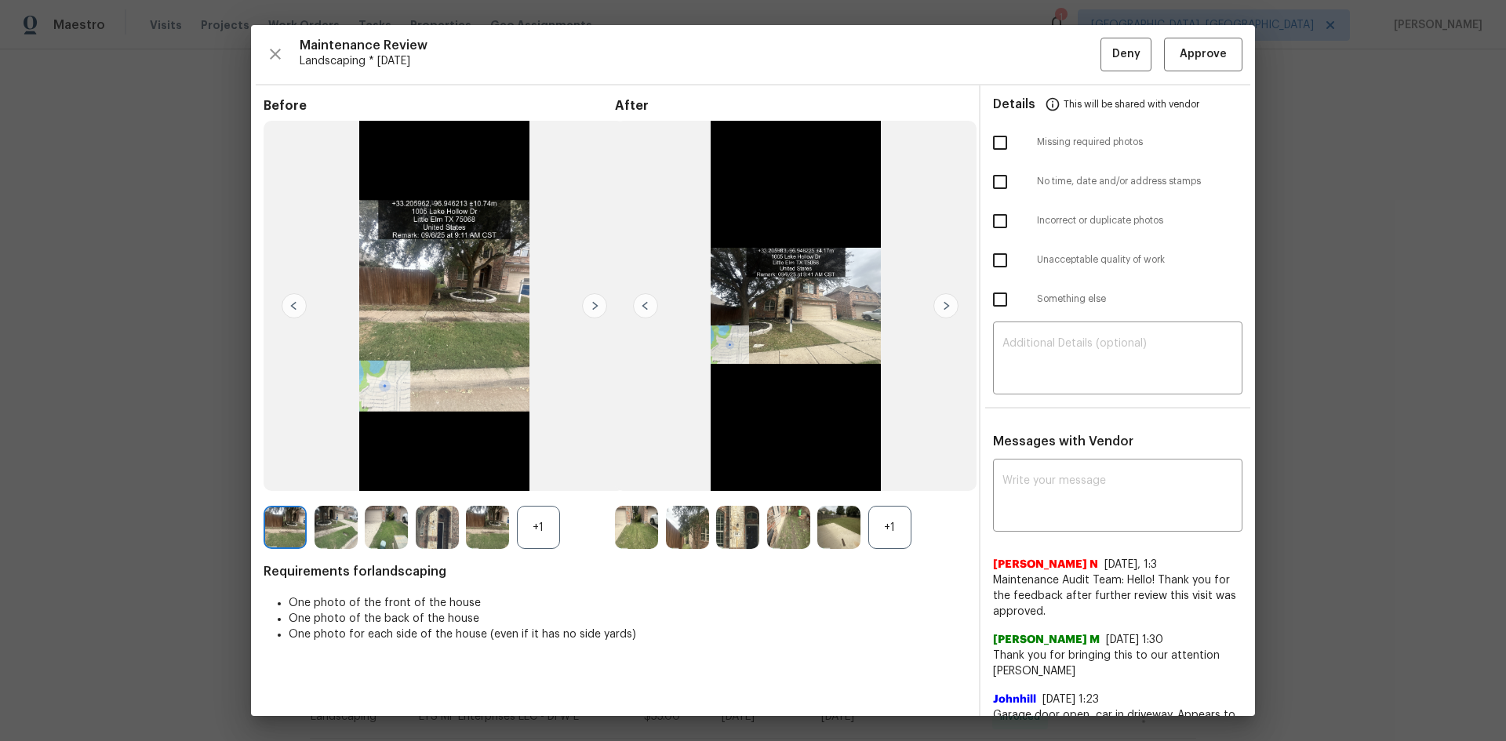
click at [934, 308] on img at bounding box center [946, 305] width 25 height 25
click at [1180, 58] on span "Approve" at bounding box center [1203, 55] width 47 height 20
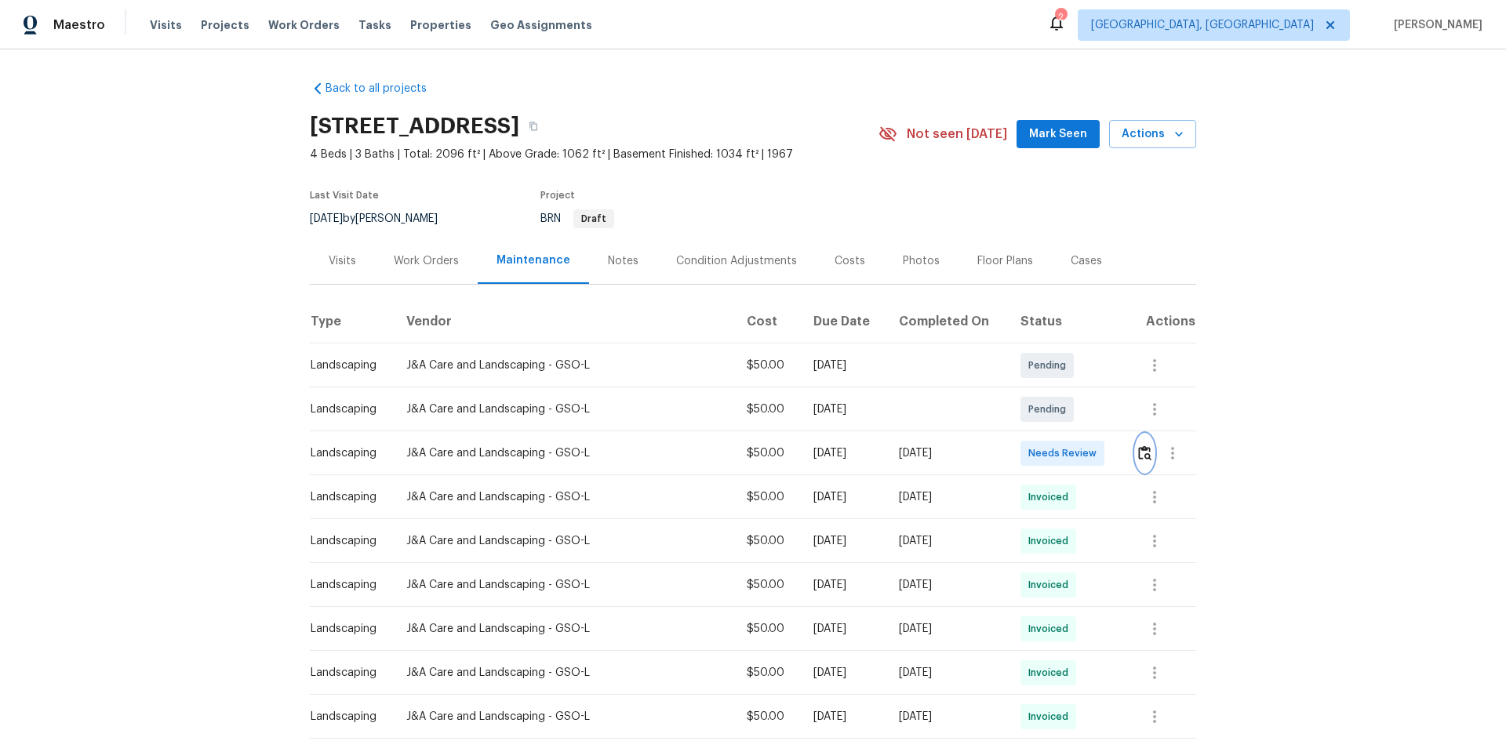
click at [1140, 451] on img "button" at bounding box center [1144, 453] width 13 height 15
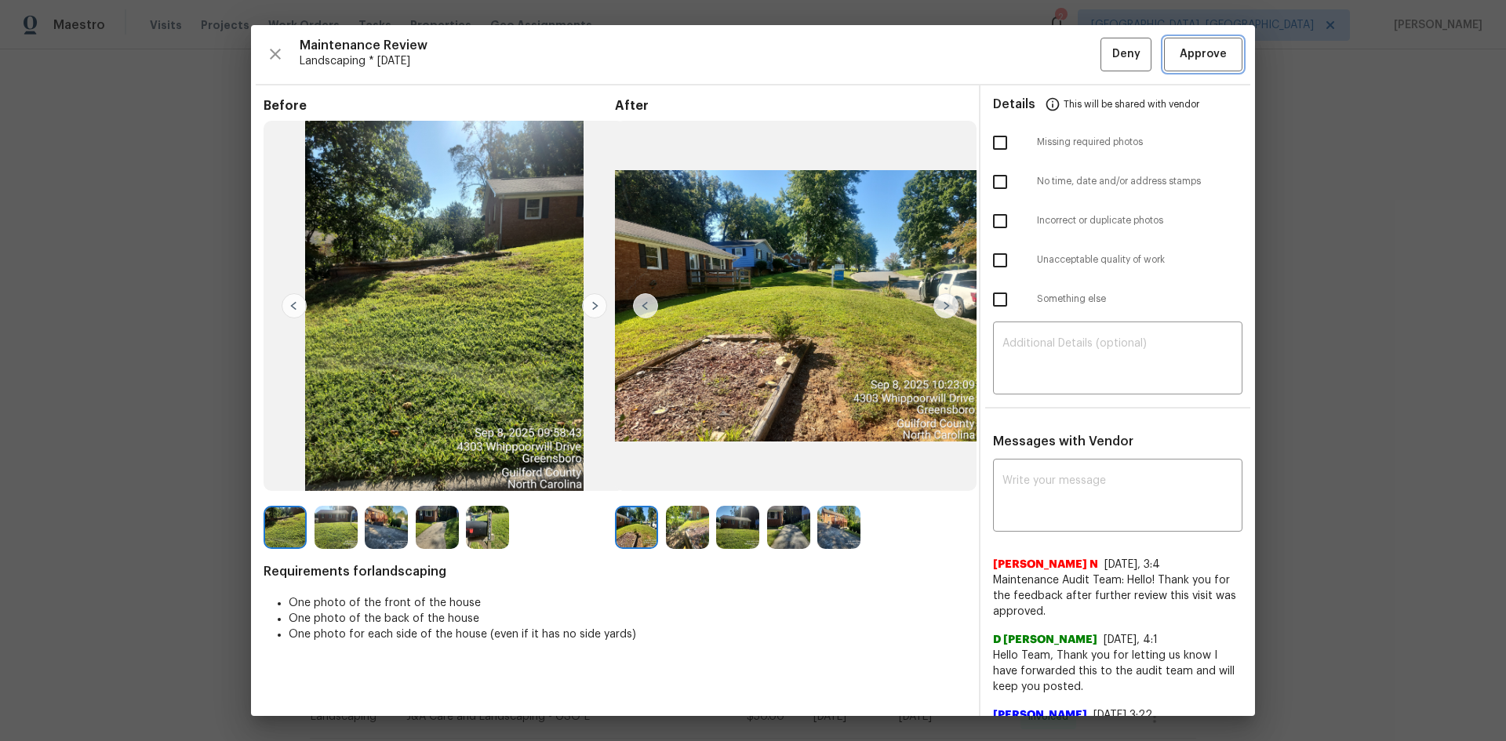
click at [1221, 51] on button "Approve" at bounding box center [1203, 55] width 78 height 34
